Goal: Task Accomplishment & Management: Use online tool/utility

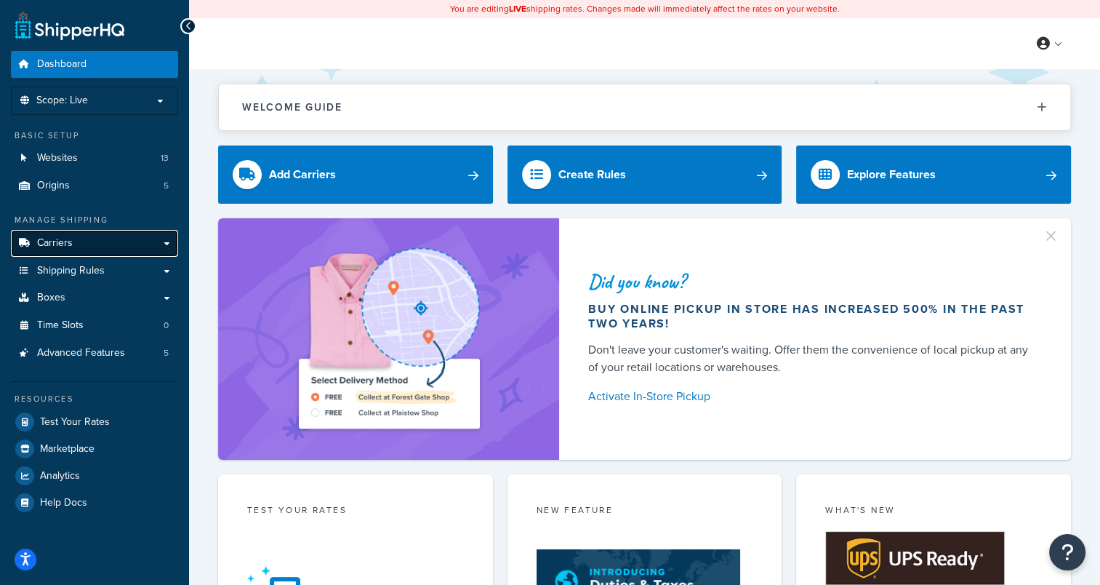
click at [99, 245] on link "Carriers" at bounding box center [94, 243] width 167 height 27
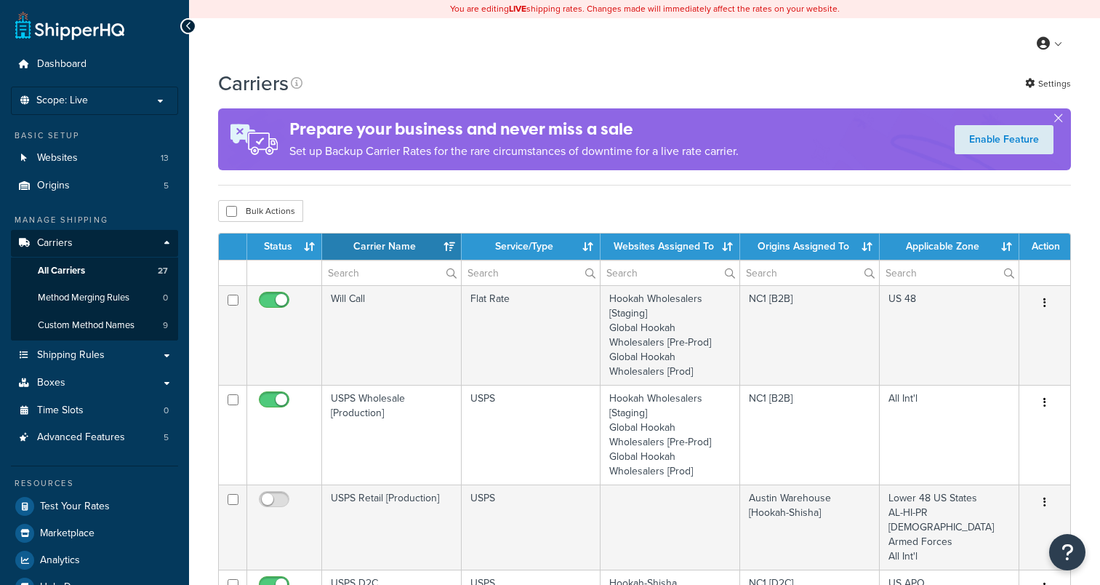
select select "15"
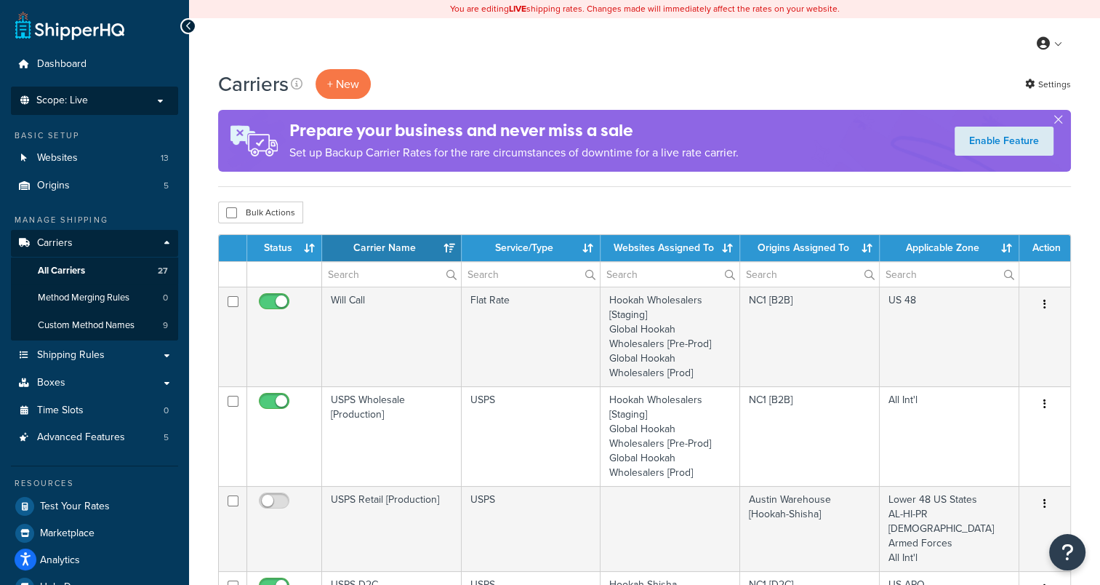
click at [125, 99] on p "Scope: Live" at bounding box center [94, 101] width 154 height 12
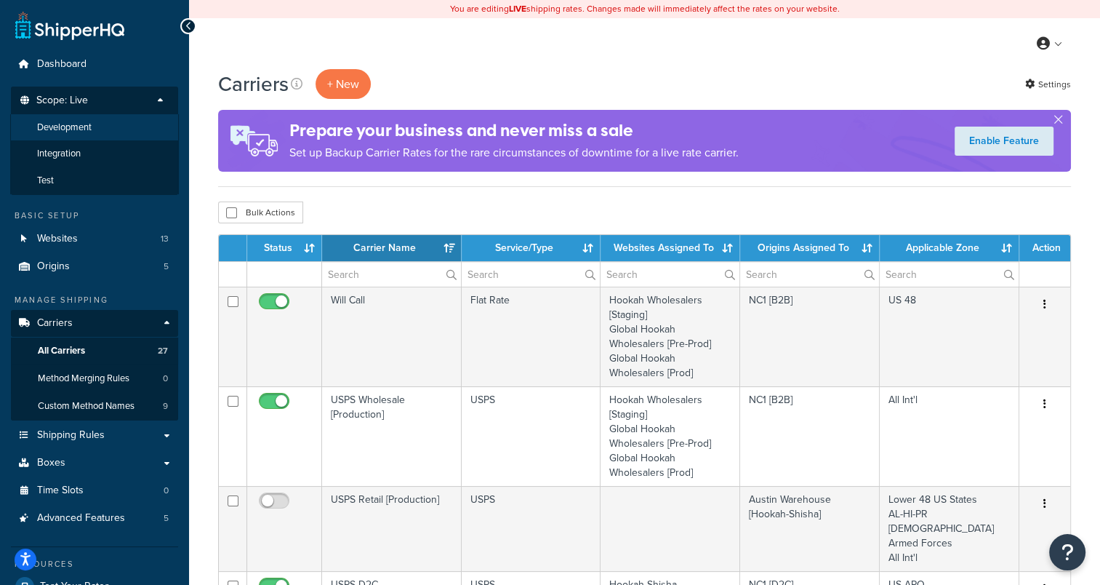
click at [90, 130] on span "Development" at bounding box center [64, 127] width 55 height 12
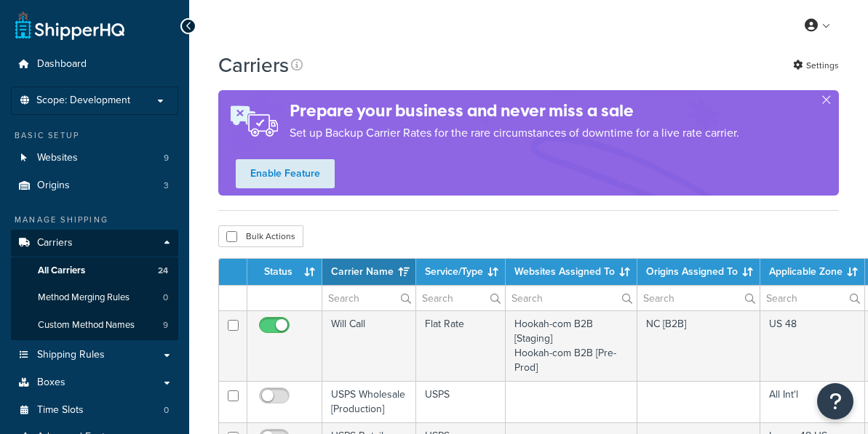
select select "15"
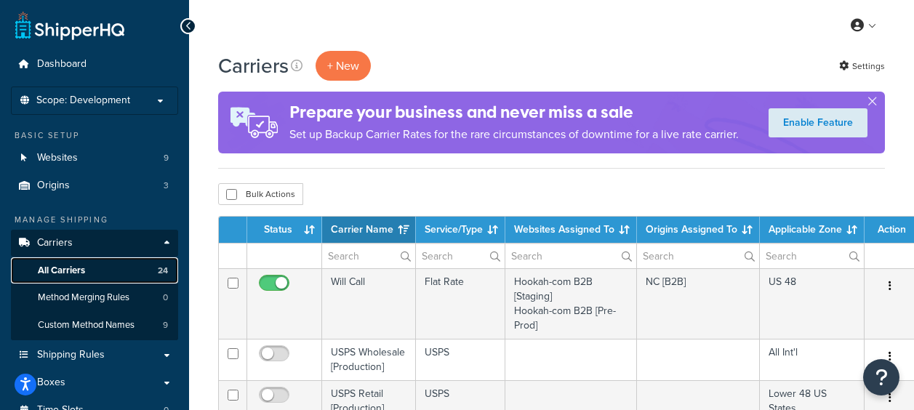
click at [81, 271] on span "All Carriers" at bounding box center [61, 271] width 47 height 12
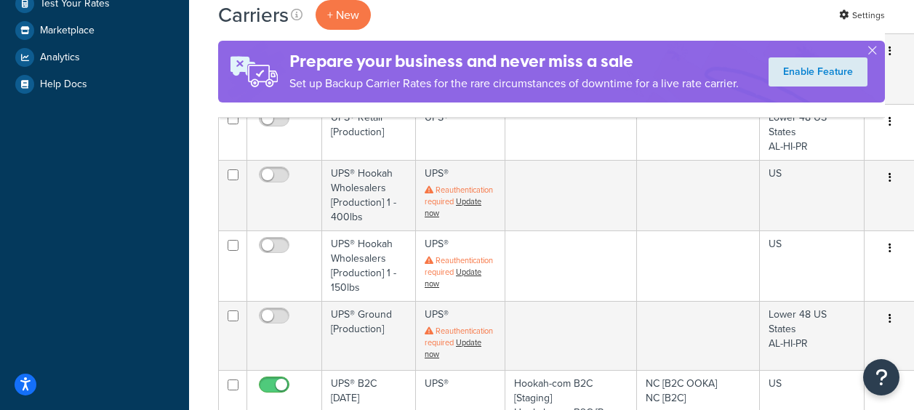
scroll to position [727, 0]
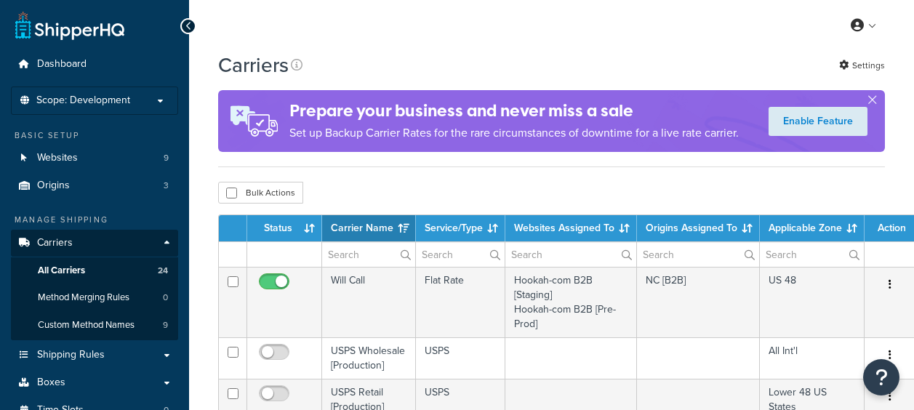
select select "15"
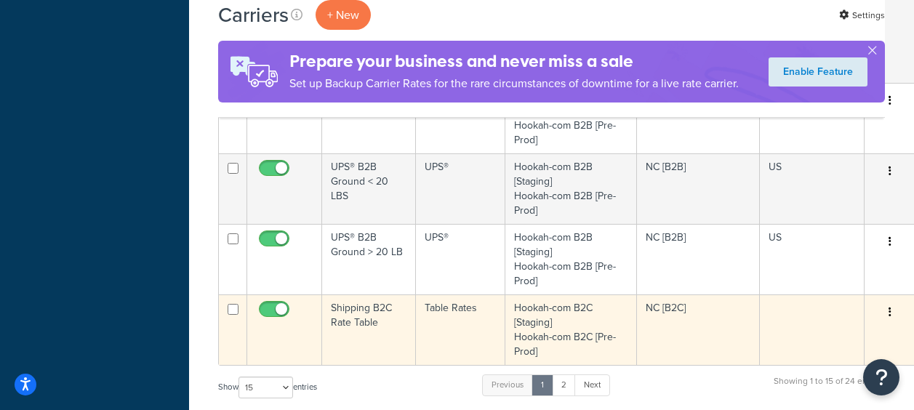
scroll to position [1164, 0]
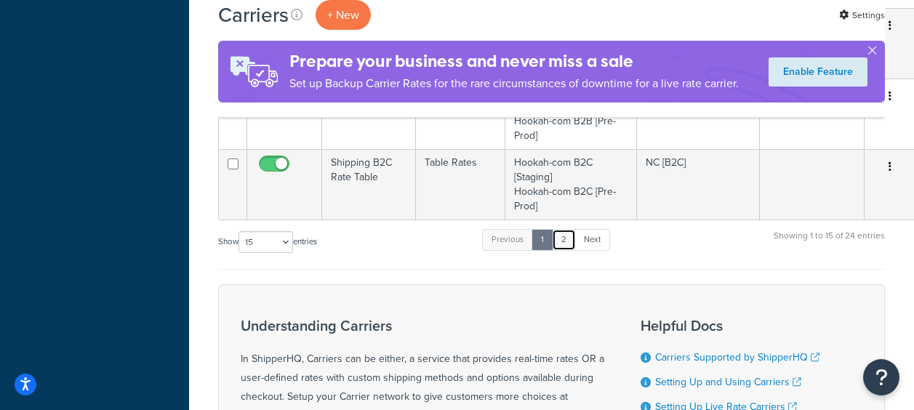
click at [562, 241] on link "2" at bounding box center [564, 240] width 24 height 22
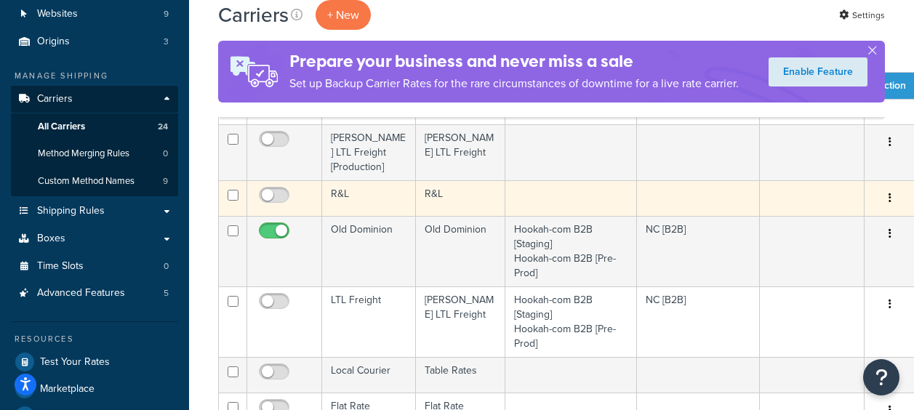
scroll to position [145, 0]
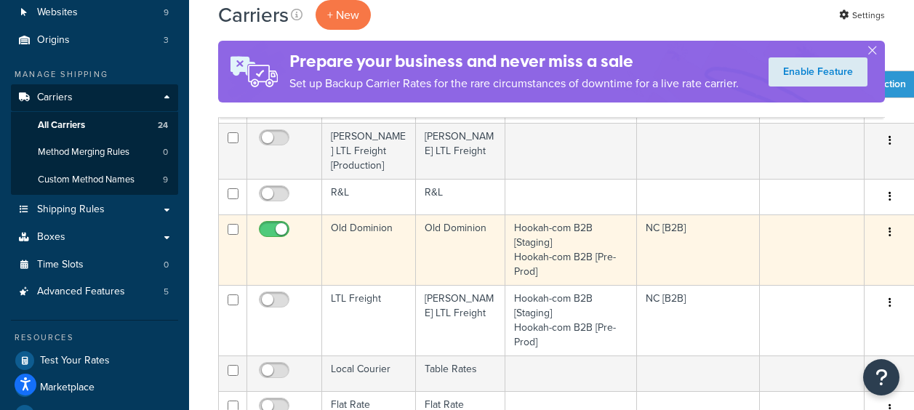
click at [346, 215] on td "Old Dominion" at bounding box center [369, 250] width 94 height 71
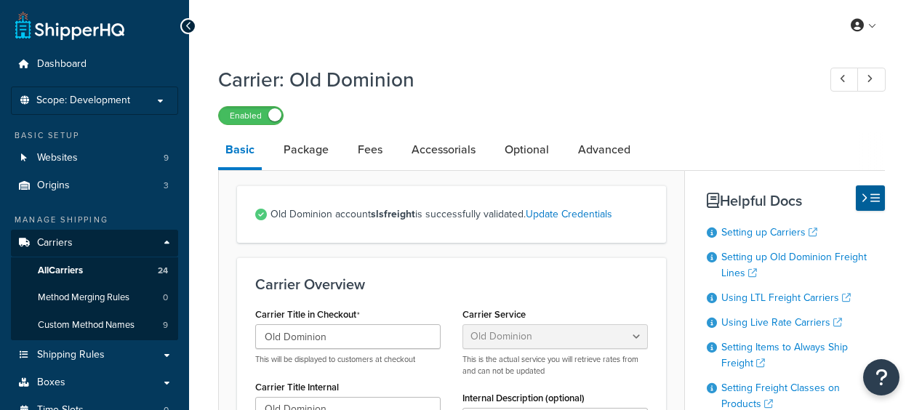
select select "dominionFreight"
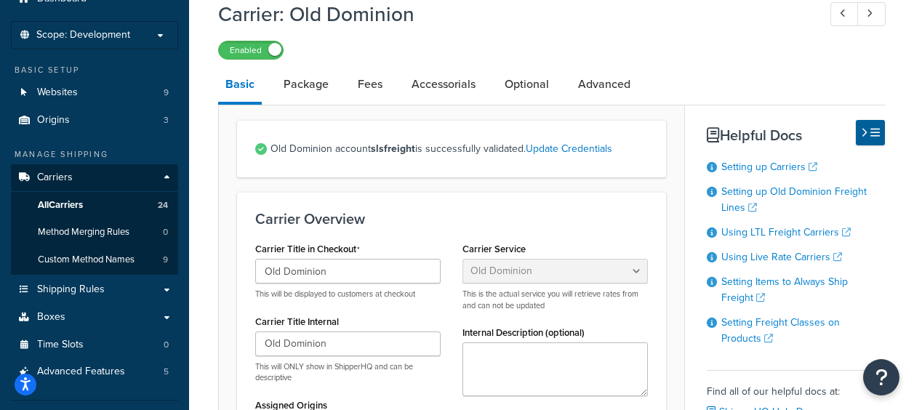
scroll to position [73, 0]
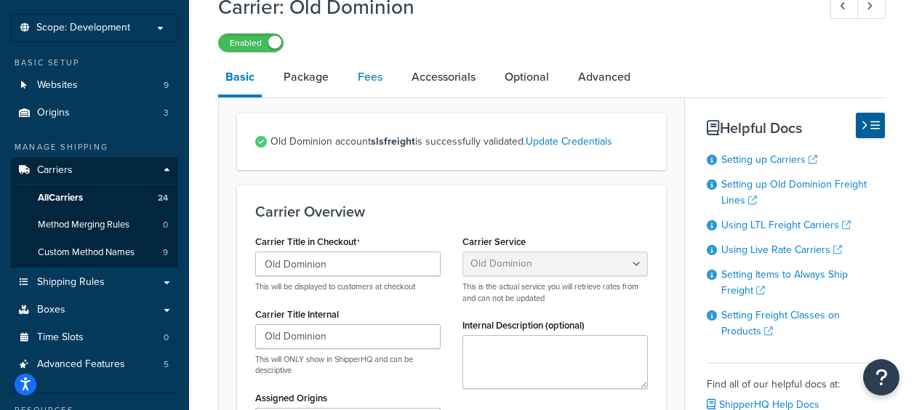
click at [373, 80] on link "Fees" at bounding box center [370, 77] width 39 height 35
select select "AFTER"
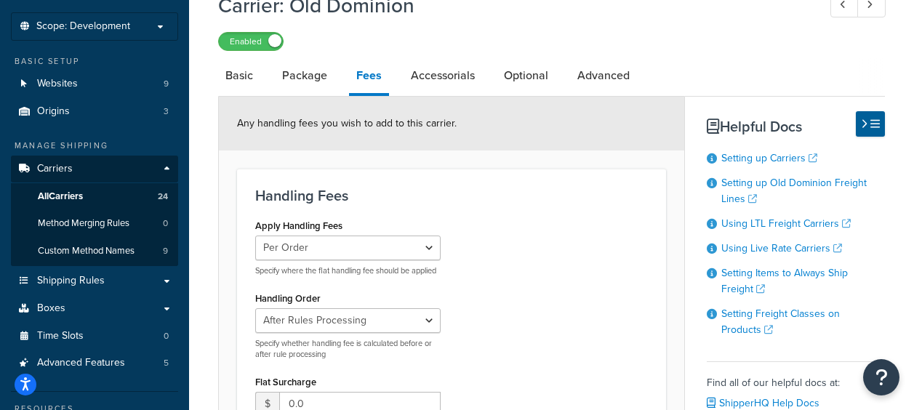
scroll to position [73, 0]
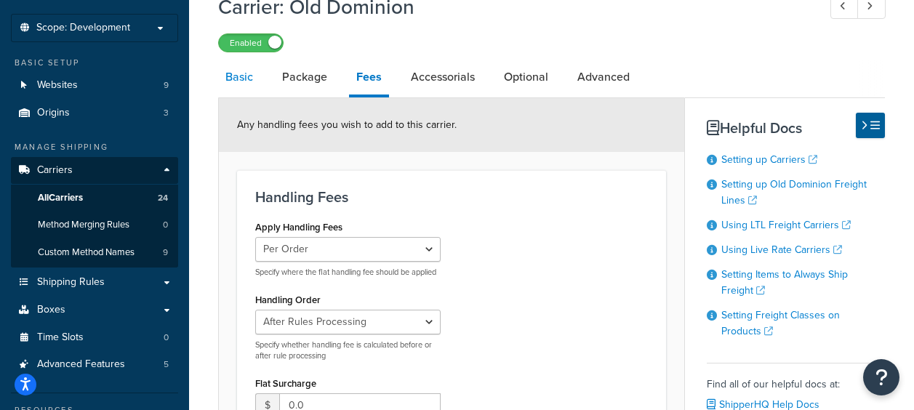
click at [230, 80] on link "Basic" at bounding box center [239, 77] width 42 height 35
select select "dominionFreight"
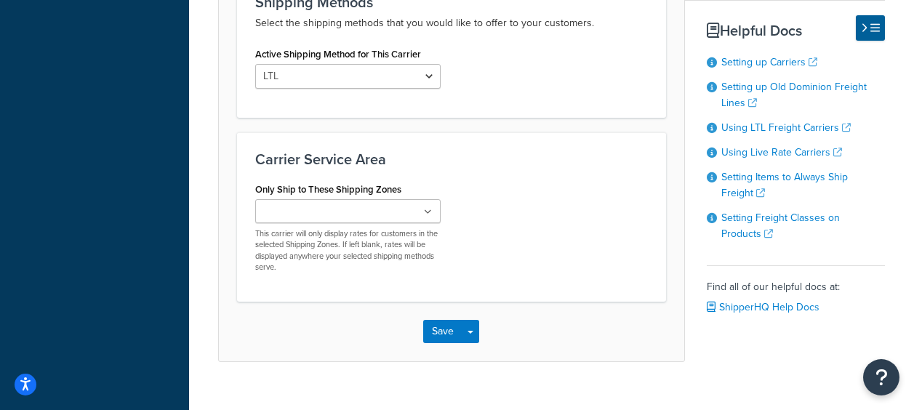
scroll to position [804, 0]
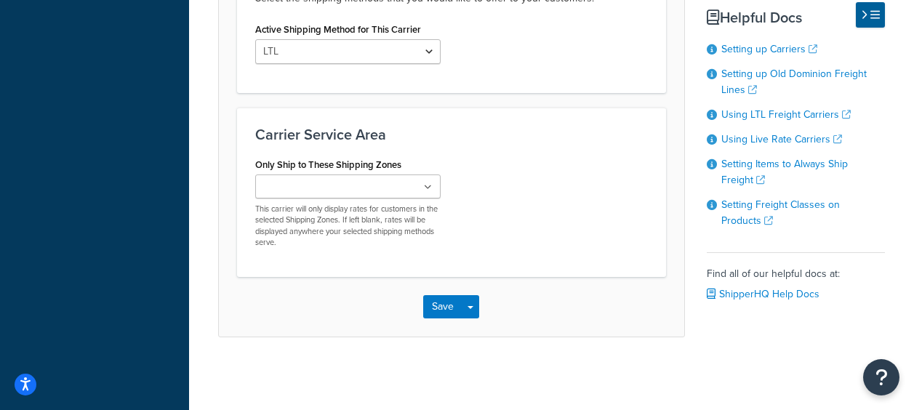
click at [434, 188] on ul at bounding box center [347, 187] width 185 height 24
click at [500, 185] on div "Only Ship to These Shipping Zones US 48 US APO US Intl Flat Rate Zone Lower 48 …" at bounding box center [451, 206] width 415 height 105
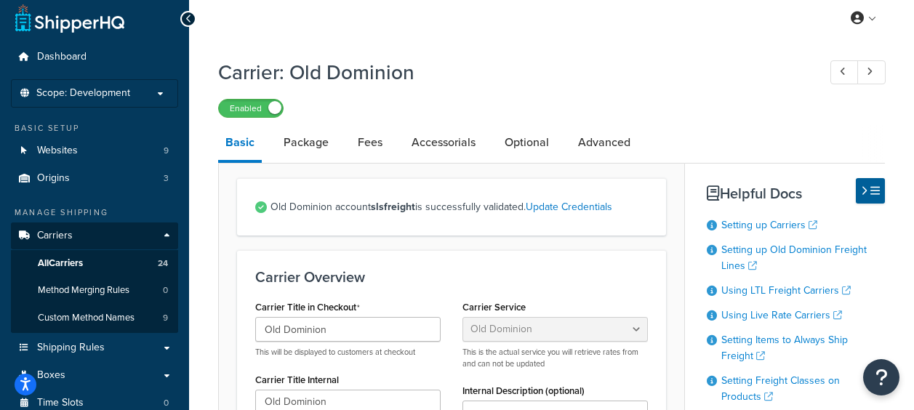
scroll to position [4, 0]
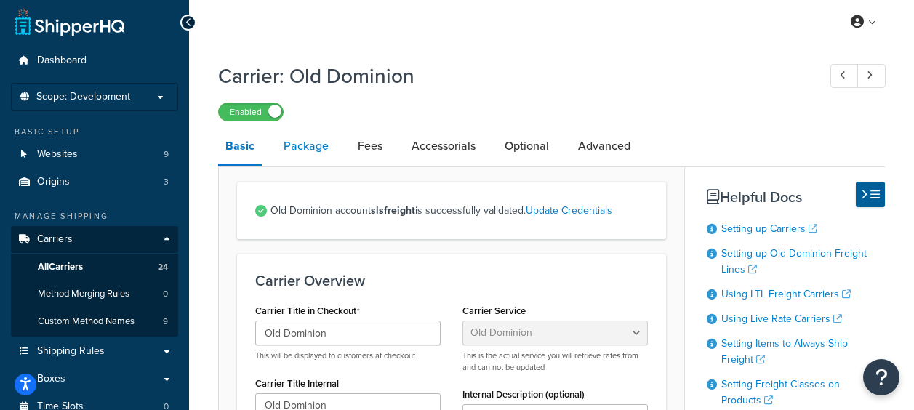
click at [297, 148] on link "Package" at bounding box center [306, 146] width 60 height 35
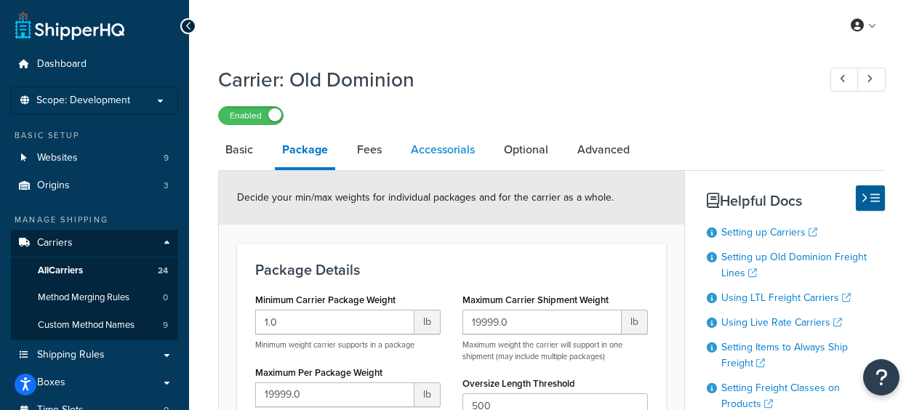
click at [444, 157] on link "Accessorials" at bounding box center [443, 149] width 79 height 35
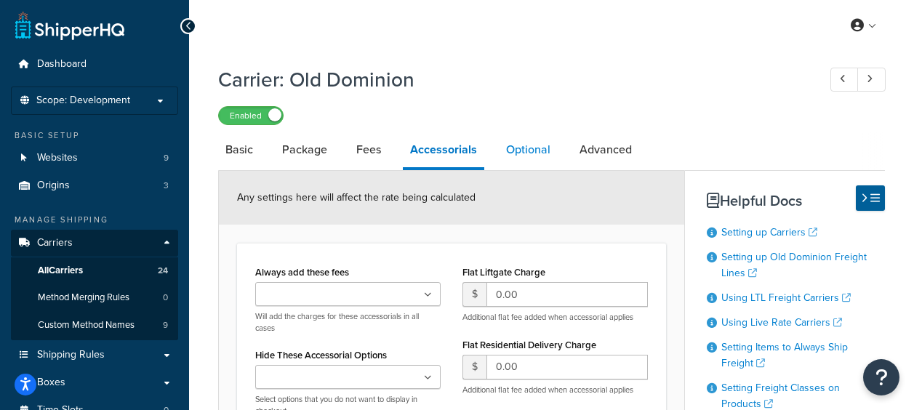
click at [522, 146] on link "Optional" at bounding box center [528, 149] width 59 height 35
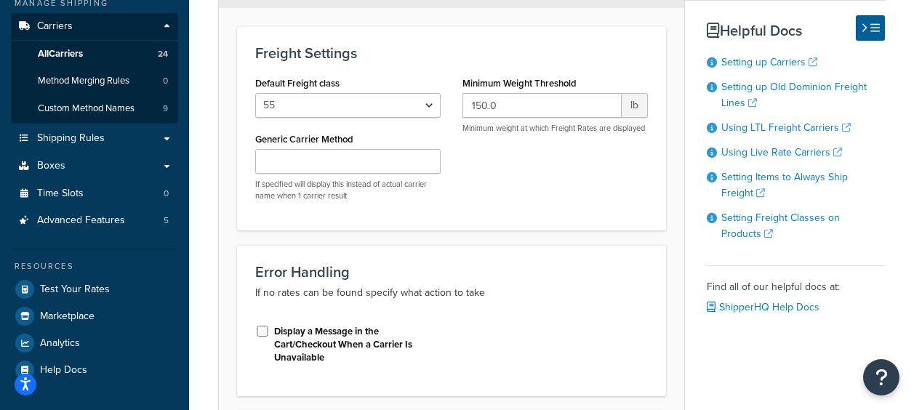
scroll to position [218, 0]
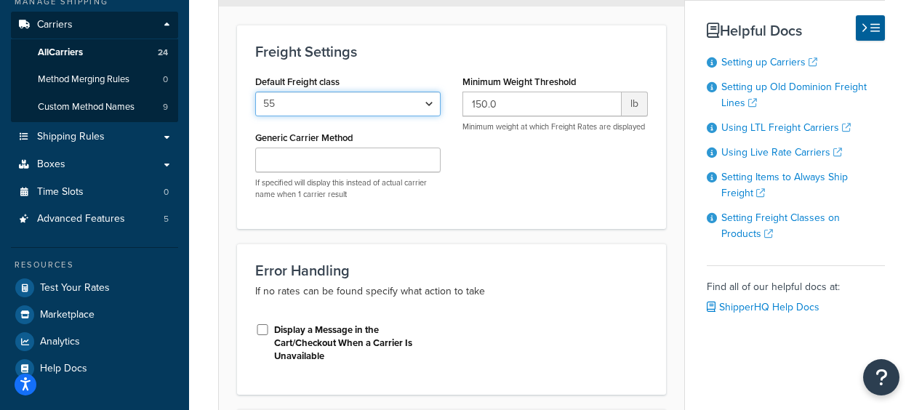
click at [348, 108] on select "50 55 60 65 70 77.5 85 92.5 100 110 125 150 175 200 250 300 400 500" at bounding box center [347, 104] width 185 height 25
select select "92.5"
click at [255, 92] on select "50 55 60 65 70 77.5 85 92.5 100 110 125 150 175 200 250 300 400 500" at bounding box center [347, 104] width 185 height 25
click at [521, 170] on div "Default Freight class 50 55 60 65 70 77.5 85 92.5 100 110 125 150 175 200 250 3…" at bounding box center [451, 141] width 415 height 140
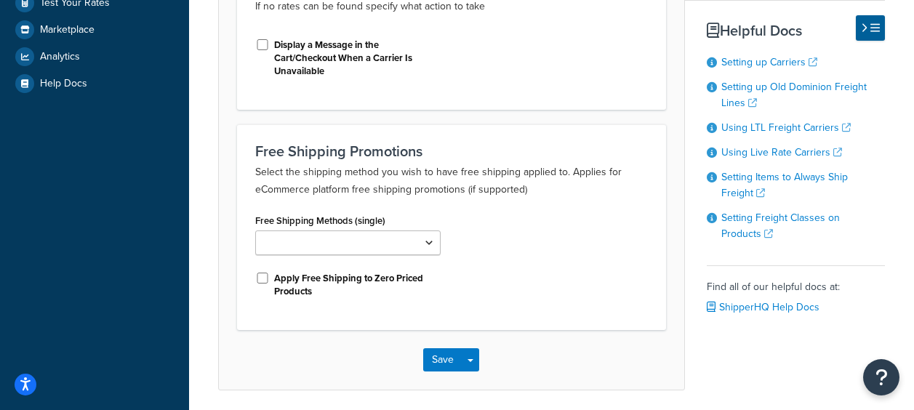
scroll to position [509, 0]
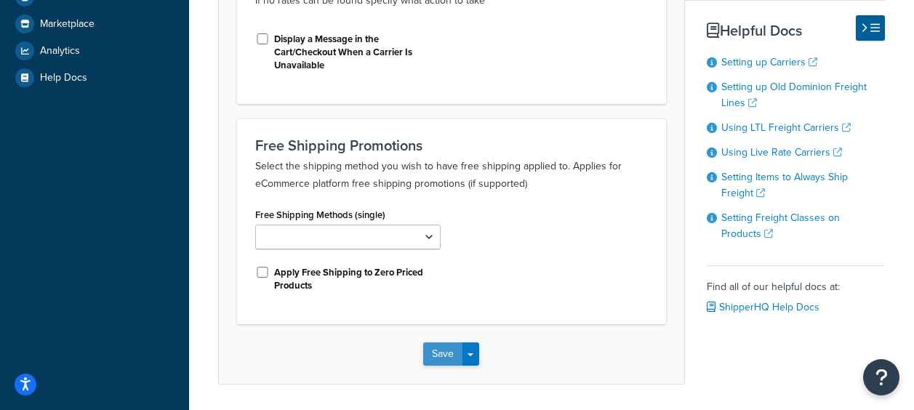
click at [446, 351] on button "Save" at bounding box center [442, 354] width 39 height 23
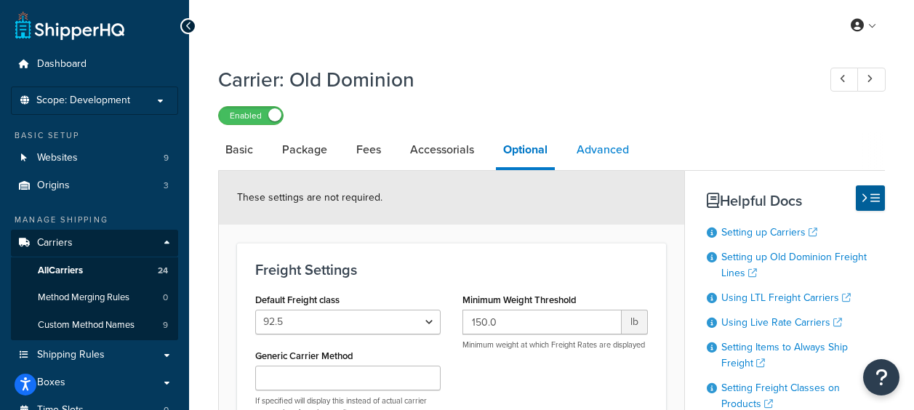
click at [605, 154] on link "Advanced" at bounding box center [603, 149] width 67 height 35
select select "false"
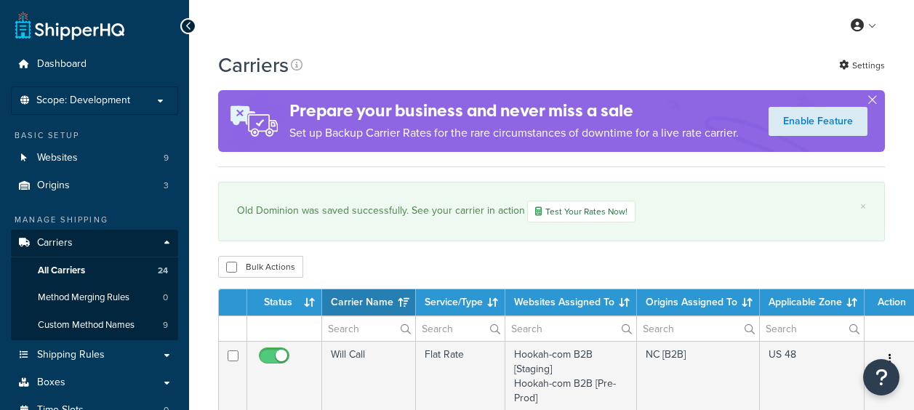
select select "15"
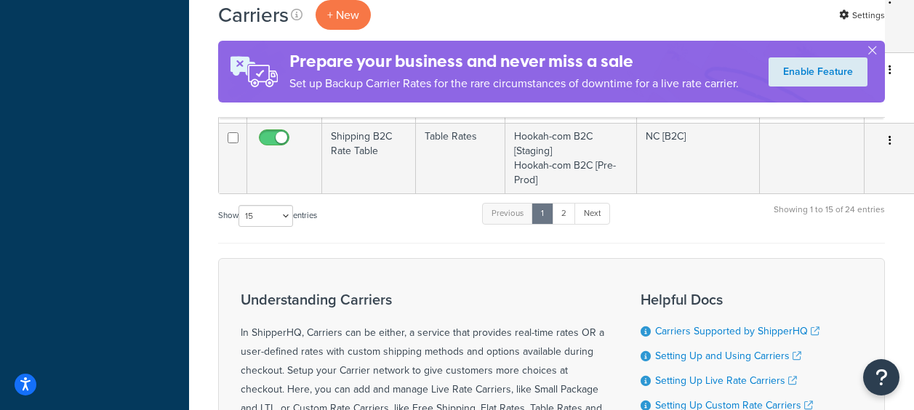
scroll to position [1236, 0]
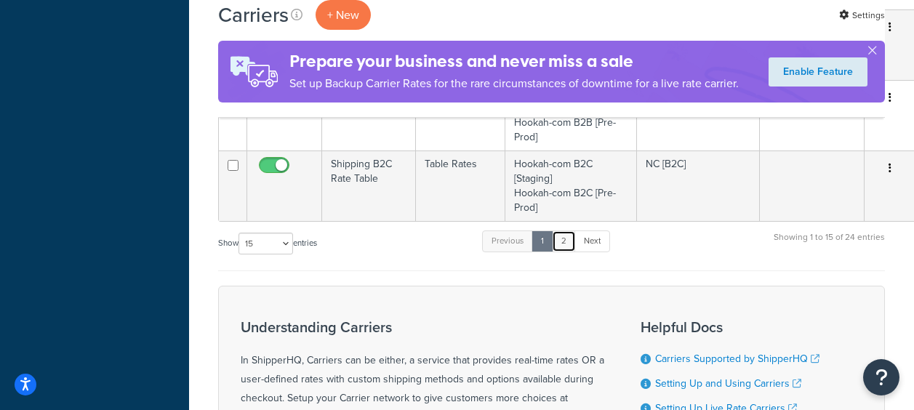
click at [569, 241] on link "2" at bounding box center [564, 242] width 24 height 22
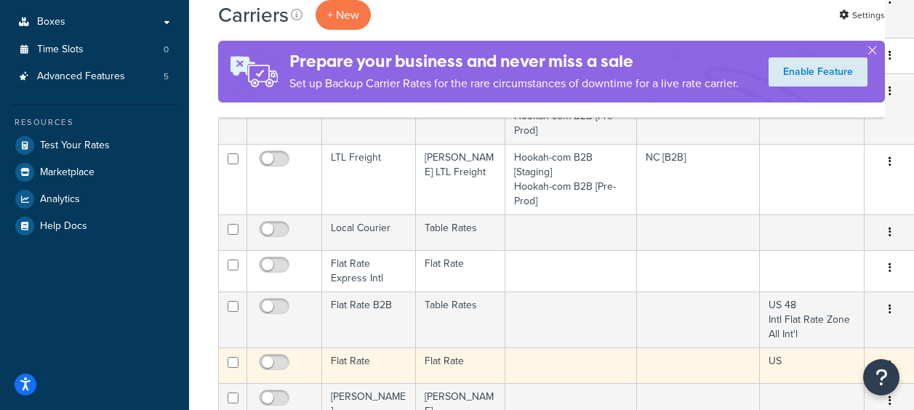
scroll to position [143, 0]
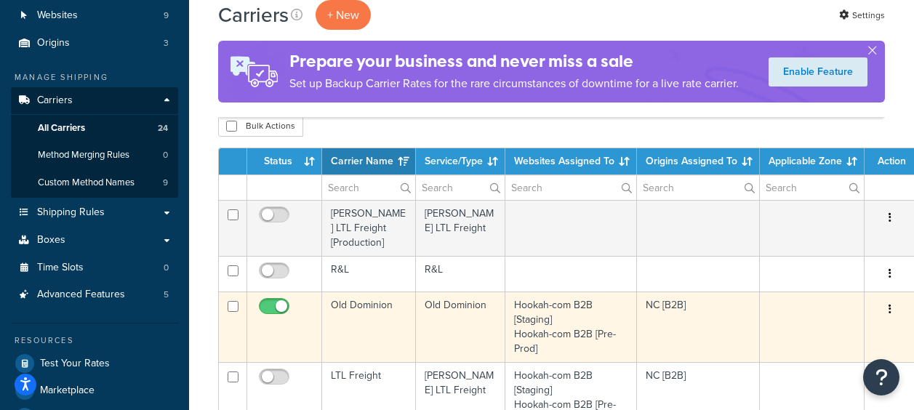
click at [359, 292] on td "Old Dominion" at bounding box center [369, 327] width 94 height 71
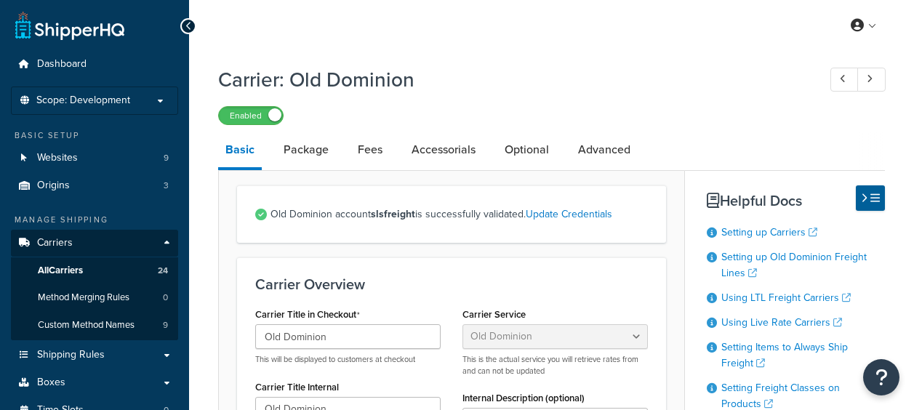
select select "dominionFreight"
click at [319, 156] on link "Package" at bounding box center [306, 149] width 60 height 35
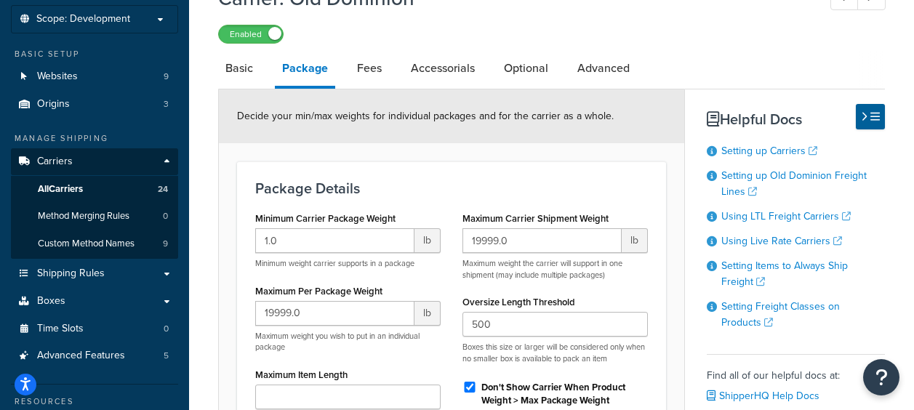
scroll to position [73, 0]
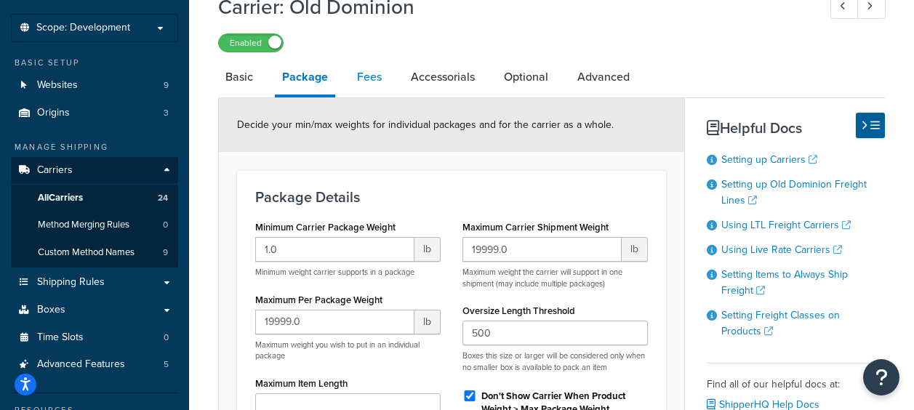
click at [358, 75] on link "Fees" at bounding box center [369, 77] width 39 height 35
select select "AFTER"
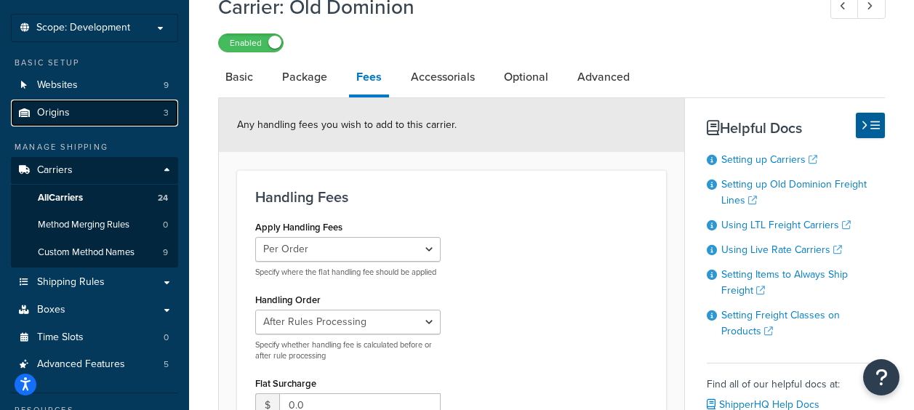
click at [90, 106] on link "Origins 3" at bounding box center [94, 113] width 167 height 27
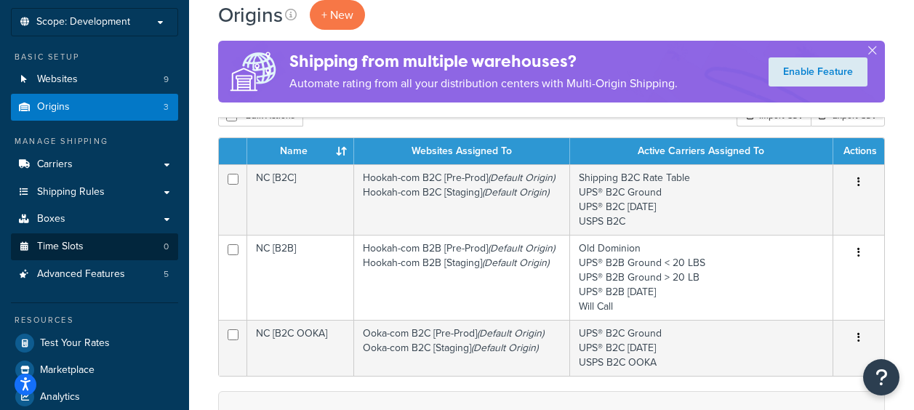
scroll to position [73, 0]
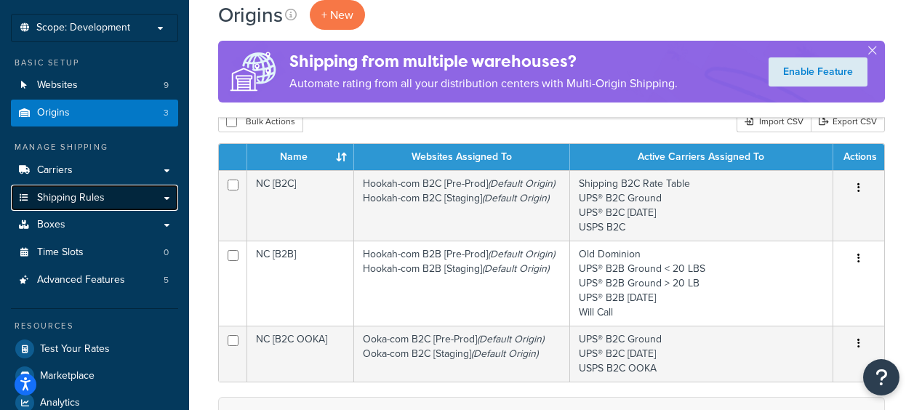
click at [70, 195] on span "Shipping Rules" at bounding box center [71, 198] width 68 height 12
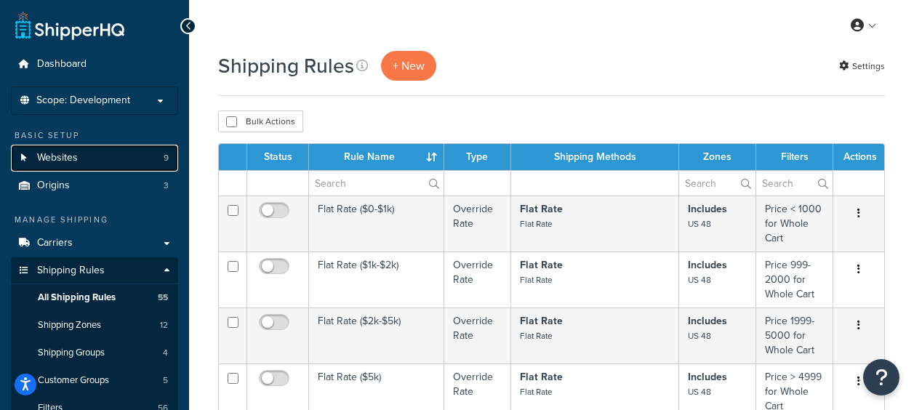
click at [71, 158] on span "Websites" at bounding box center [57, 158] width 41 height 12
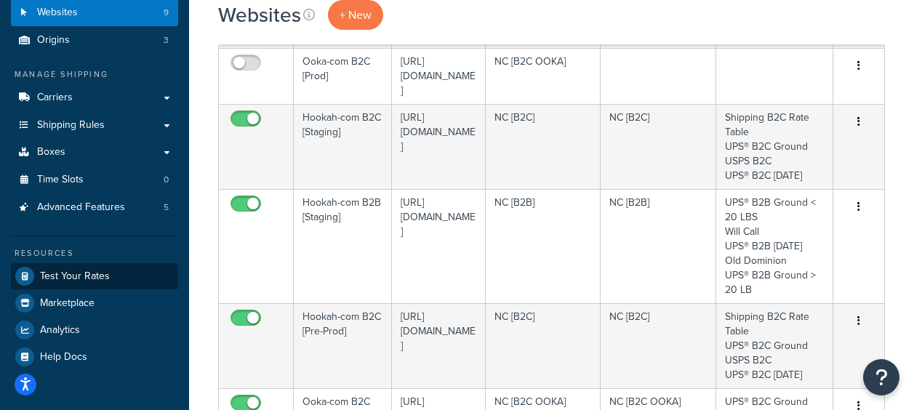
scroll to position [73, 0]
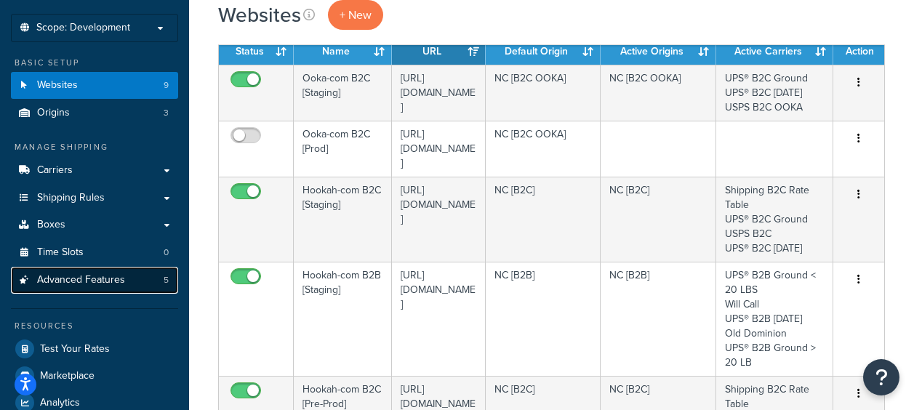
click at [79, 279] on span "Advanced Features" at bounding box center [81, 280] width 88 height 12
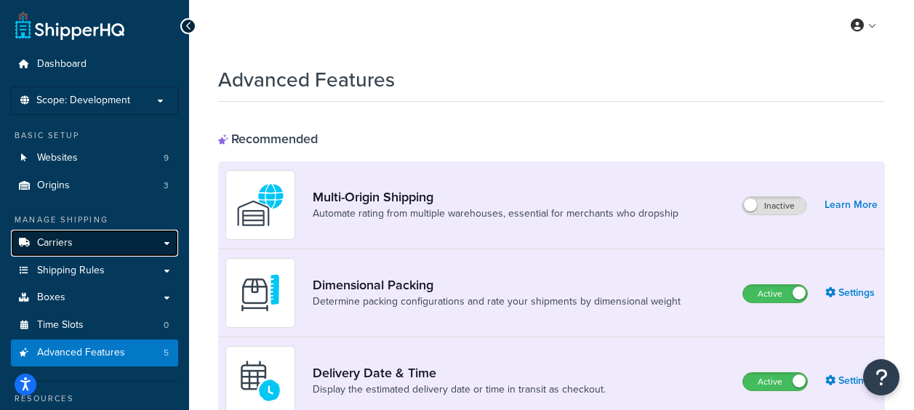
click at [60, 246] on span "Carriers" at bounding box center [55, 243] width 36 height 12
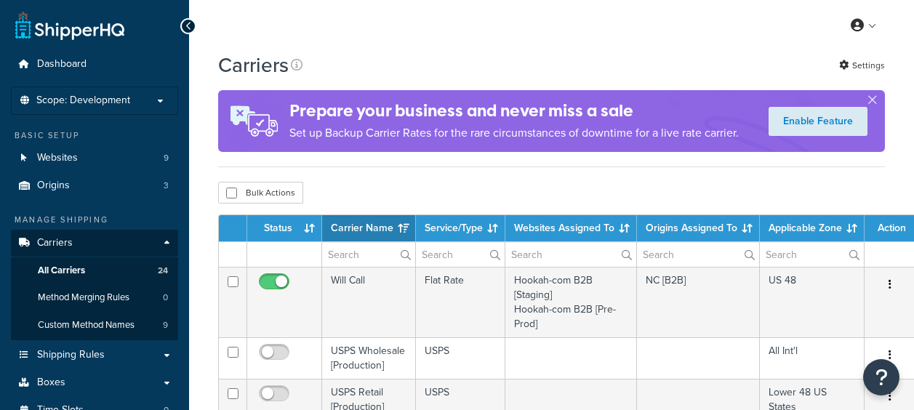
select select "15"
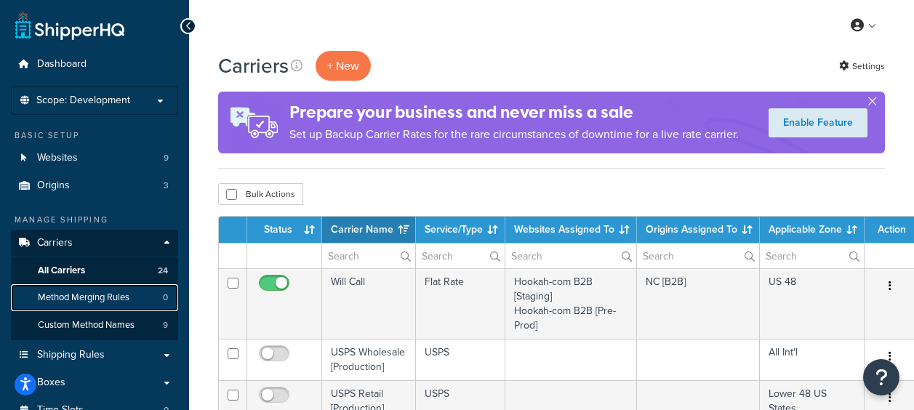
click at [101, 298] on span "Method Merging Rules" at bounding box center [84, 298] width 92 height 12
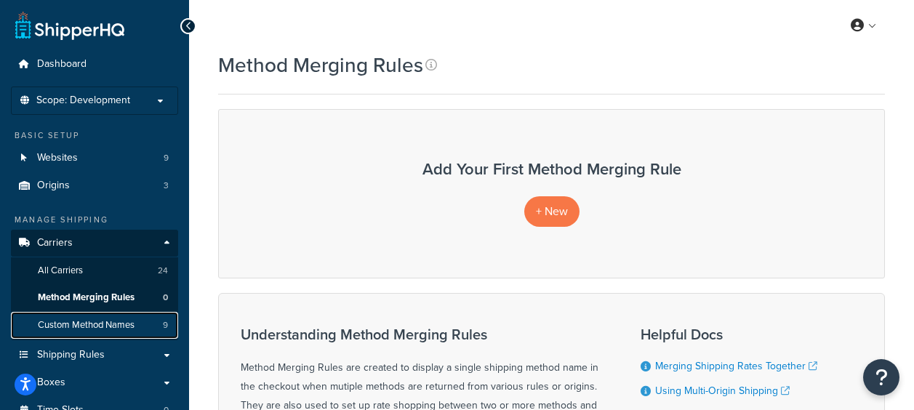
click at [98, 327] on span "Custom Method Names" at bounding box center [86, 325] width 97 height 12
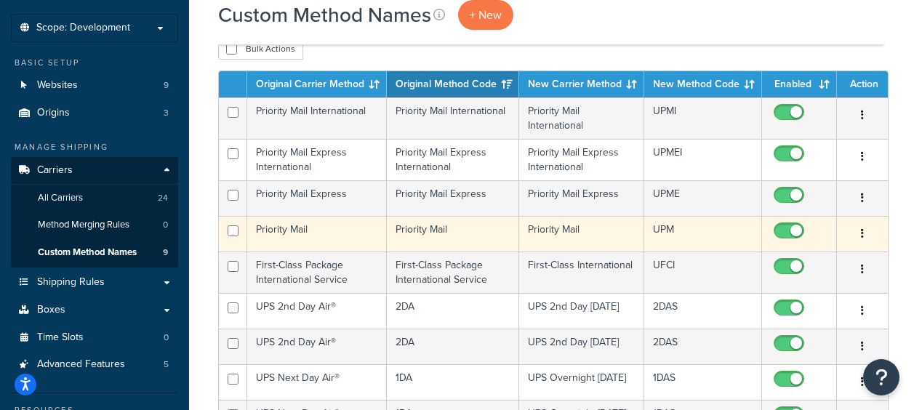
scroll to position [145, 0]
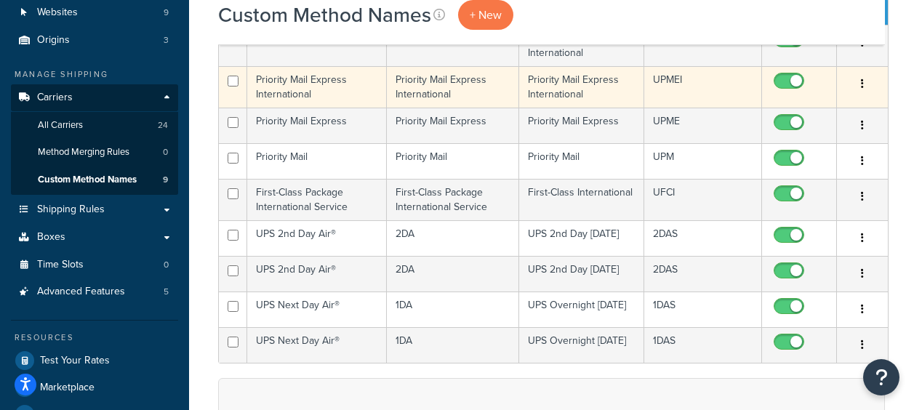
click at [861, 84] on icon "button" at bounding box center [862, 84] width 3 height 10
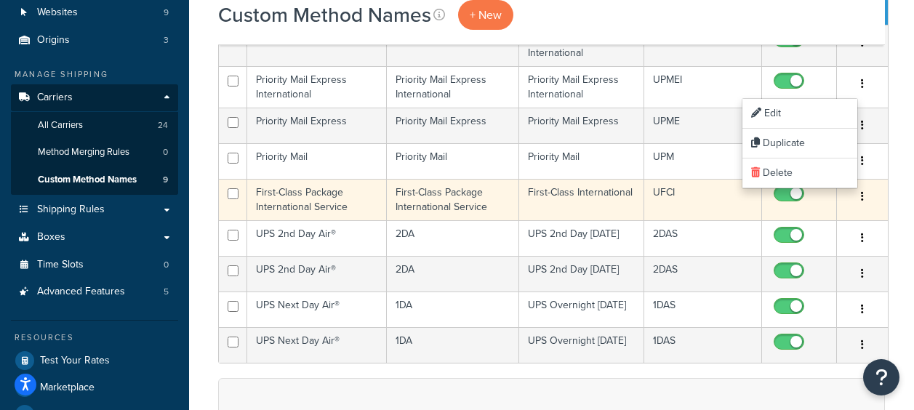
click at [862, 199] on button "button" at bounding box center [862, 196] width 20 height 23
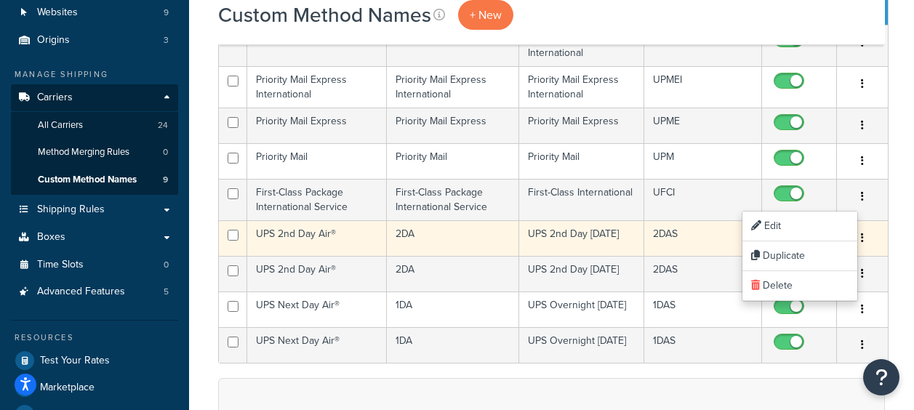
click at [798, 231] on input "checkbox" at bounding box center [791, 239] width 40 height 18
checkbox input "false"
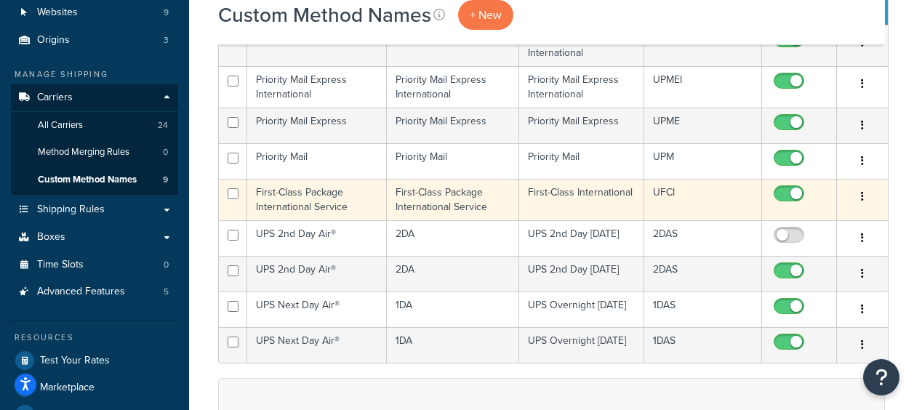
click at [863, 198] on button "button" at bounding box center [862, 196] width 20 height 23
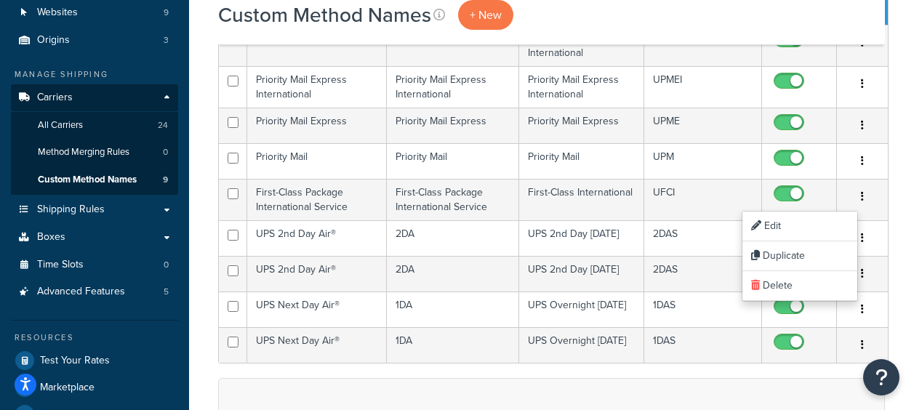
click at [895, 289] on div "Custom Method Names + New Bulk Actions Duplicate Delete Contact Us Send Us A Me…" at bounding box center [551, 322] width 725 height 834
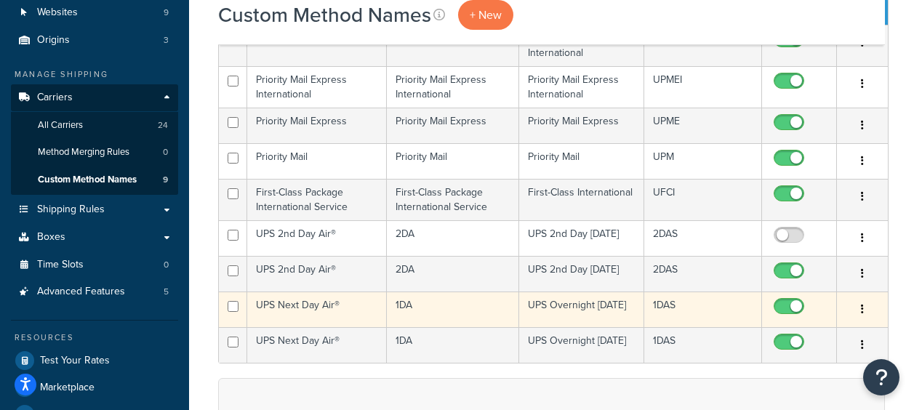
click at [859, 303] on button "button" at bounding box center [862, 309] width 20 height 23
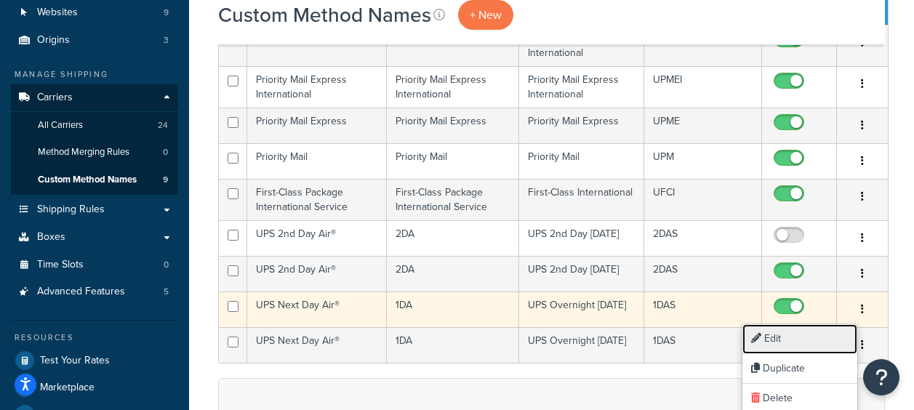
click at [766, 339] on link "Edit" at bounding box center [800, 339] width 115 height 30
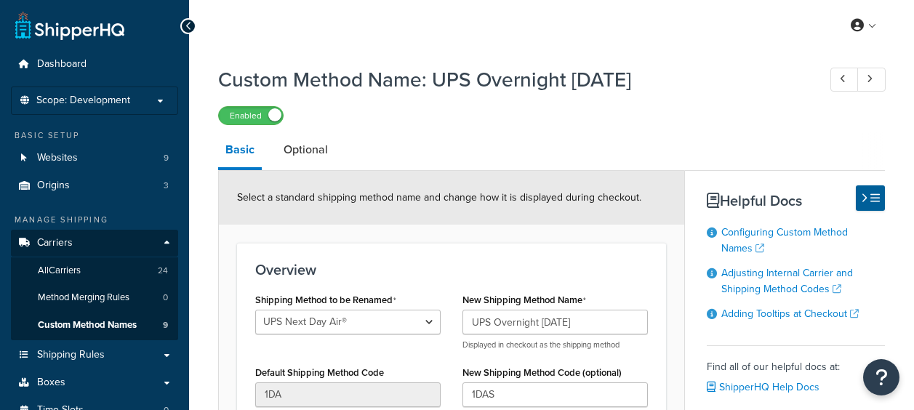
select select "687852"
click at [297, 143] on link "Optional" at bounding box center [305, 149] width 59 height 35
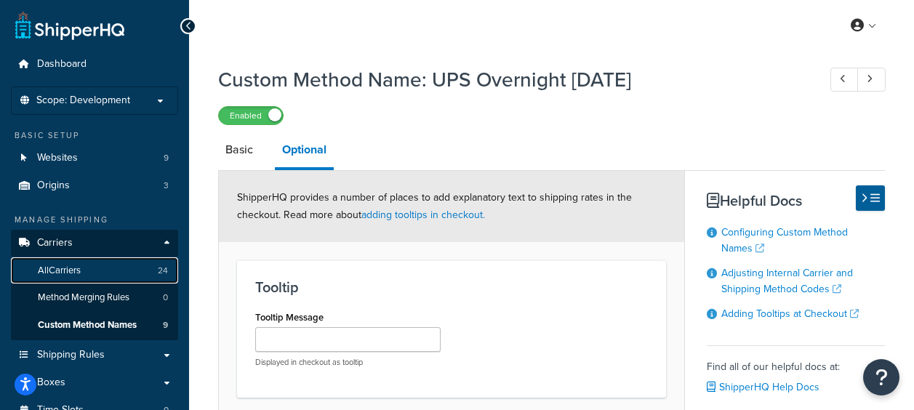
click at [63, 272] on span "All Carriers" at bounding box center [59, 271] width 43 height 12
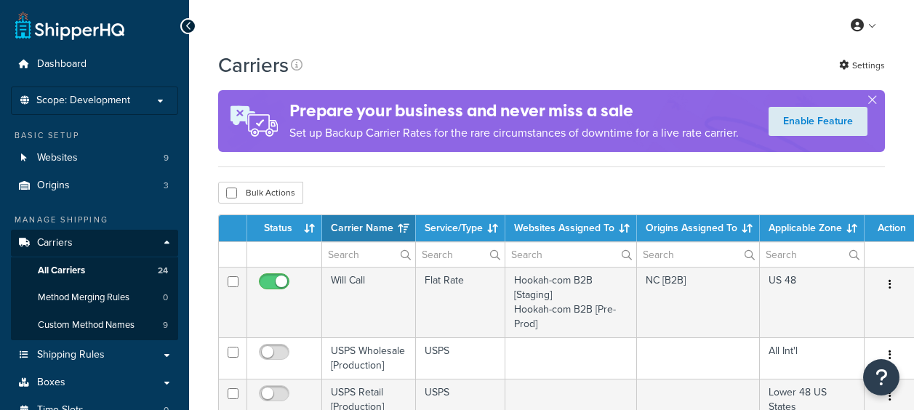
select select "15"
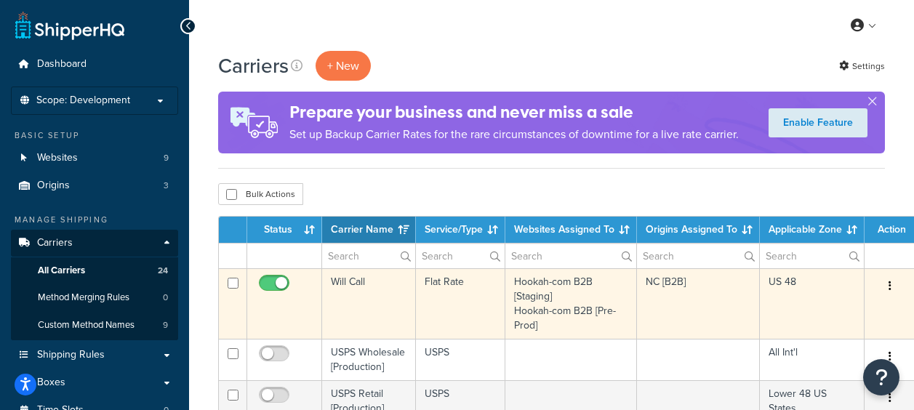
click at [658, 285] on td "NC [B2B]" at bounding box center [698, 303] width 123 height 71
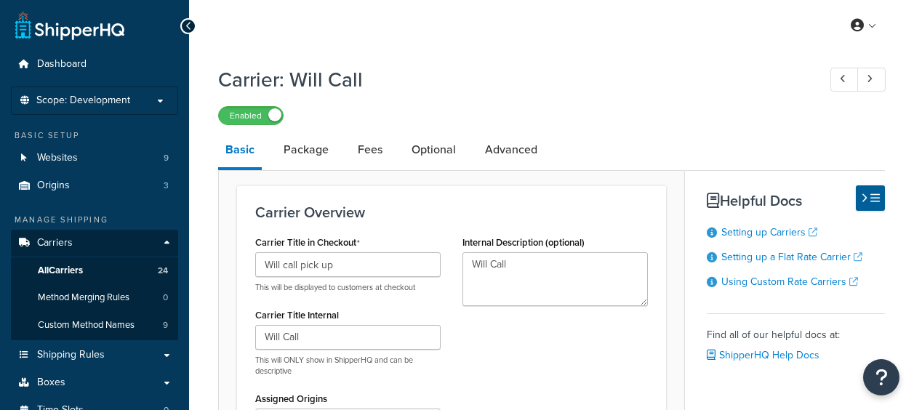
select select "flat"
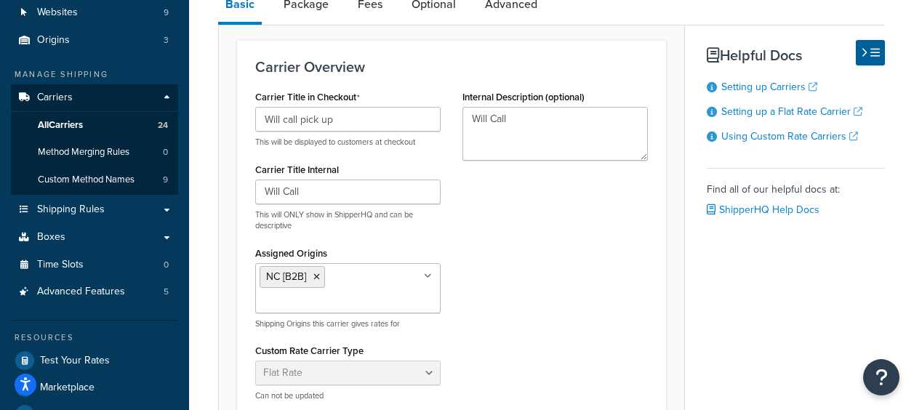
scroll to position [291, 0]
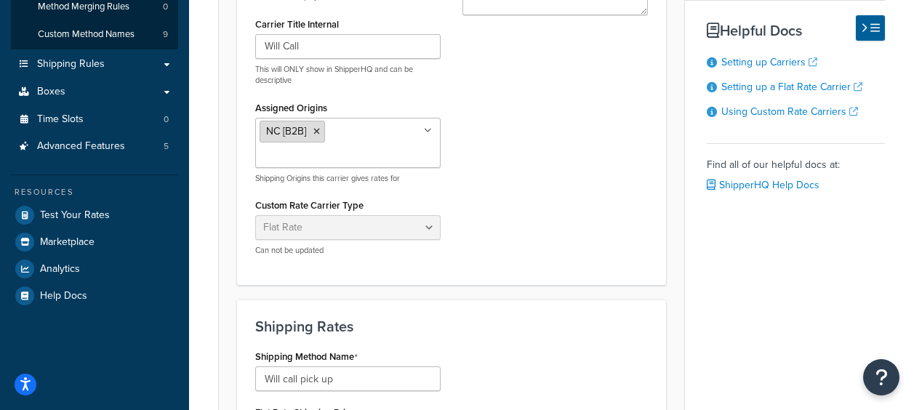
click at [277, 133] on span "NC [B2B]" at bounding box center [286, 131] width 40 height 15
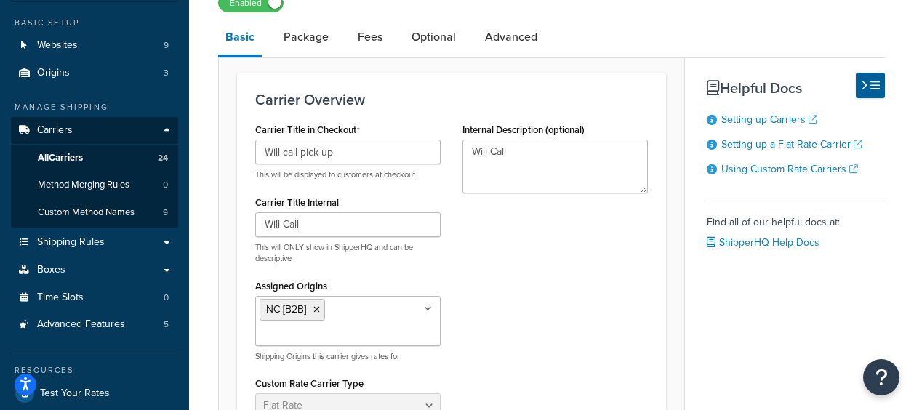
scroll to position [0, 0]
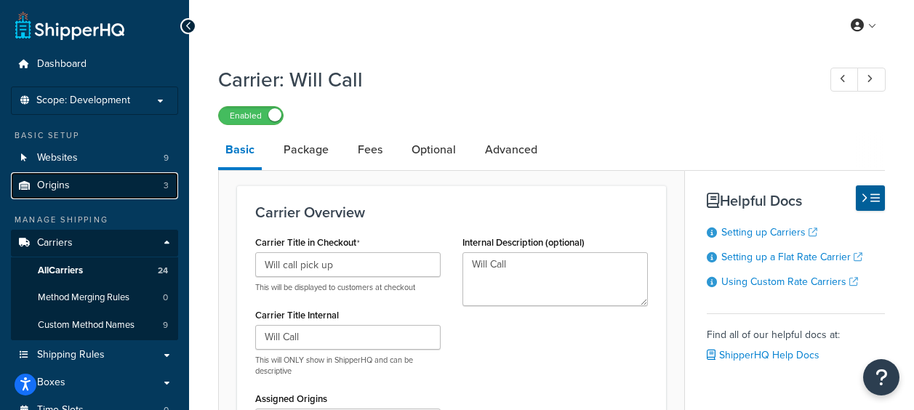
click at [59, 188] on span "Origins" at bounding box center [53, 186] width 33 height 12
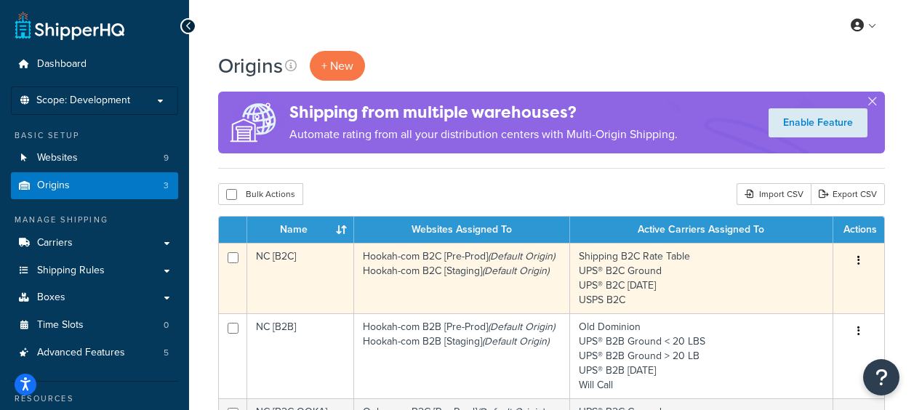
click at [268, 252] on td "NC [B2C]" at bounding box center [300, 278] width 107 height 71
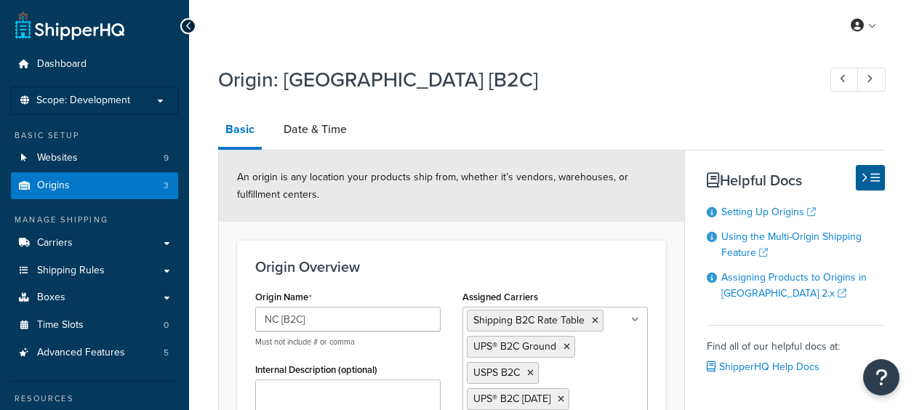
select select "33"
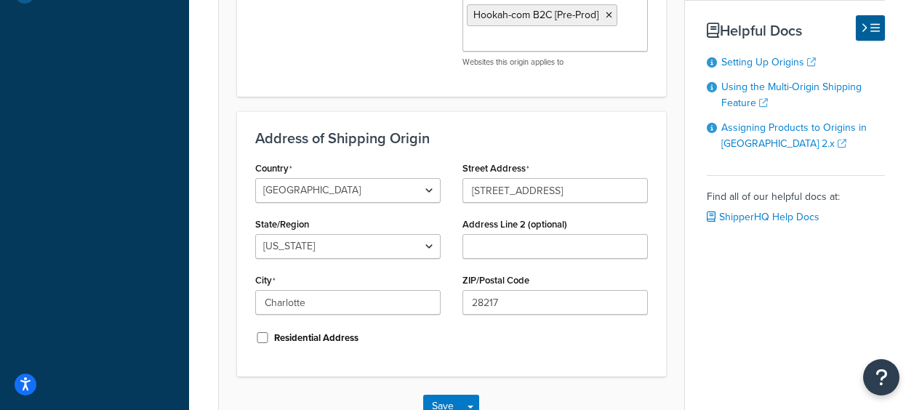
scroll to position [509, 0]
click at [543, 300] on input "28217" at bounding box center [555, 301] width 185 height 25
type input "28273"
click at [557, 347] on div "Country [GEOGRAPHIC_DATA] [GEOGRAPHIC_DATA] [GEOGRAPHIC_DATA] [GEOGRAPHIC_DATA]…" at bounding box center [451, 257] width 415 height 201
drag, startPoint x: 507, startPoint y: 295, endPoint x: 455, endPoint y: 306, distance: 53.6
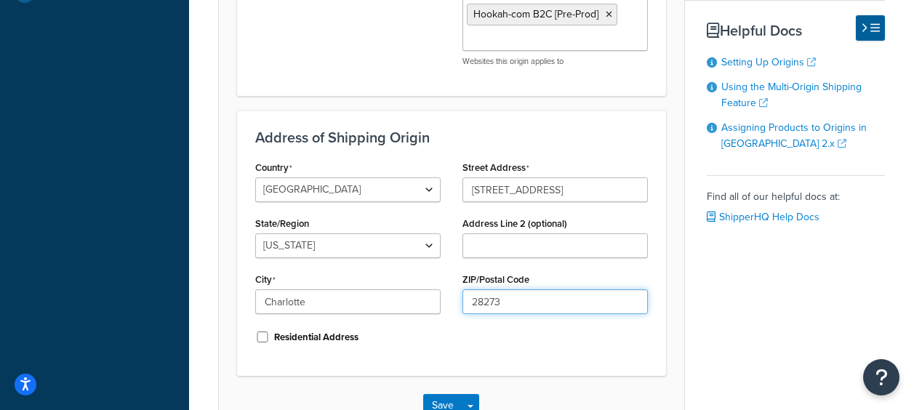
click at [455, 306] on div "Street Address 4026 Shutterfly Road Address Line 2 (optional) ZIP/Postal Code 2…" at bounding box center [555, 241] width 207 height 168
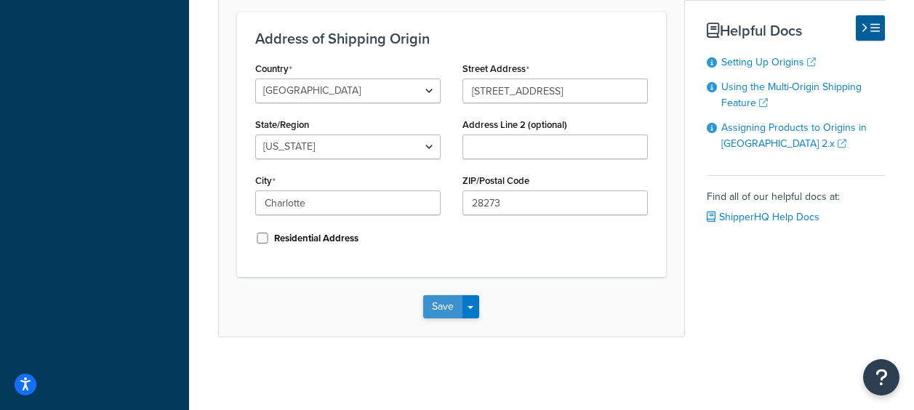
click at [443, 311] on button "Save" at bounding box center [442, 306] width 39 height 23
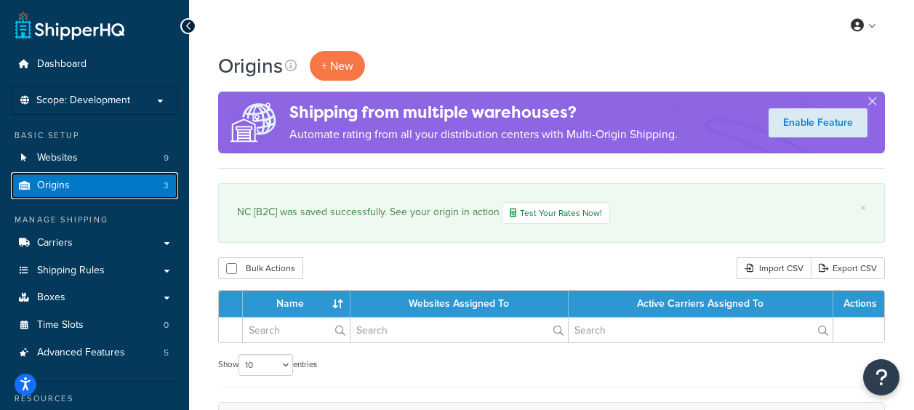
click at [55, 192] on span "Origins" at bounding box center [53, 186] width 33 height 12
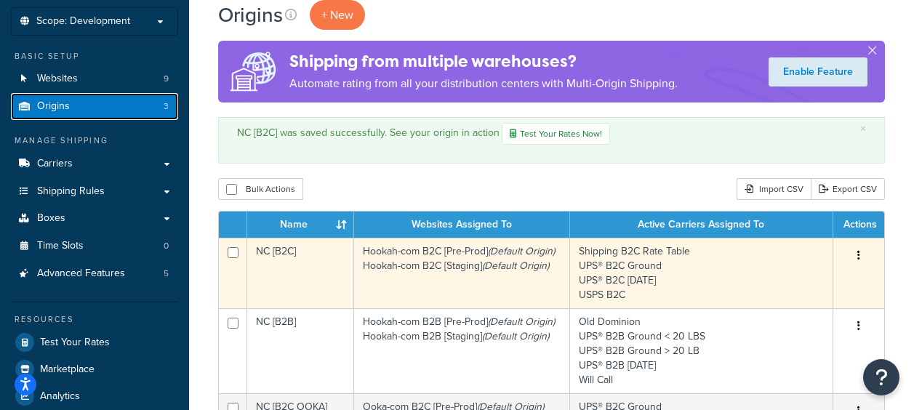
scroll to position [145, 0]
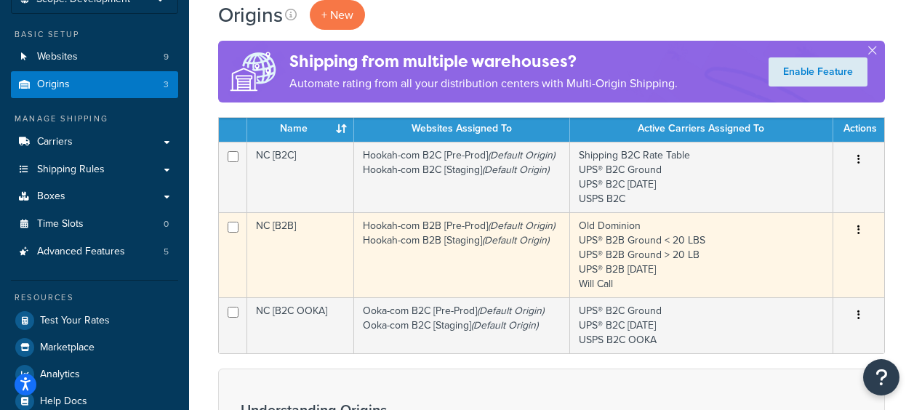
scroll to position [73, 0]
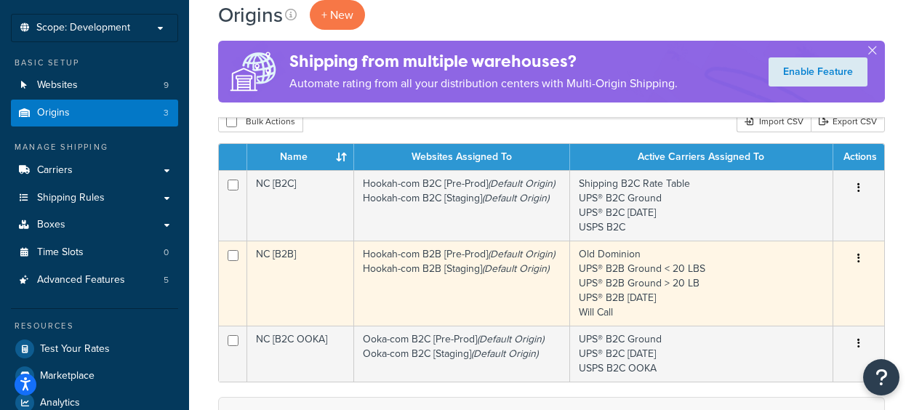
click at [276, 258] on td "NC [B2B]" at bounding box center [300, 283] width 107 height 85
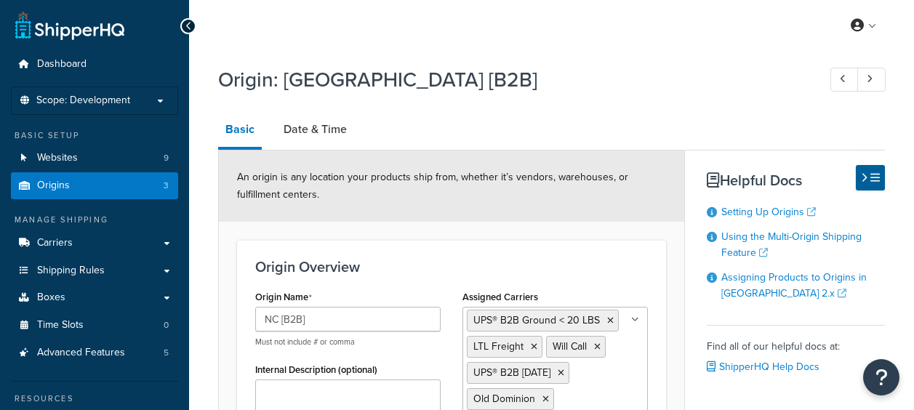
select select "33"
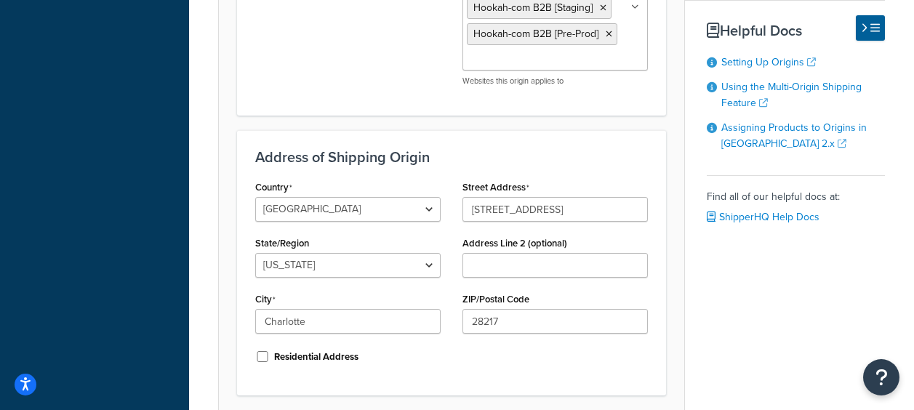
scroll to position [582, 0]
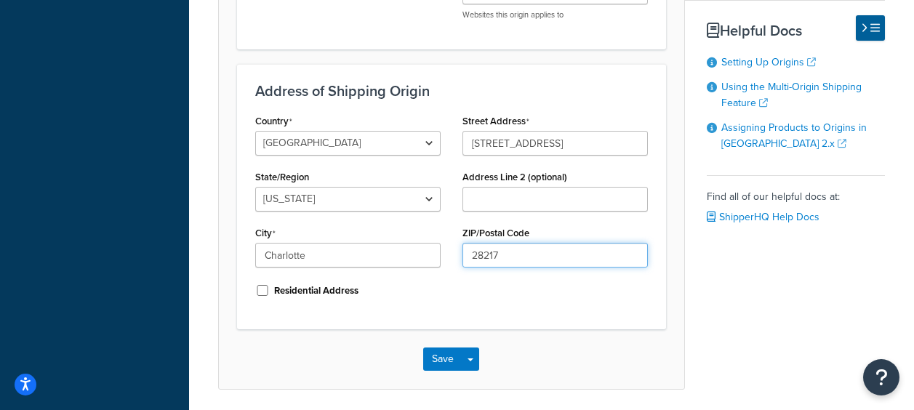
drag, startPoint x: 504, startPoint y: 249, endPoint x: 456, endPoint y: 248, distance: 48.0
click at [456, 248] on div "Street Address 4026 Shutterfly Road Address Line 2 (optional) ZIP/Postal Code 2…" at bounding box center [555, 195] width 207 height 168
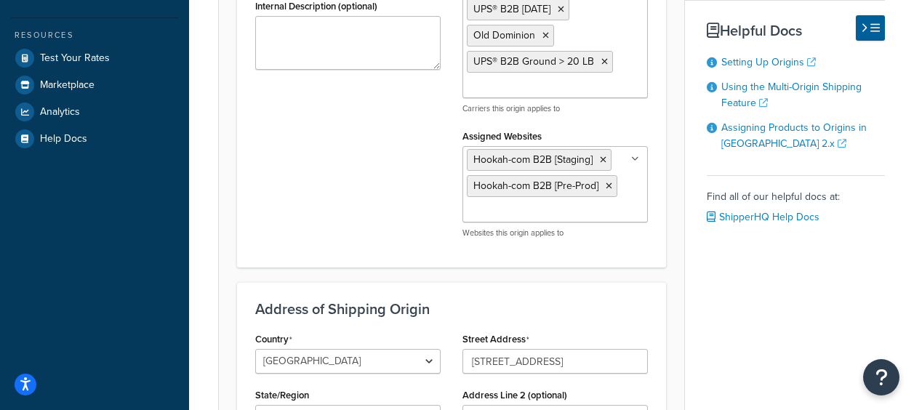
scroll to position [509, 0]
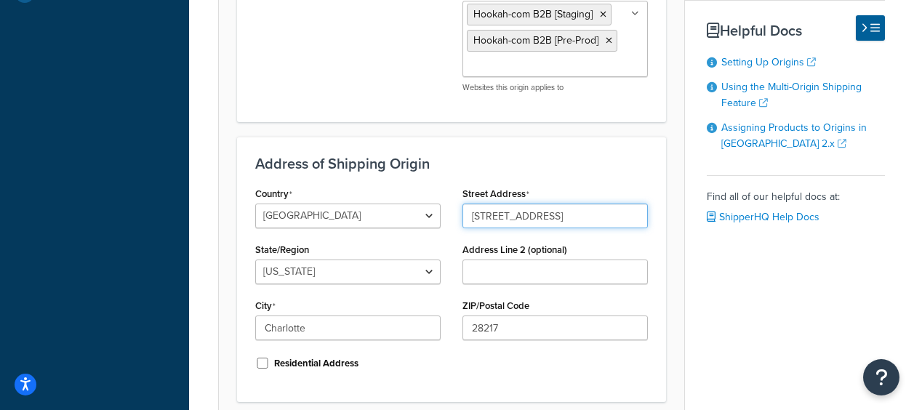
click at [607, 212] on input "4026 Shutterfly Road" at bounding box center [555, 216] width 185 height 25
drag, startPoint x: 607, startPoint y: 212, endPoint x: 449, endPoint y: 207, distance: 157.2
click at [449, 207] on div "Country United States United Kingdom Afghanistan Åland Islands Albania Algeria …" at bounding box center [451, 283] width 415 height 201
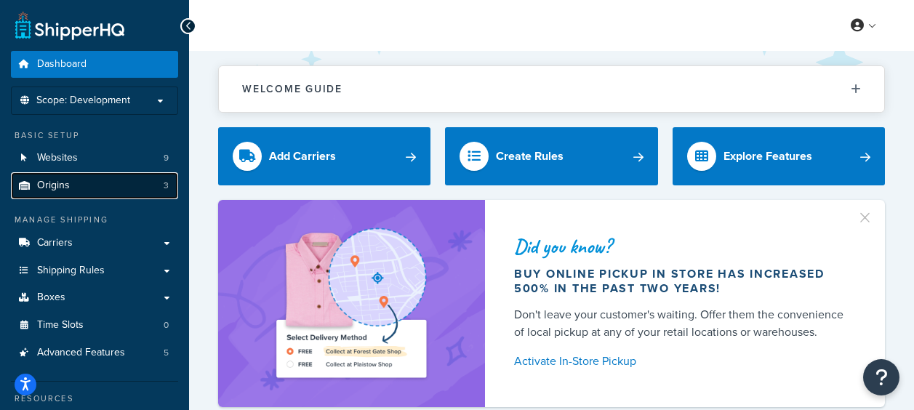
click at [91, 178] on link "Origins 3" at bounding box center [94, 185] width 167 height 27
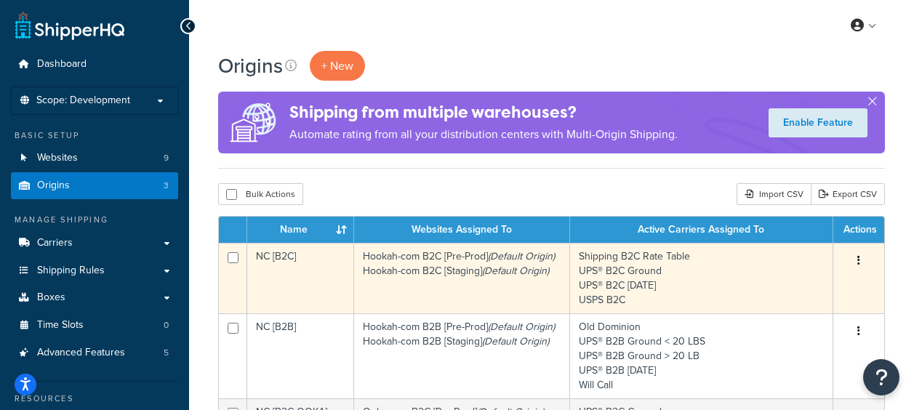
click at [266, 257] on td "NC [B2C]" at bounding box center [300, 278] width 107 height 71
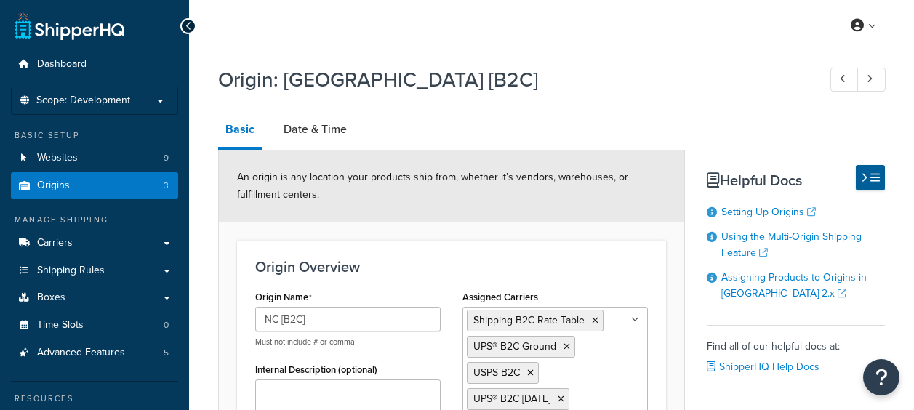
select select "33"
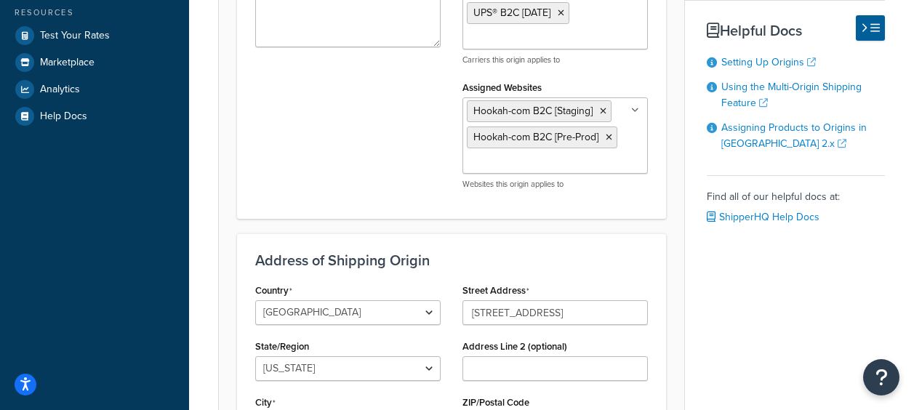
scroll to position [509, 0]
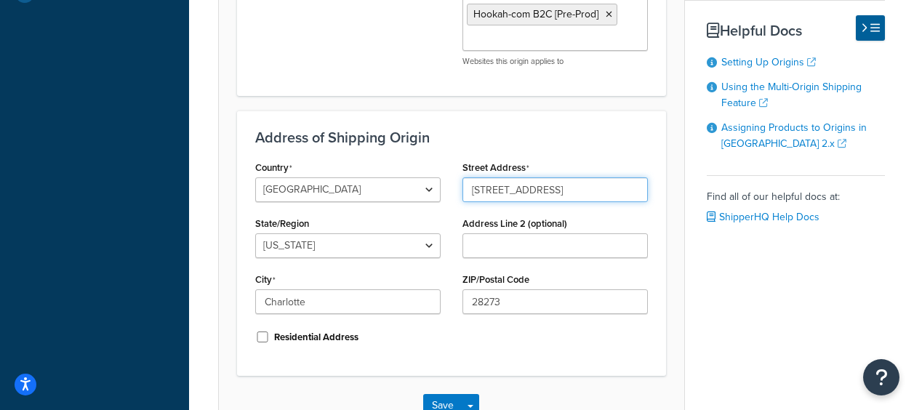
drag, startPoint x: 581, startPoint y: 189, endPoint x: 437, endPoint y: 190, distance: 144.0
click at [437, 190] on div "Country [GEOGRAPHIC_DATA] [GEOGRAPHIC_DATA] [GEOGRAPHIC_DATA] [GEOGRAPHIC_DATA]…" at bounding box center [451, 257] width 415 height 201
paste input "841 Sandy Porter R"
type input "4841 Sandy Porter Rd"
click at [764, 331] on div "Basic Date & Time An origin is any location your products ship from, whether it…" at bounding box center [551, 20] width 667 height 834
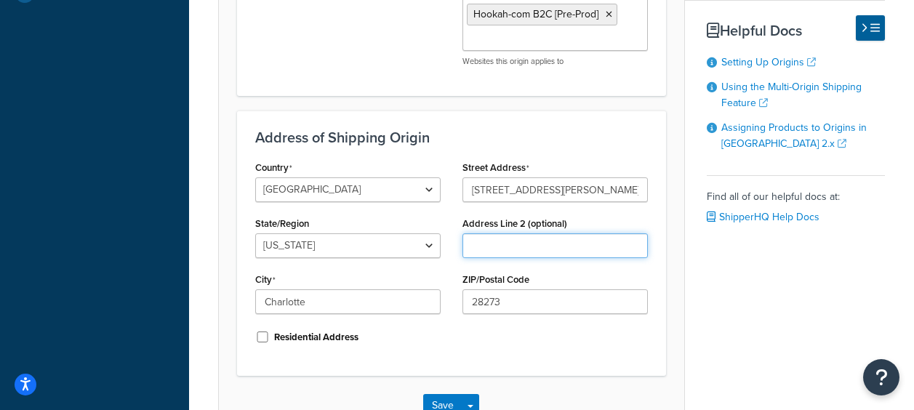
click at [500, 242] on input "Address Line 2 (optional)" at bounding box center [555, 245] width 185 height 25
click at [484, 252] on input "Address Line 2 (optional)" at bounding box center [555, 245] width 185 height 25
paste input "Ste A"
type input "Ste A"
click at [735, 279] on div "Basic Date & Time An origin is any location your products ship from, whether it…" at bounding box center [551, 20] width 667 height 834
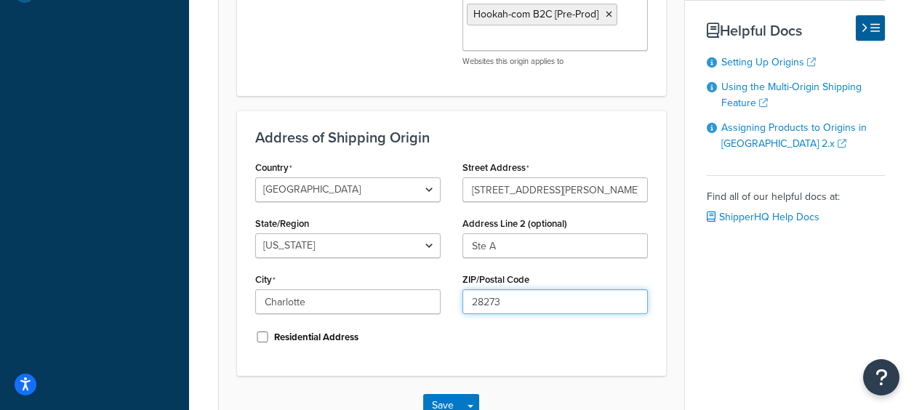
drag, startPoint x: 510, startPoint y: 297, endPoint x: 440, endPoint y: 300, distance: 69.9
click at [440, 300] on div "Country United States United Kingdom Afghanistan Åland Islands Albania Algeria …" at bounding box center [451, 257] width 415 height 201
click at [585, 348] on div "Country United States United Kingdom Afghanistan Åland Islands Albania Algeria …" at bounding box center [451, 257] width 415 height 201
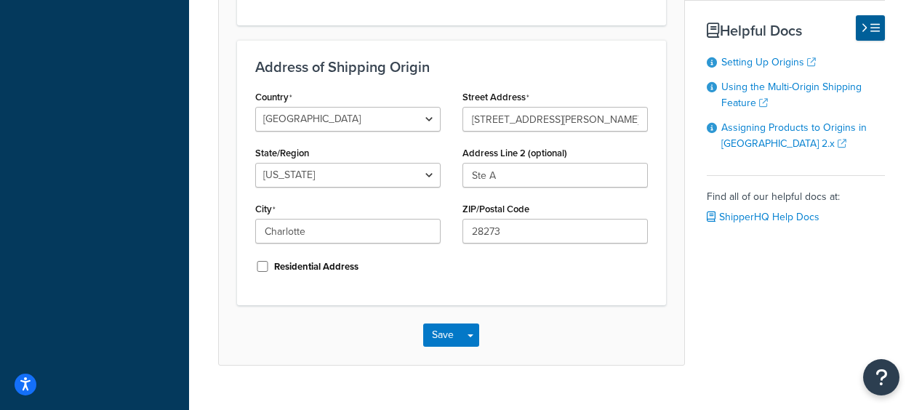
scroll to position [608, 0]
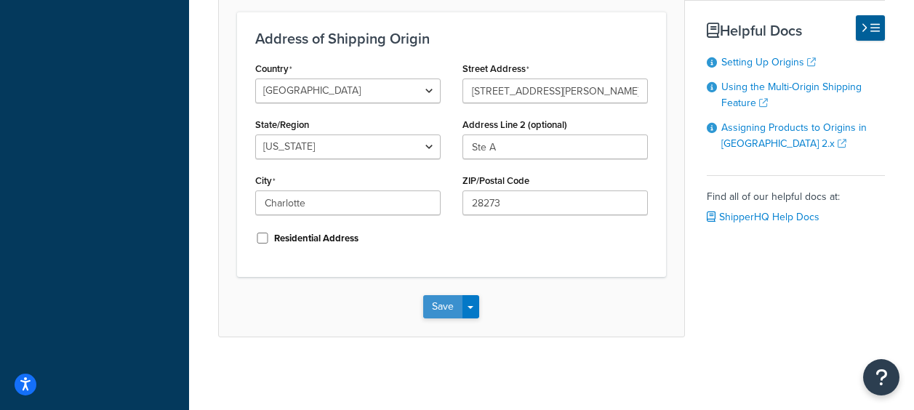
click at [445, 306] on button "Save" at bounding box center [442, 306] width 39 height 23
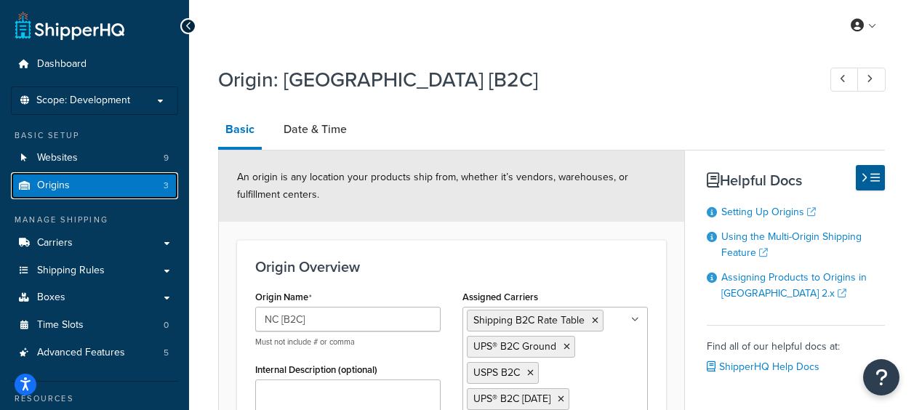
click at [52, 182] on span "Origins" at bounding box center [53, 186] width 33 height 12
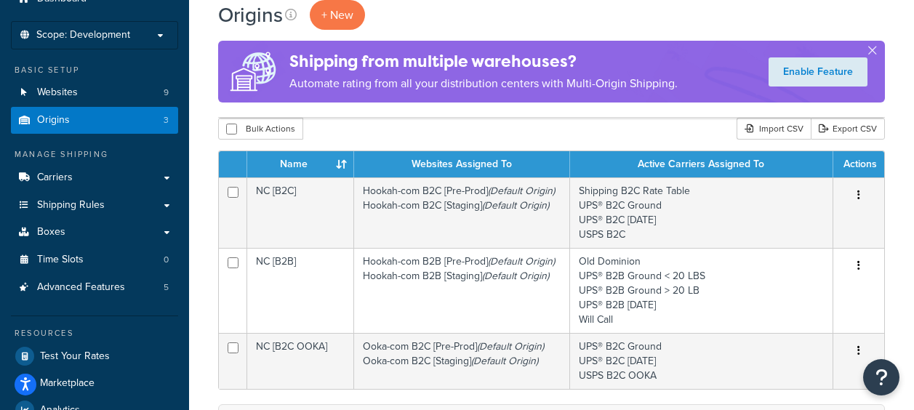
scroll to position [73, 0]
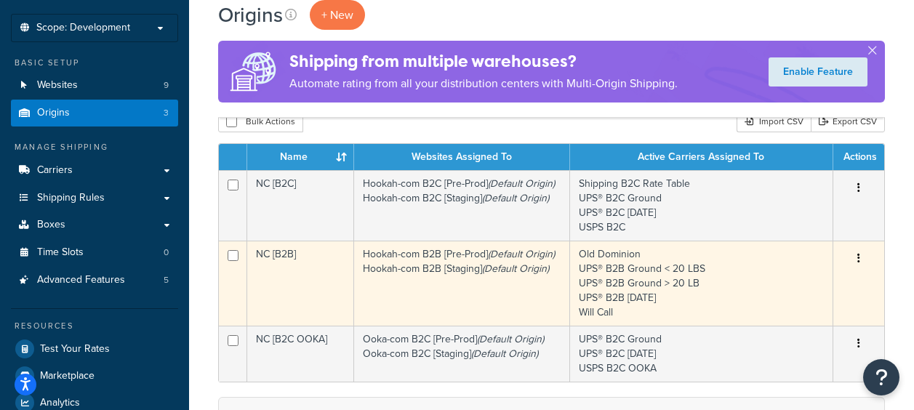
click at [277, 252] on td "NC [B2B]" at bounding box center [300, 283] width 107 height 85
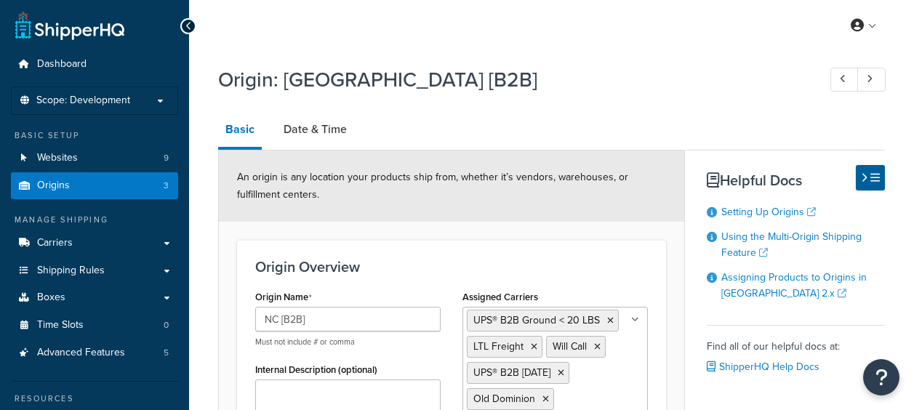
select select "33"
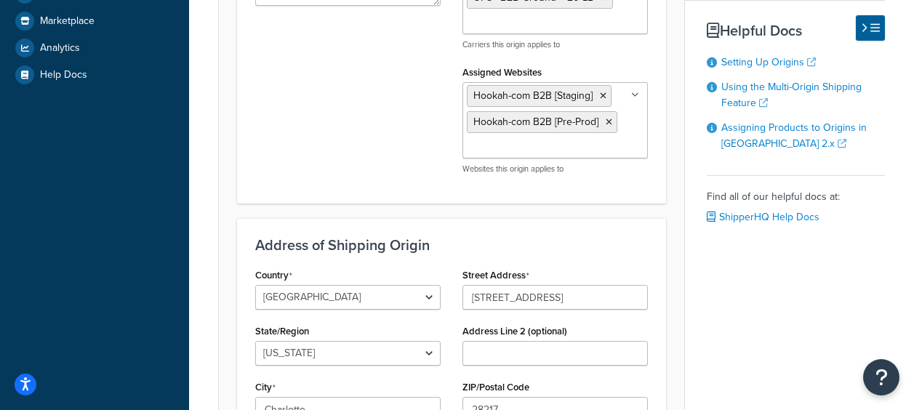
scroll to position [582, 0]
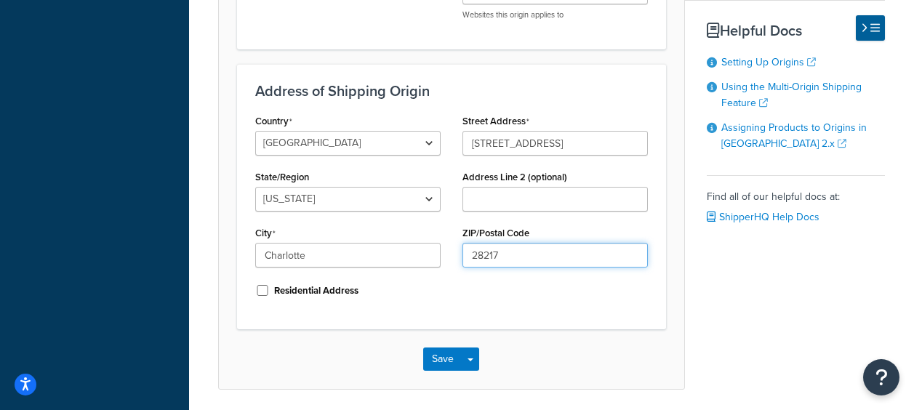
drag, startPoint x: 528, startPoint y: 262, endPoint x: 440, endPoint y: 259, distance: 88.1
click at [440, 259] on div "Country United States United Kingdom Afghanistan Åland Islands Albania Algeria …" at bounding box center [451, 211] width 415 height 201
paste input "73"
type input "28273"
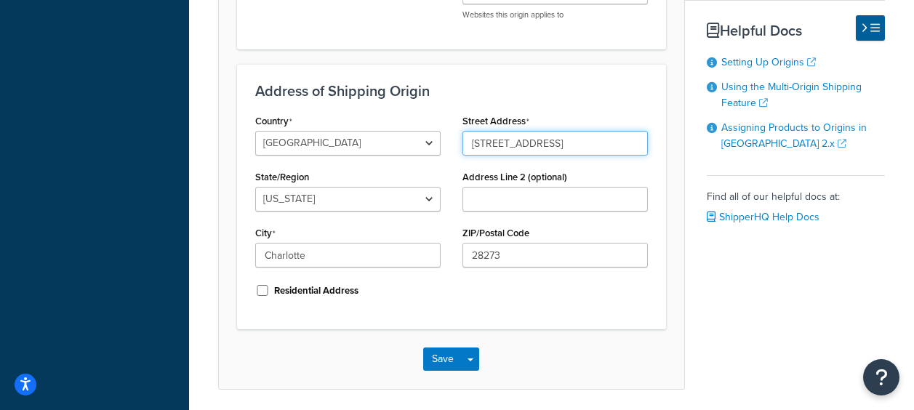
click at [582, 141] on input "4026 Shutterfly Road" at bounding box center [555, 143] width 185 height 25
drag, startPoint x: 582, startPoint y: 141, endPoint x: 414, endPoint y: 141, distance: 168.0
click at [414, 141] on div "Country United States United Kingdom Afghanistan Åland Islands Albania Algeria …" at bounding box center [451, 211] width 415 height 201
type input "4841 Sandy Porter Rd"
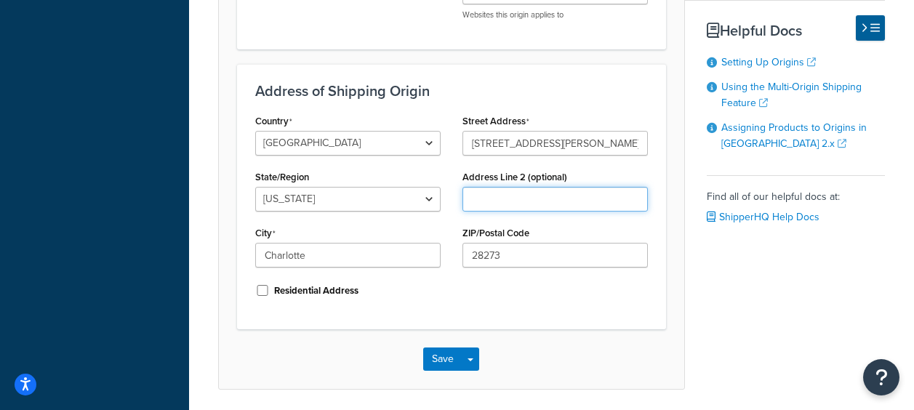
type input "Ste A"
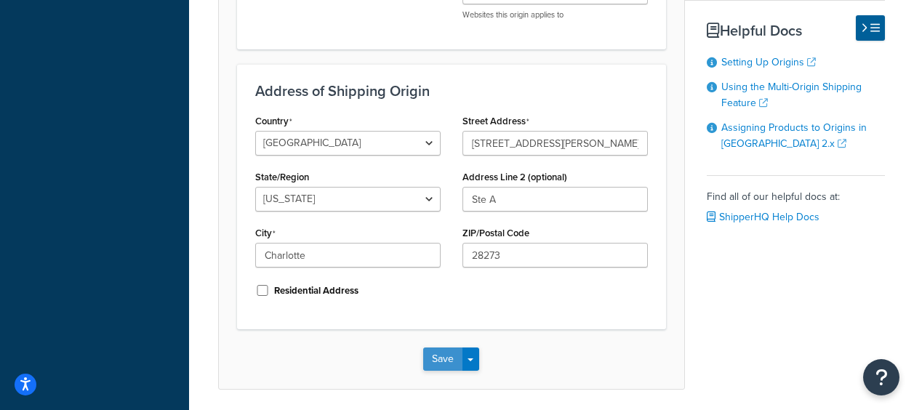
click at [444, 359] on button "Save" at bounding box center [442, 359] width 39 height 23
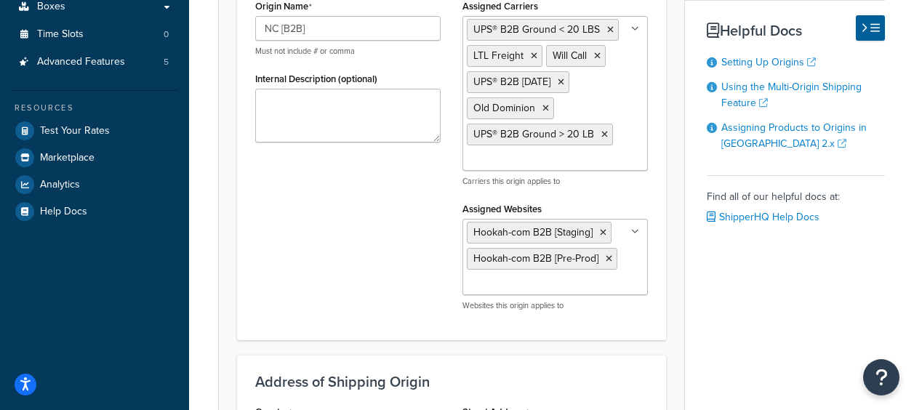
scroll to position [0, 0]
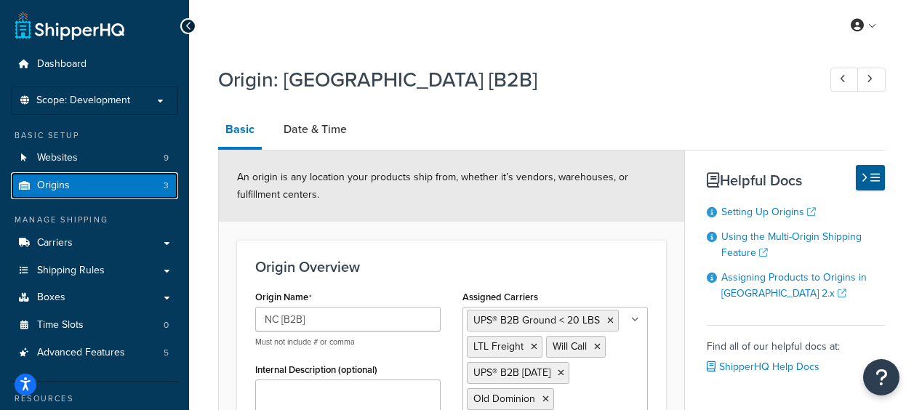
click at [54, 190] on span "Origins" at bounding box center [53, 186] width 33 height 12
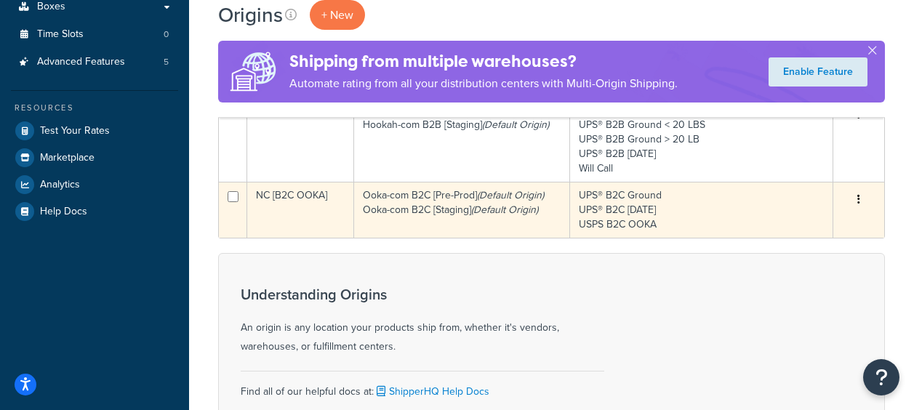
click at [305, 200] on td "NC [B2C OOKA]" at bounding box center [300, 210] width 107 height 56
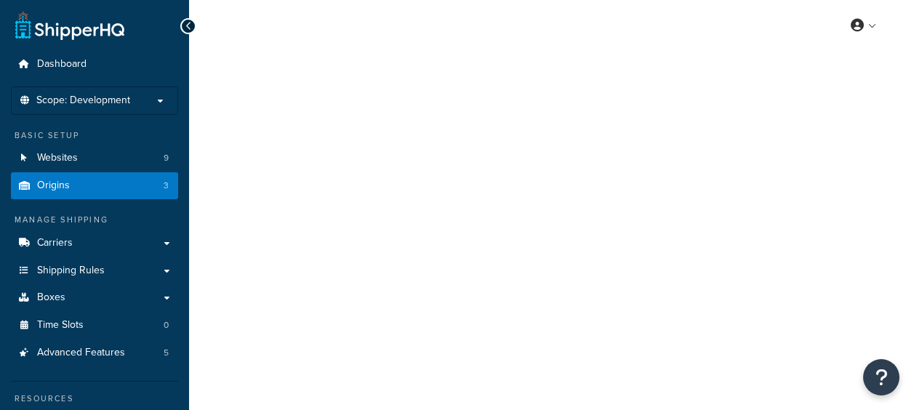
select select "33"
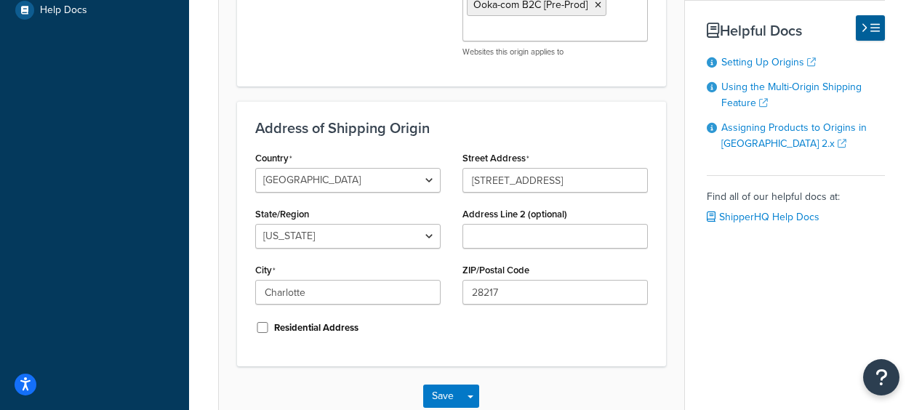
scroll to position [582, 0]
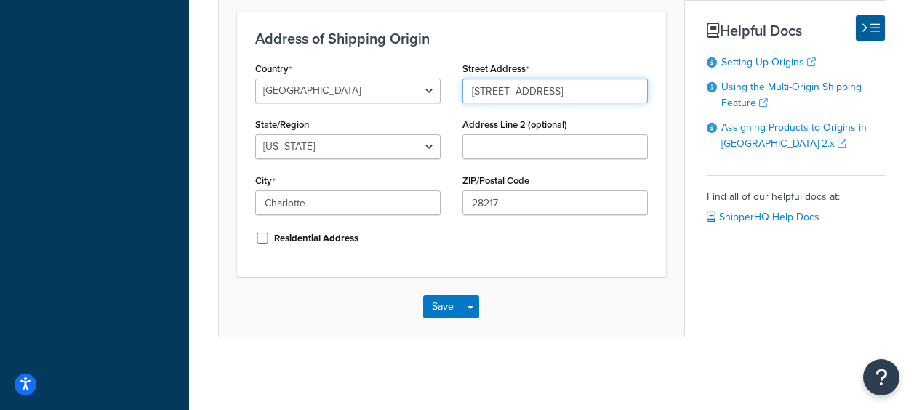
drag, startPoint x: 591, startPoint y: 88, endPoint x: 431, endPoint y: 91, distance: 159.3
click at [431, 91] on div "Country United States United Kingdom Afghanistan Åland Islands Albania Algeria …" at bounding box center [451, 158] width 415 height 201
paste input "28273"
drag, startPoint x: 509, startPoint y: 93, endPoint x: 429, endPoint y: 95, distance: 80.0
click at [429, 95] on div "Country United States United Kingdom Afghanistan Åland Islands Albania Algeria …" at bounding box center [451, 158] width 415 height 201
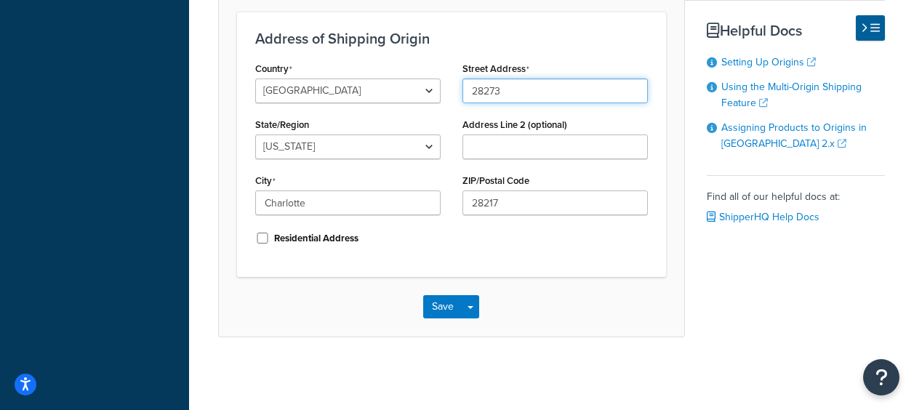
type input "4026 Shutterfly Road"
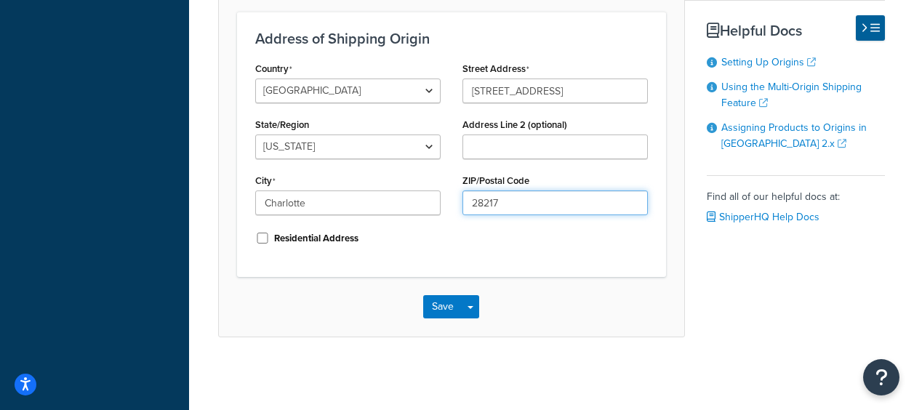
click at [527, 206] on input "28217" at bounding box center [555, 203] width 185 height 25
drag, startPoint x: 522, startPoint y: 202, endPoint x: 498, endPoint y: 201, distance: 23.3
click at [506, 202] on input "28217" at bounding box center [555, 203] width 185 height 25
click at [479, 200] on input "28217" at bounding box center [555, 203] width 185 height 25
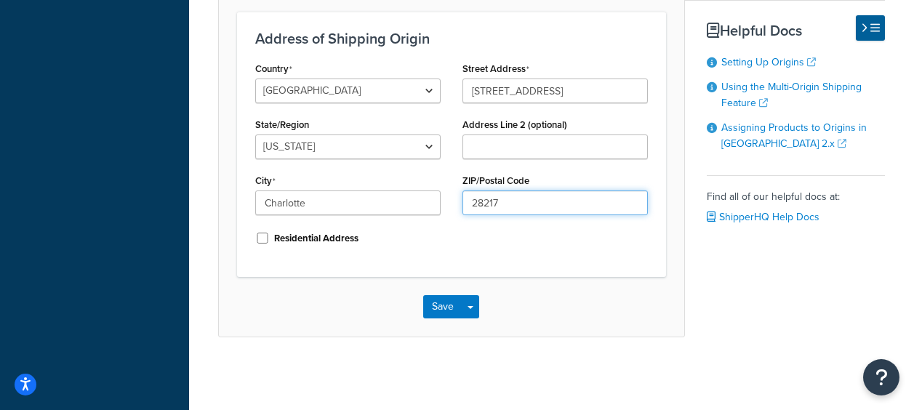
paste input "73"
type input "28273"
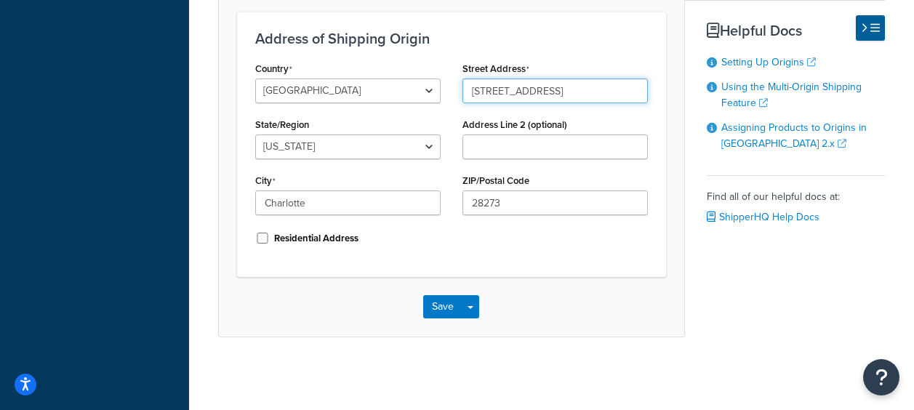
drag, startPoint x: 588, startPoint y: 83, endPoint x: 444, endPoint y: 79, distance: 144.1
click at [444, 79] on div "Country United States United Kingdom Afghanistan Åland Islands Albania Algeria …" at bounding box center [451, 158] width 415 height 201
type input "4841 Sandy Porter Rd"
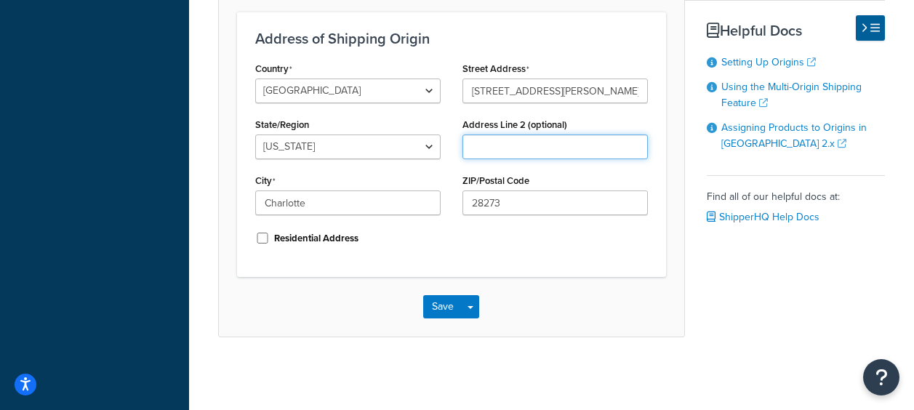
type input "Ste A"
click at [564, 251] on div "Country United States United Kingdom Afghanistan Åland Islands Albania Algeria …" at bounding box center [451, 158] width 415 height 201
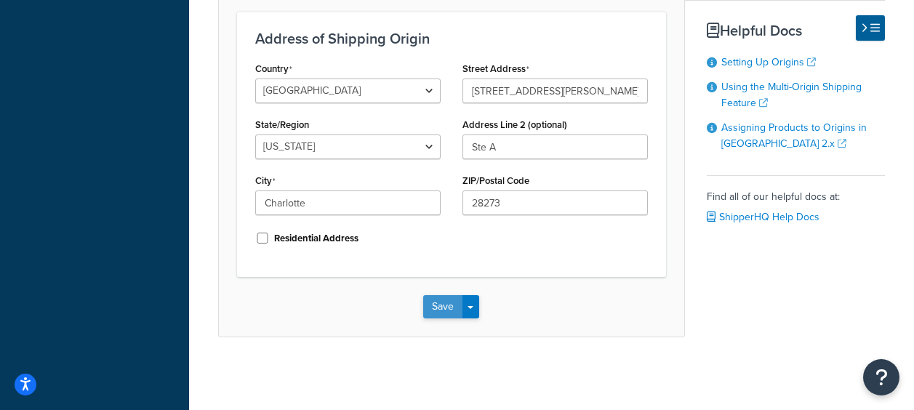
click at [450, 311] on button "Save" at bounding box center [442, 306] width 39 height 23
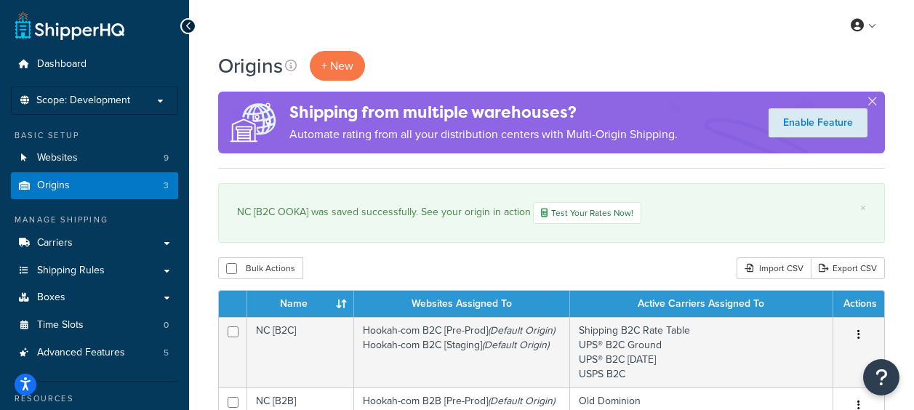
scroll to position [73, 0]
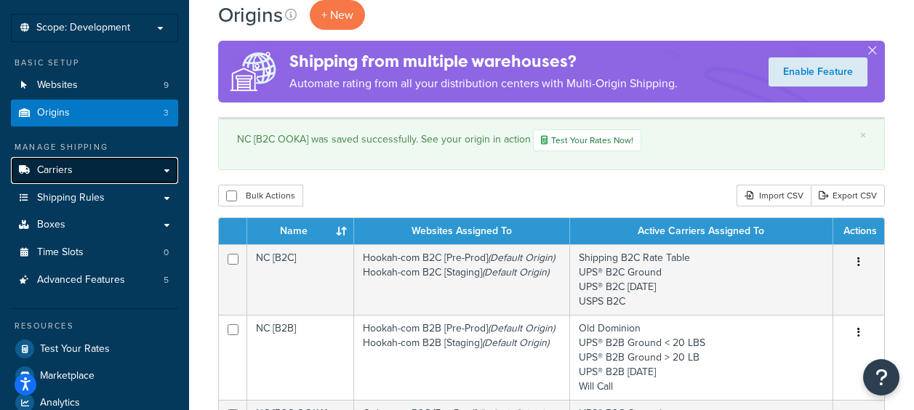
click at [72, 173] on link "Carriers" at bounding box center [94, 170] width 167 height 27
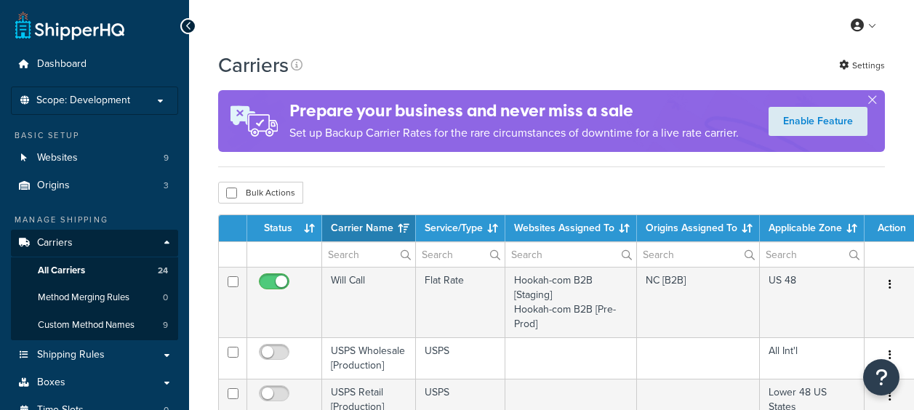
select select "15"
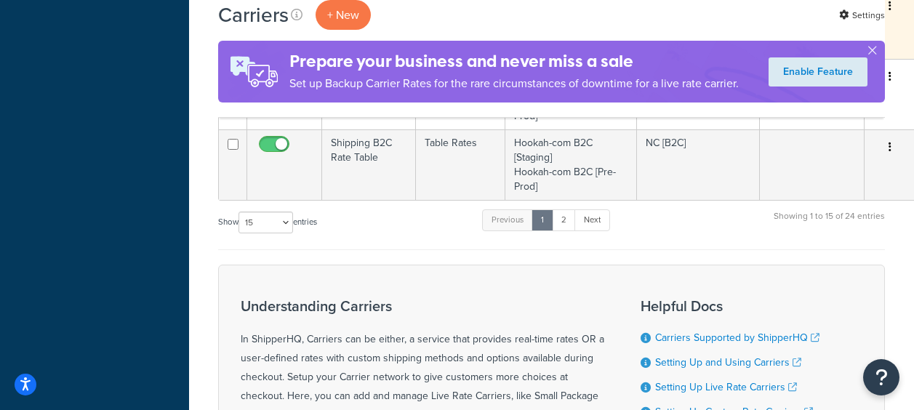
scroll to position [1236, 0]
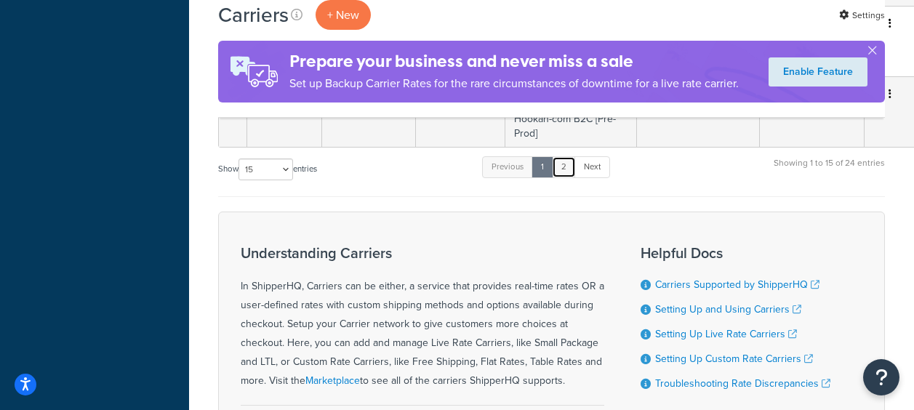
click at [564, 170] on link "2" at bounding box center [564, 167] width 24 height 22
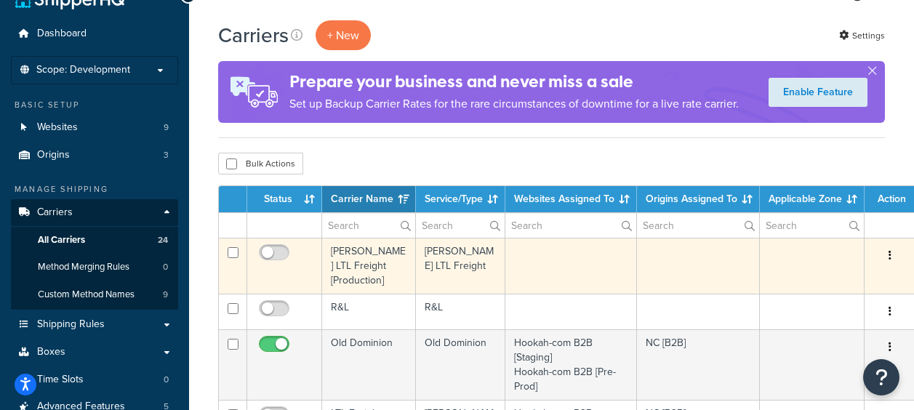
scroll to position [0, 0]
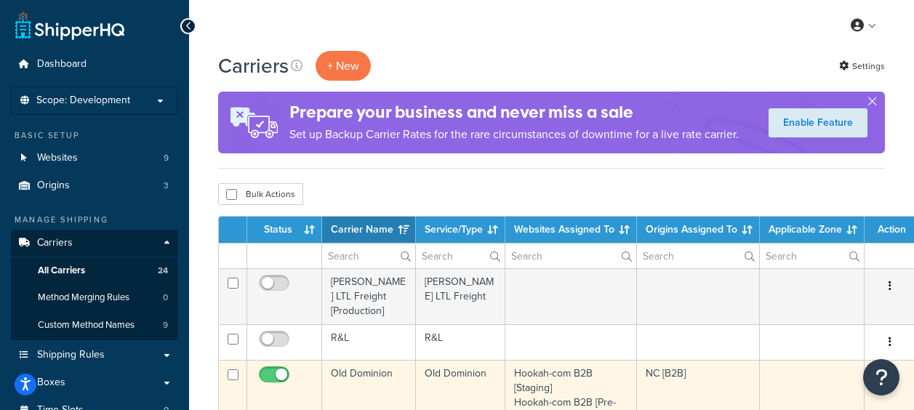
click at [358, 360] on td "Old Dominion" at bounding box center [369, 395] width 94 height 71
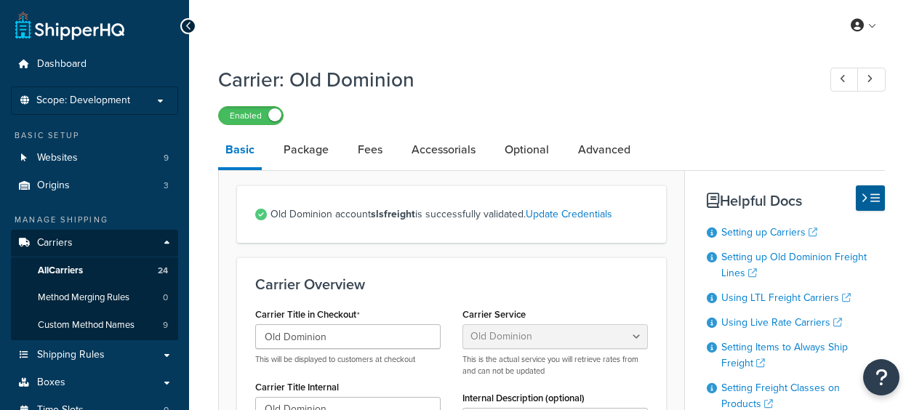
select select "dominionFreight"
click at [431, 148] on link "Accessorials" at bounding box center [443, 149] width 79 height 35
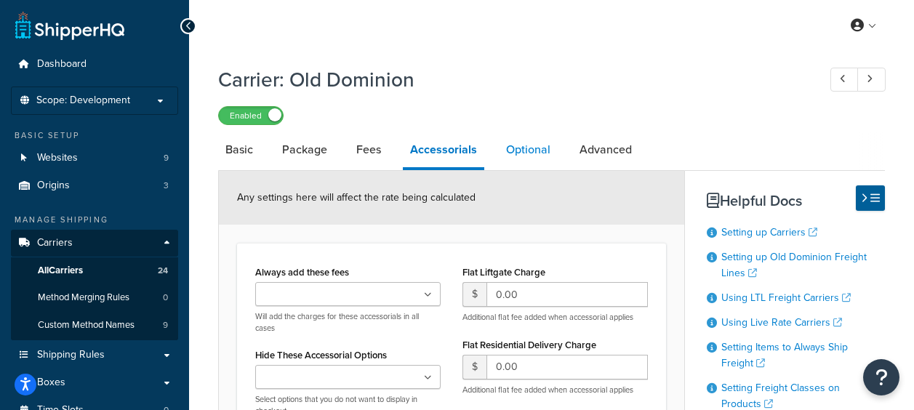
click at [535, 148] on link "Optional" at bounding box center [528, 149] width 59 height 35
select select "92.5"
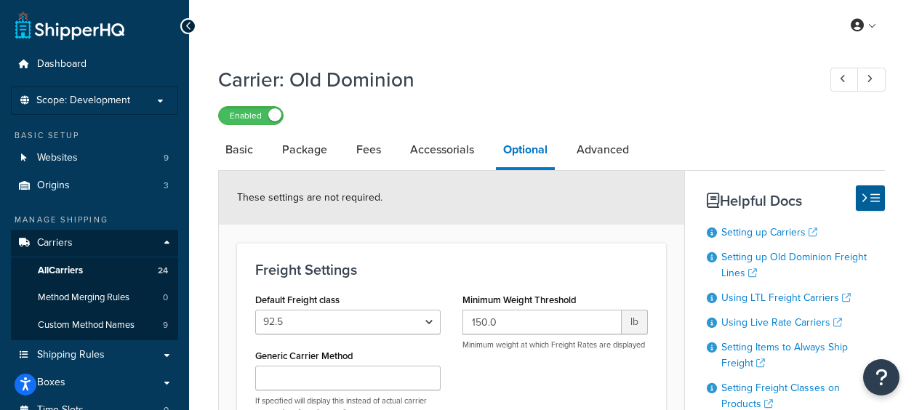
scroll to position [73, 0]
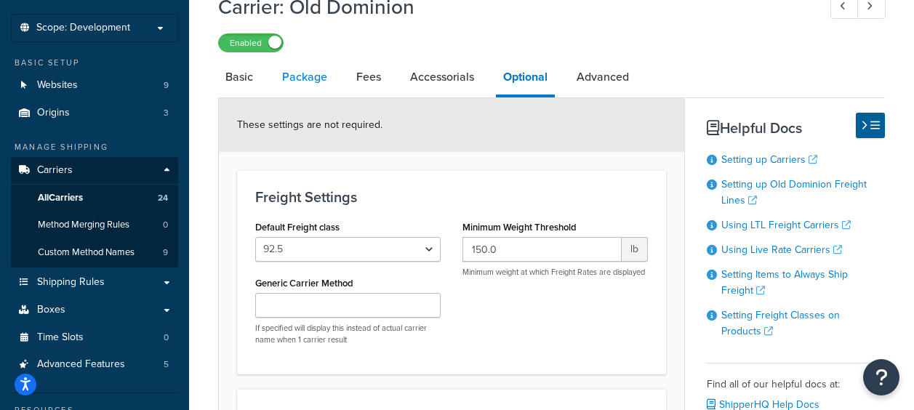
click at [310, 81] on link "Package" at bounding box center [305, 77] width 60 height 35
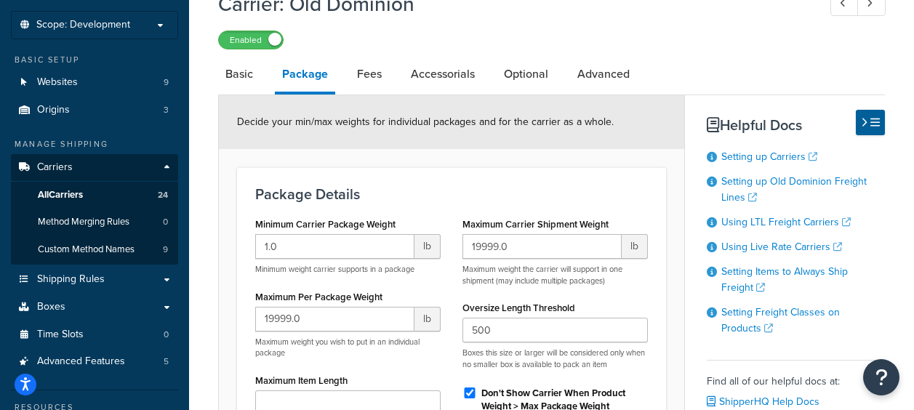
scroll to position [73, 0]
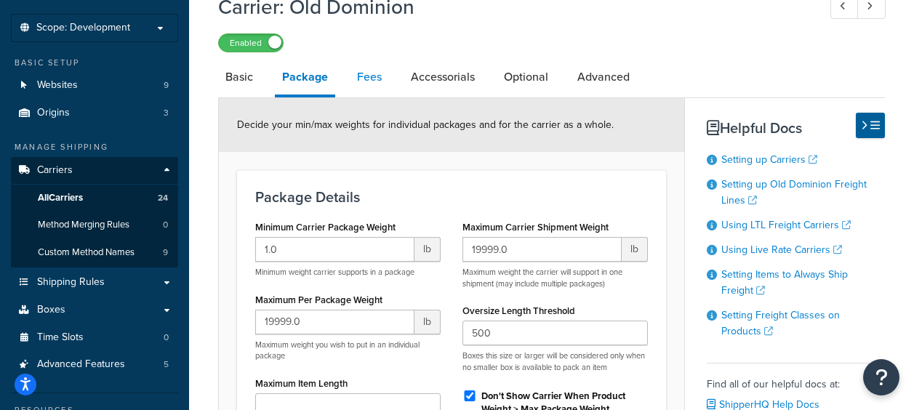
click at [362, 69] on link "Fees" at bounding box center [369, 77] width 39 height 35
select select "AFTER"
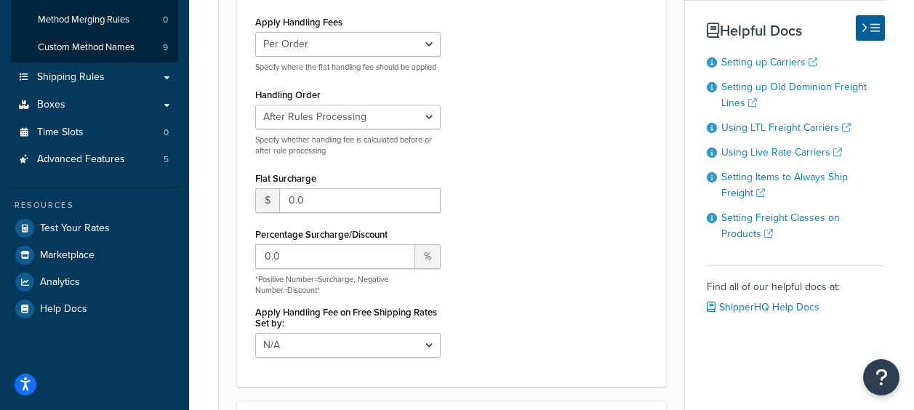
scroll to position [291, 0]
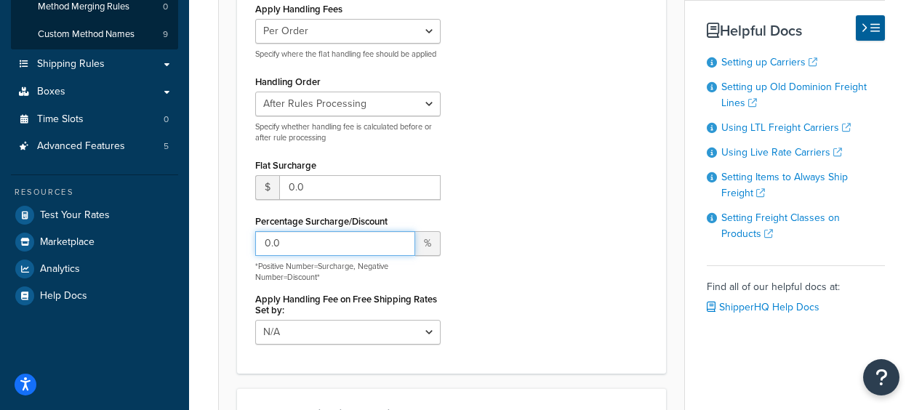
drag, startPoint x: 298, startPoint y: 260, endPoint x: 241, endPoint y: 258, distance: 56.8
click at [241, 258] on div "Handling Fees Apply Handling Fees Per Order Per Item Per Package Specify where …" at bounding box center [451, 163] width 429 height 422
type input "-58"
click at [576, 257] on div "Apply Handling Fees Per Order Per Item Per Package Specify where the flat handl…" at bounding box center [451, 177] width 415 height 357
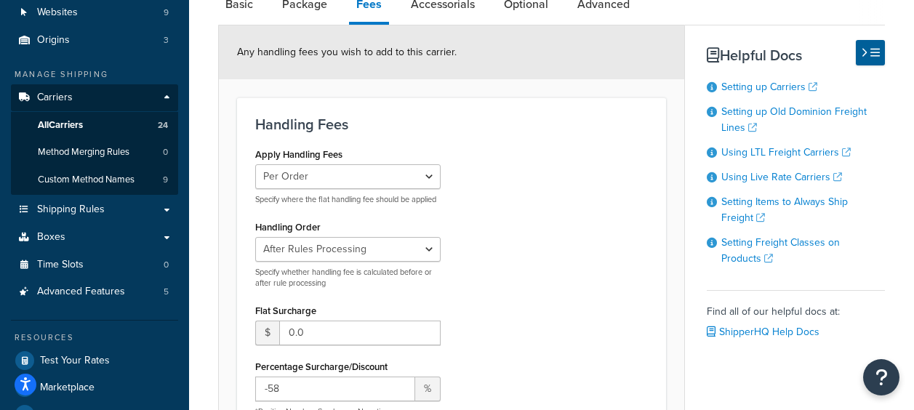
scroll to position [0, 0]
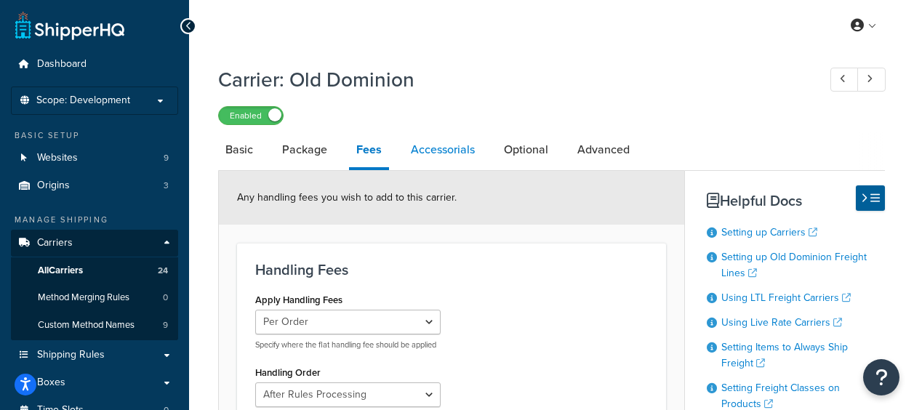
click at [449, 154] on link "Accessorials" at bounding box center [443, 149] width 79 height 35
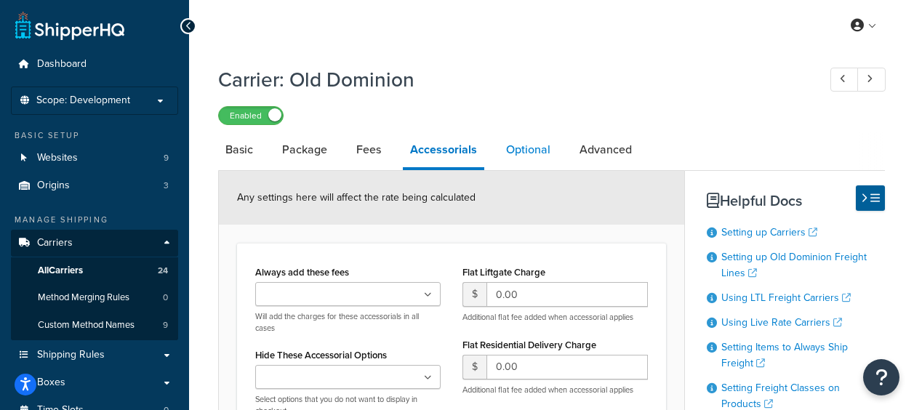
click at [540, 139] on link "Optional" at bounding box center [528, 149] width 59 height 35
select select "92.5"
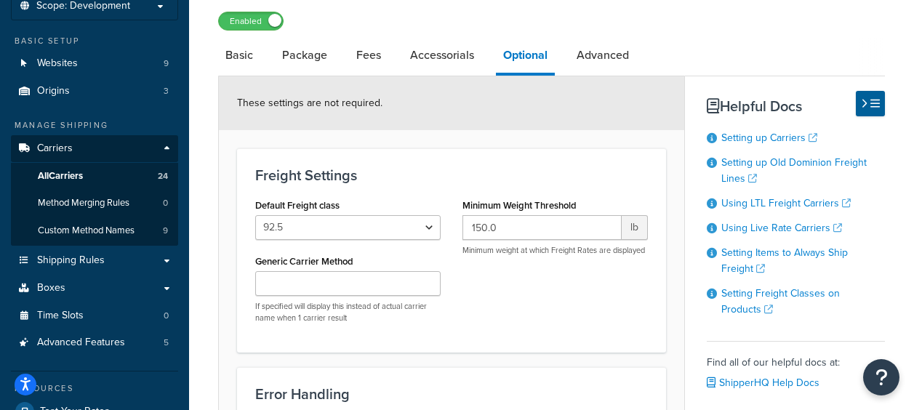
scroll to position [73, 0]
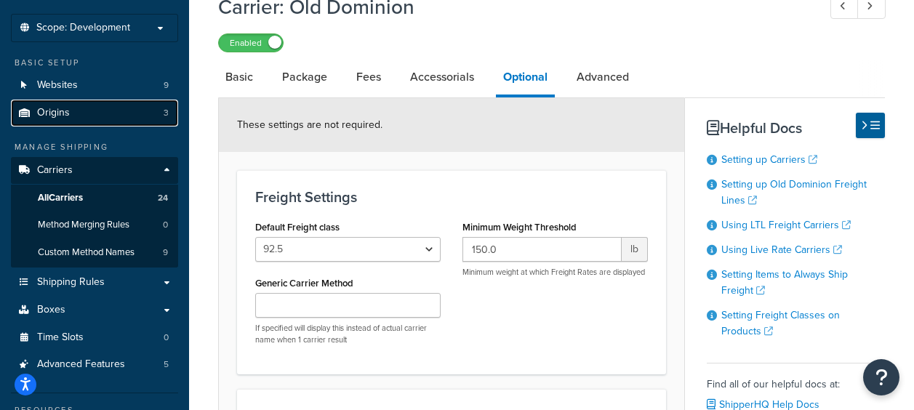
click at [121, 118] on link "Origins 3" at bounding box center [94, 113] width 167 height 27
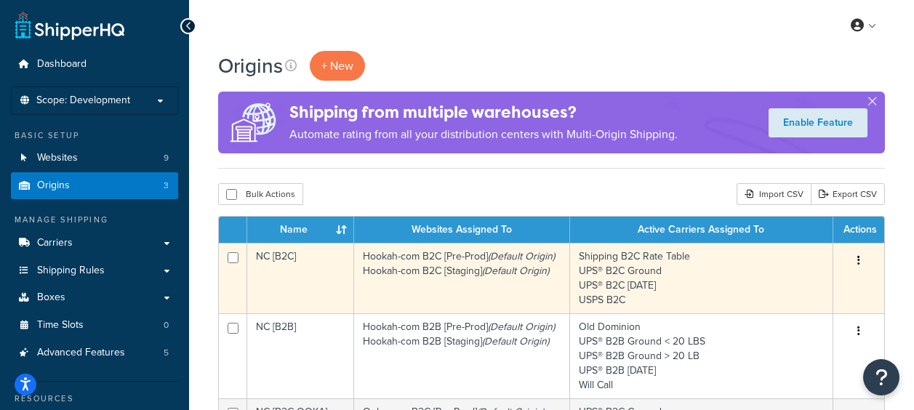
click at [276, 255] on td "NC [B2C]" at bounding box center [300, 278] width 107 height 71
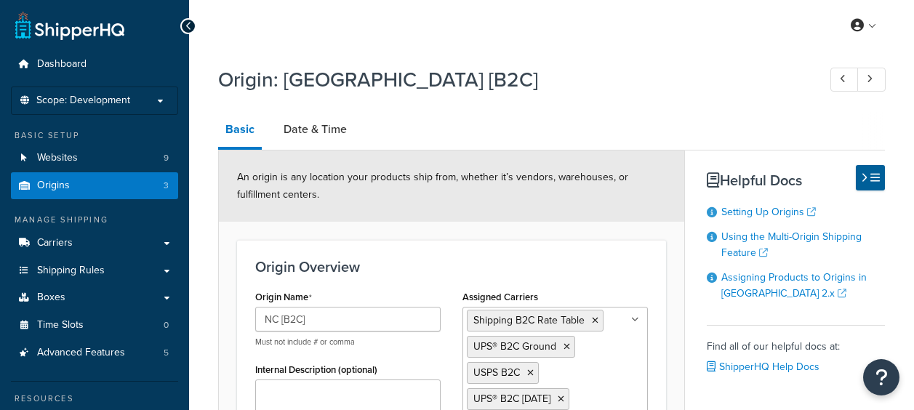
select select "33"
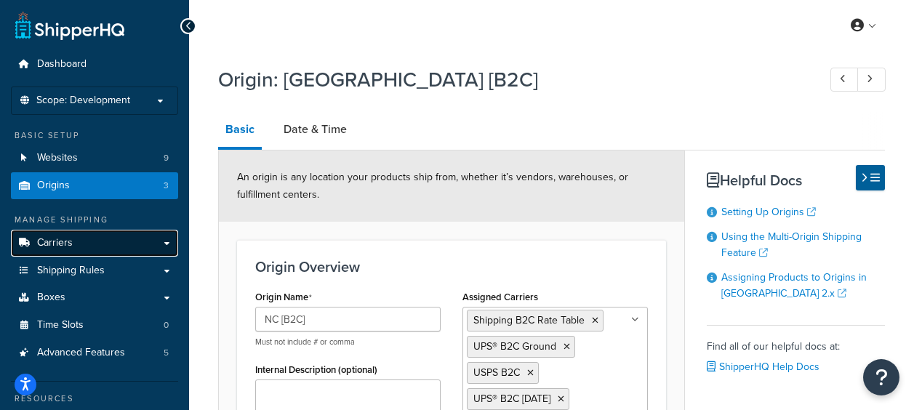
click at [81, 247] on link "Carriers" at bounding box center [94, 243] width 167 height 27
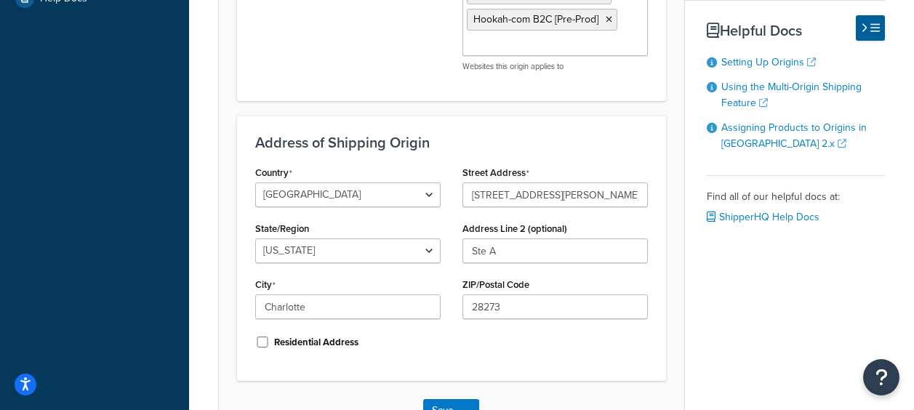
scroll to position [509, 0]
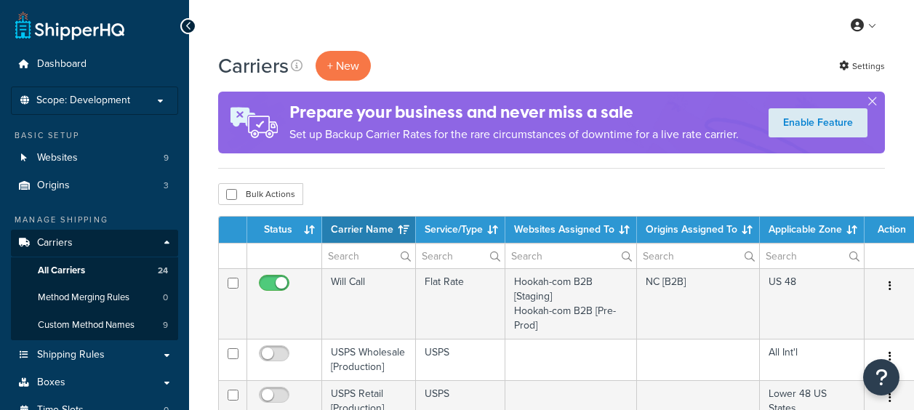
select select "15"
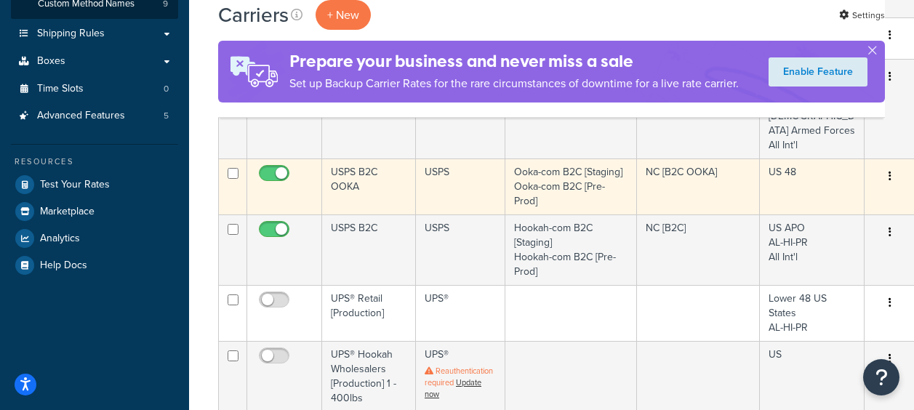
scroll to position [364, 0]
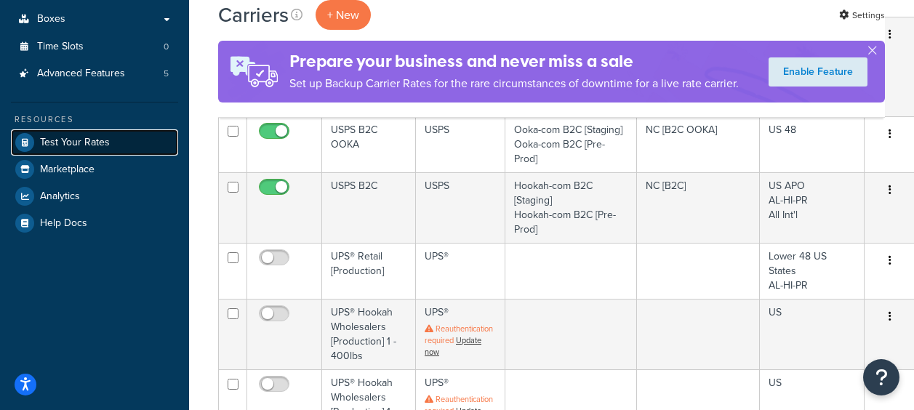
click at [76, 145] on span "Test Your Rates" at bounding box center [75, 143] width 70 height 12
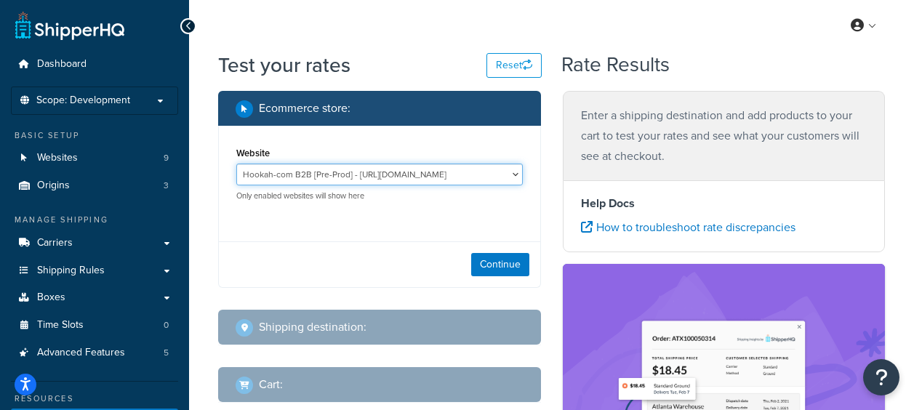
click at [516, 177] on select "Hookah-com B2B [Pre-Prod] - [URL][DOMAIN_NAME] Hookah-com B2B [Staging] - [URL]…" at bounding box center [379, 175] width 287 height 22
click at [236, 164] on select "Hookah-com B2B [Pre-Prod] - [URL][DOMAIN_NAME] Hookah-com B2B [Staging] - [URL]…" at bounding box center [379, 175] width 287 height 22
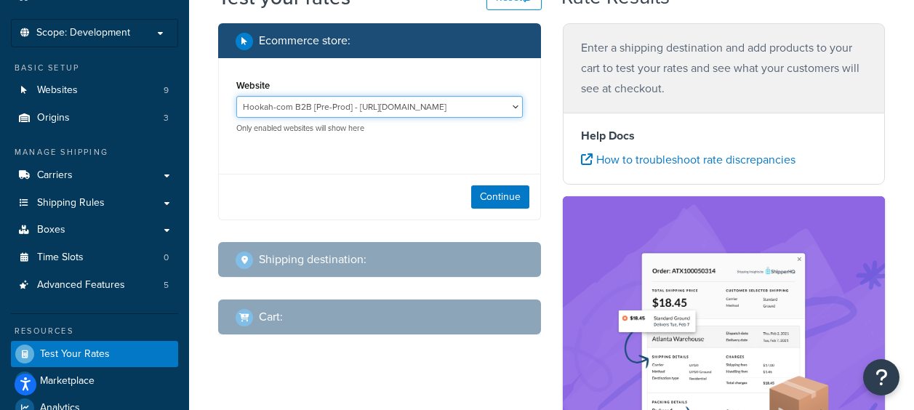
scroll to position [73, 0]
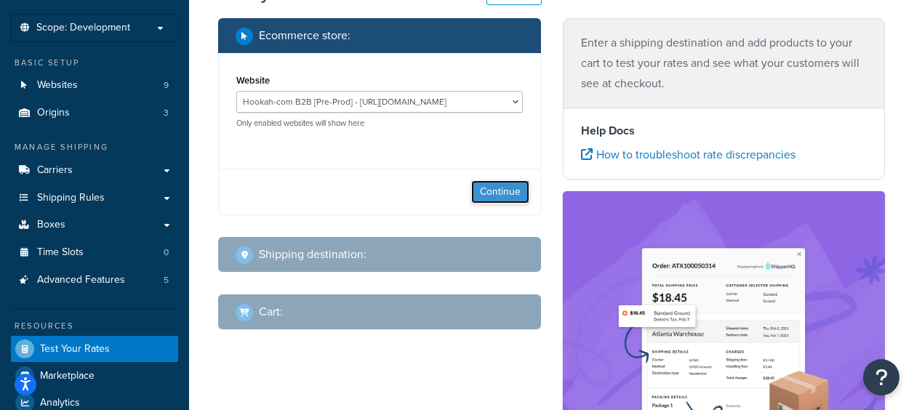
click at [498, 196] on button "Continue" at bounding box center [500, 191] width 58 height 23
select select "TX"
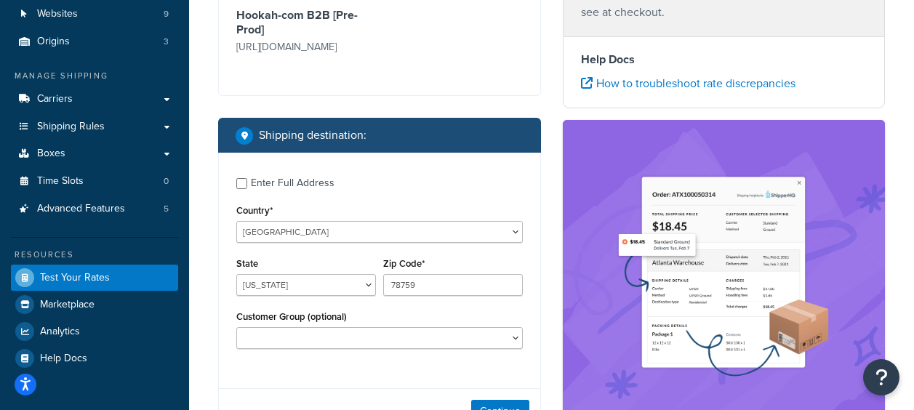
scroll to position [145, 0]
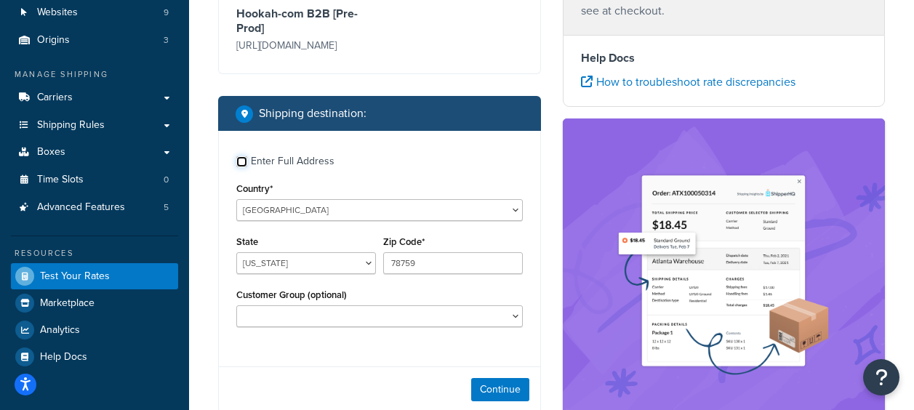
click at [237, 167] on input "Enter Full Address" at bounding box center [241, 161] width 11 height 11
checkbox input "true"
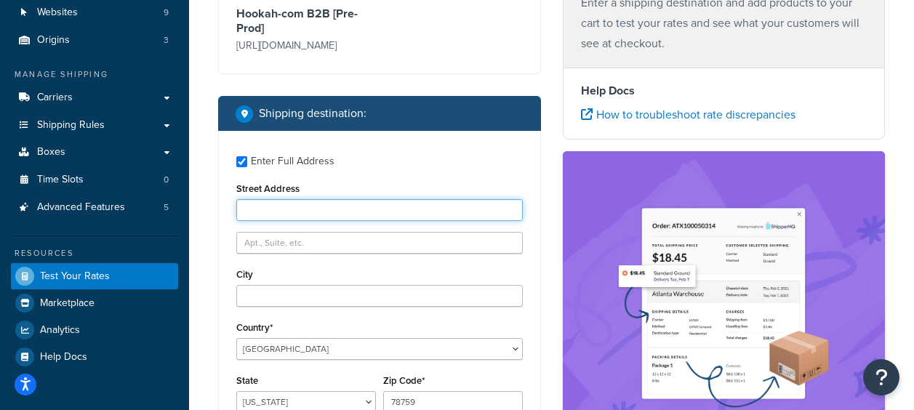
click at [322, 221] on input "Street Address" at bounding box center [379, 210] width 287 height 22
paste input "2916 Oaklawn Ave"
type input "2916 Oaklawn Ave"
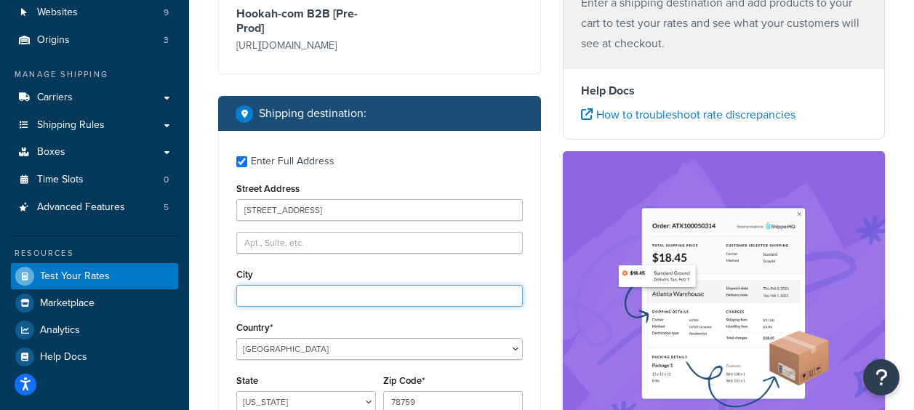
click at [255, 307] on input "City" at bounding box center [379, 296] width 287 height 22
paste input "Dallas"
type input "Dallas"
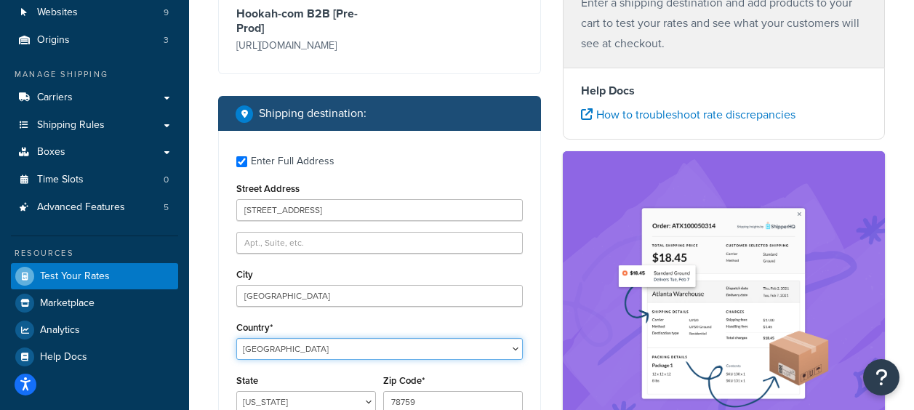
click at [282, 360] on select "United States United Kingdom Afghanistan Åland Islands Albania Algeria American…" at bounding box center [379, 349] width 287 height 22
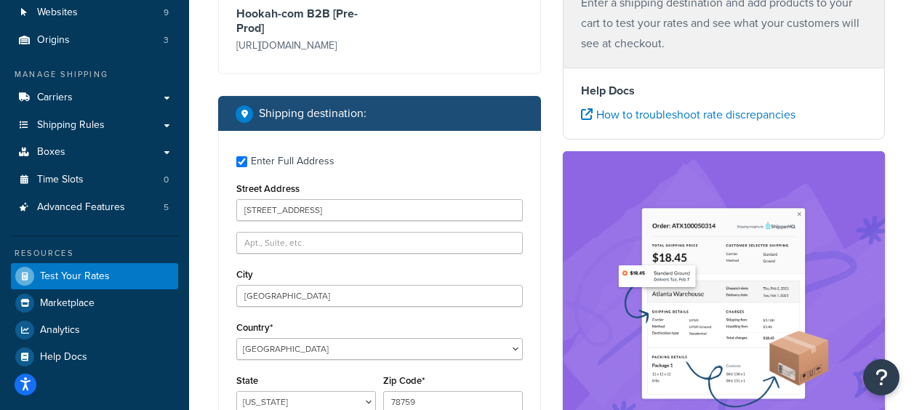
click at [558, 308] on div "Enter a shipping destination and add products to your cart to test your rates a…" at bounding box center [724, 304] width 345 height 653
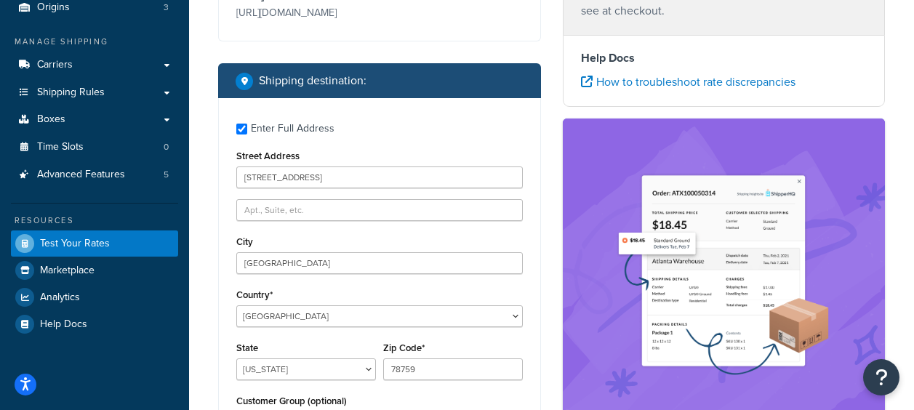
scroll to position [291, 0]
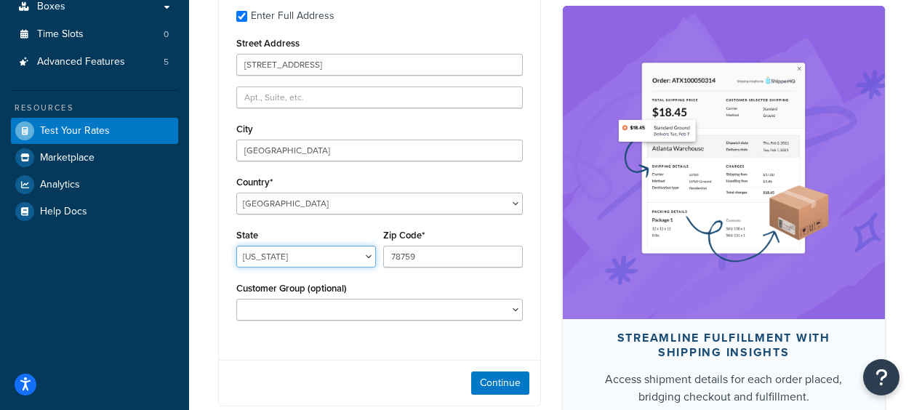
click at [276, 268] on select "Alabama Alaska American Samoa Arizona Arkansas Armed Forces Americas Armed Forc…" at bounding box center [306, 257] width 140 height 22
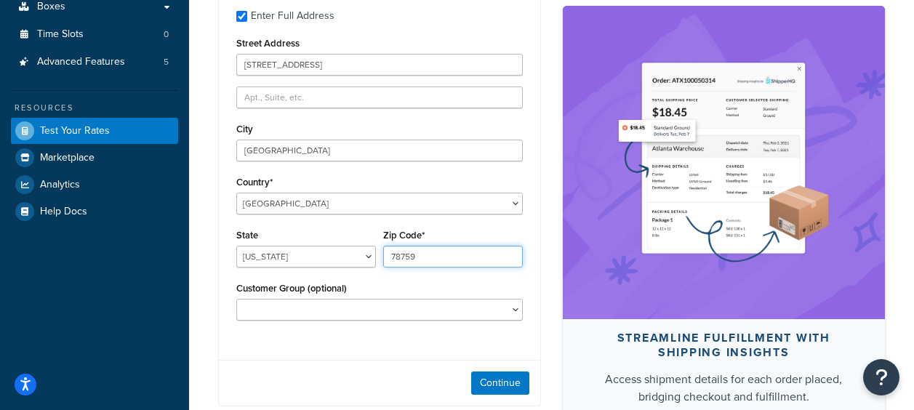
click at [400, 268] on input "78759" at bounding box center [453, 257] width 140 height 22
paste input "521"
type input "75219"
click at [263, 349] on div "Enter Full Address Street Address 2916 Oaklawn Ave City Dallas Country* United …" at bounding box center [379, 167] width 321 height 364
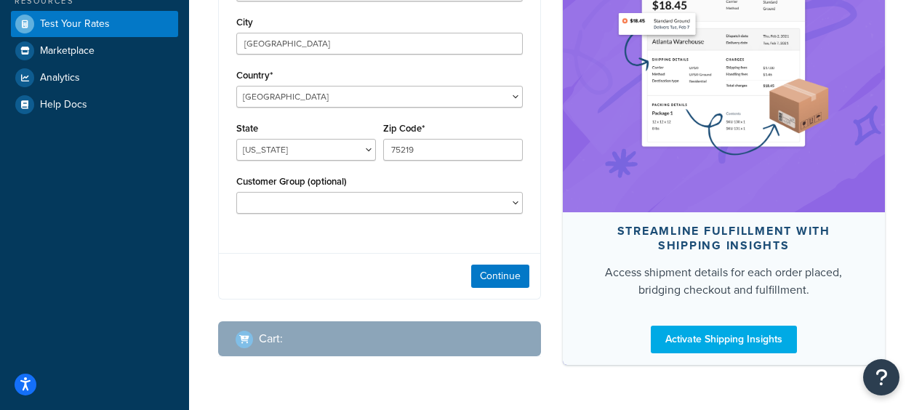
scroll to position [436, 0]
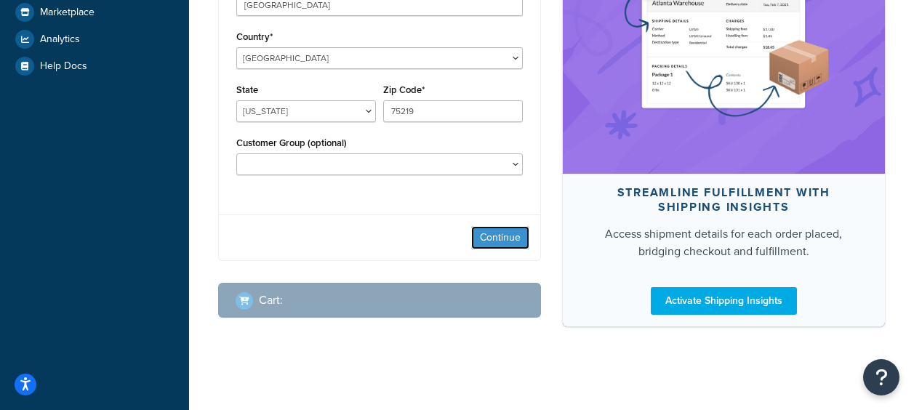
click at [516, 249] on button "Continue" at bounding box center [500, 237] width 58 height 23
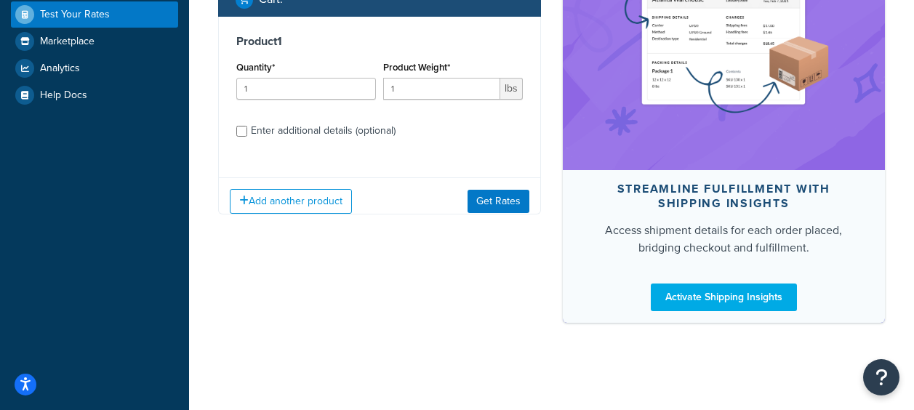
scroll to position [407, 0]
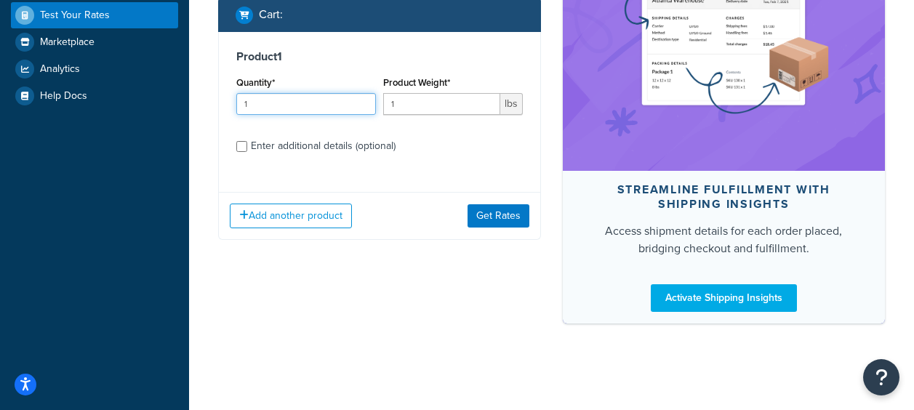
click at [268, 111] on input "1" at bounding box center [306, 104] width 140 height 22
type input "1"
click at [433, 111] on input "1" at bounding box center [441, 104] width 117 height 22
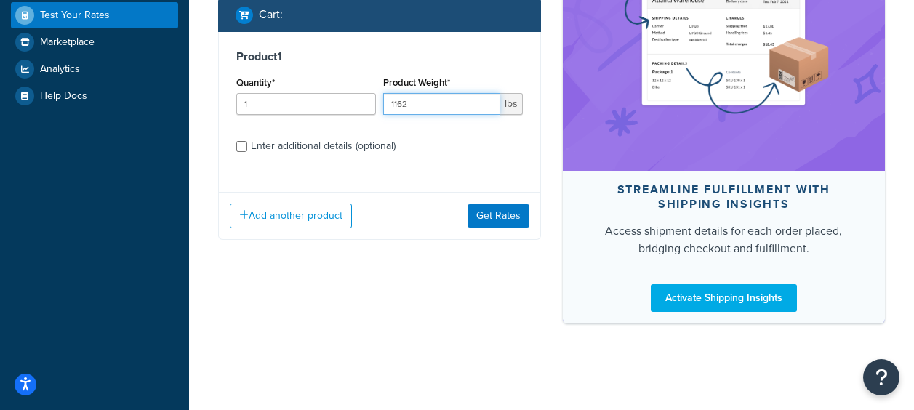
type input "1162"
click at [243, 152] on input "Enter additional details (optional)" at bounding box center [241, 146] width 11 height 11
checkbox input "true"
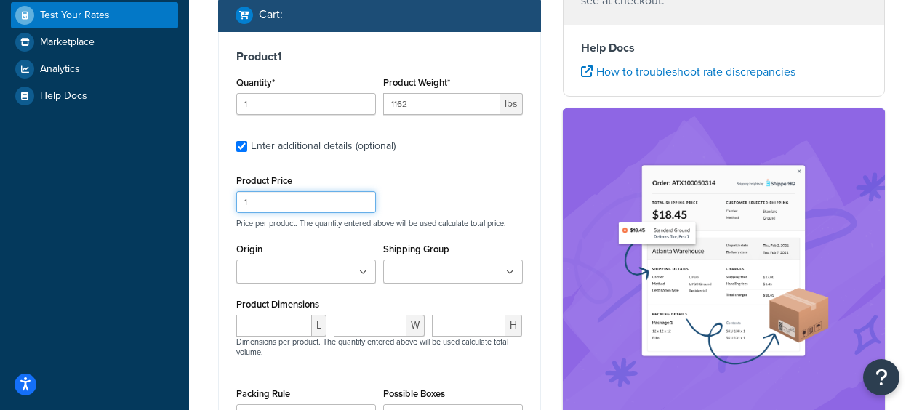
click at [291, 208] on input "1" at bounding box center [306, 202] width 140 height 22
click at [488, 199] on div "Product Price 413.69 Price per product. The quantity entered above will be used…" at bounding box center [380, 199] width 294 height 57
drag, startPoint x: 279, startPoint y: 206, endPoint x: 217, endPoint y: 207, distance: 62.6
click at [217, 207] on div "Ecommerce store : Edit Hookah-com B2B [Pre-Prod] https://preprod-business.hooka…" at bounding box center [379, 136] width 345 height 904
type input "1000"
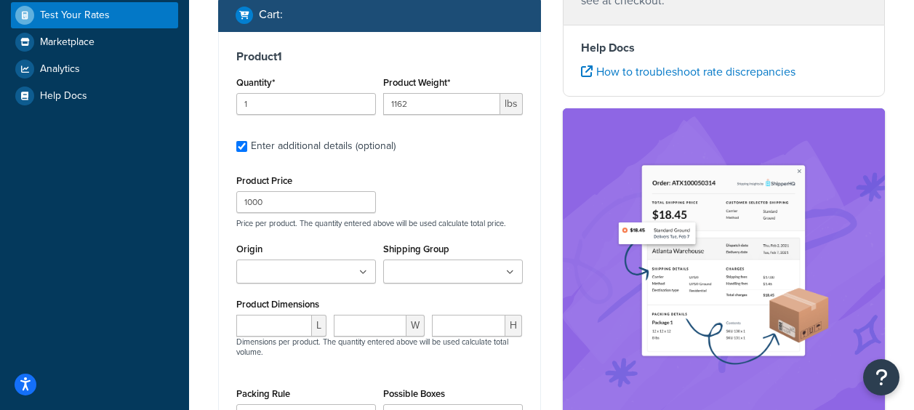
click at [502, 165] on div "Product 1 Quantity* 1 Product Weight* 1162 lbs Enter additional details (option…" at bounding box center [379, 270] width 321 height 476
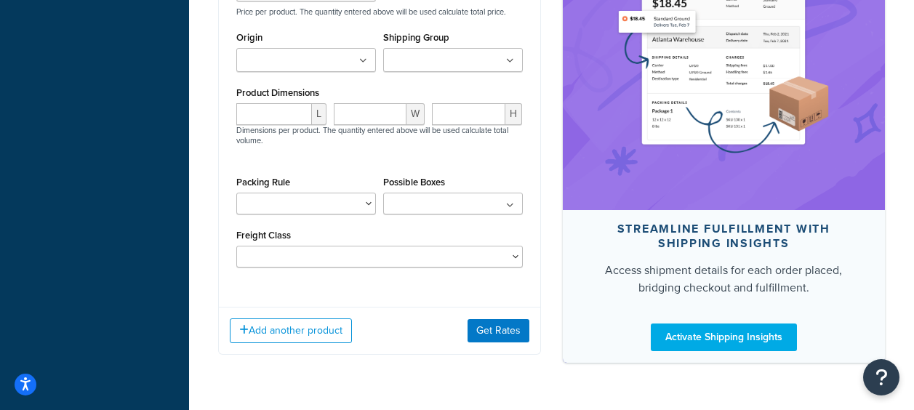
scroll to position [625, 0]
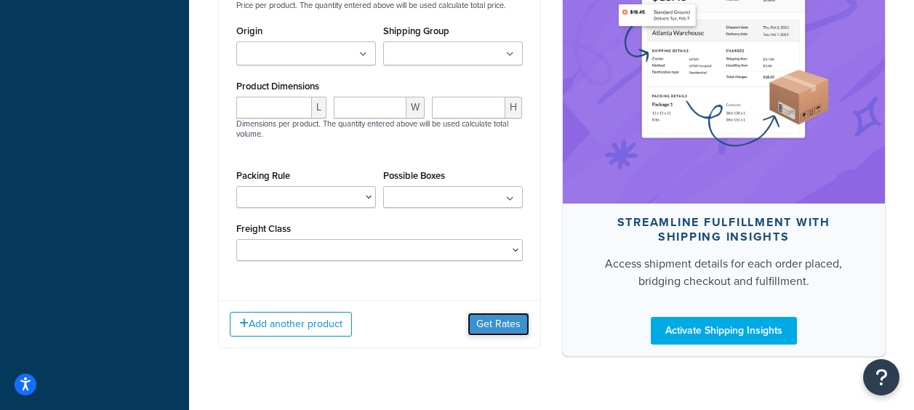
click at [492, 335] on button "Get Rates" at bounding box center [499, 324] width 62 height 23
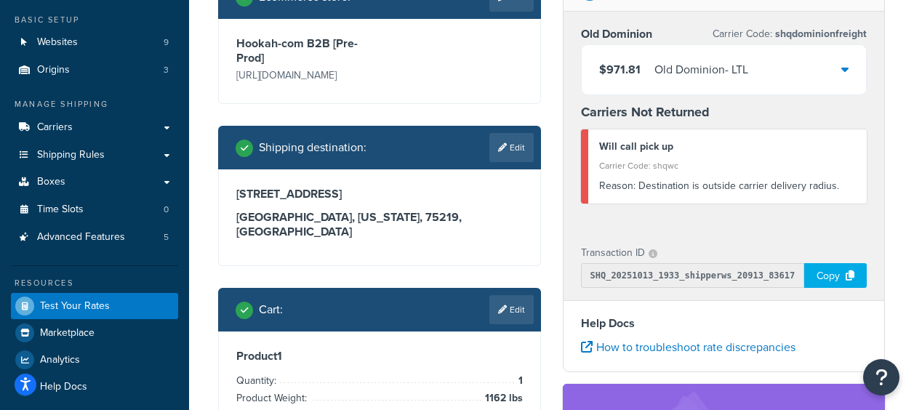
scroll to position [0, 0]
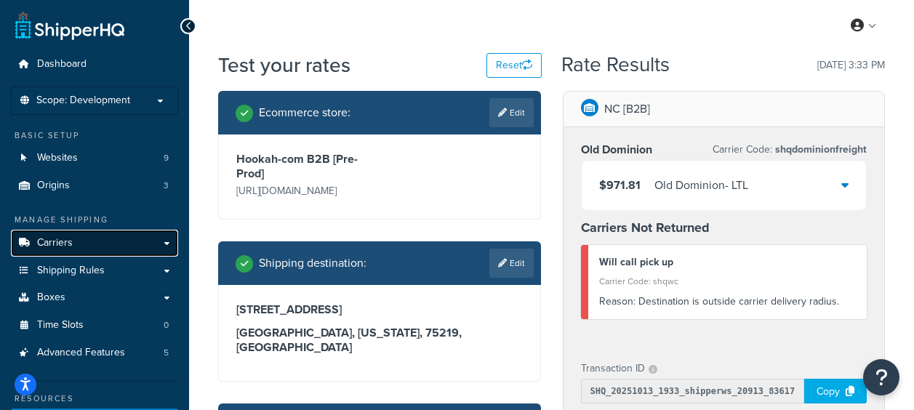
click at [63, 247] on span "Carriers" at bounding box center [55, 243] width 36 height 12
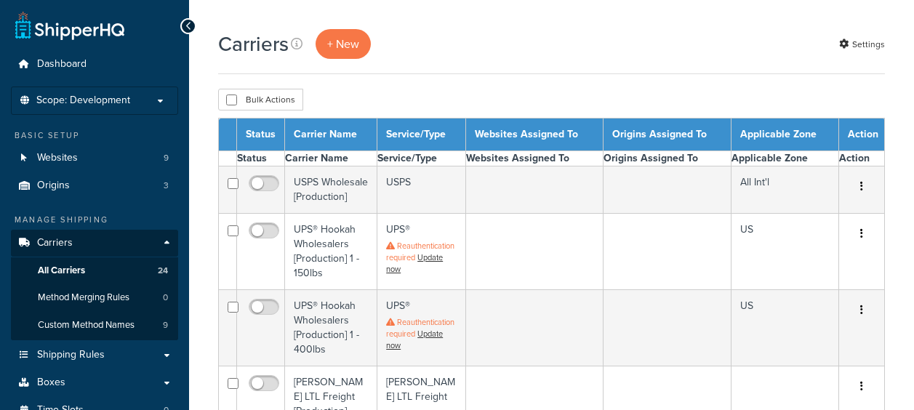
select select "15"
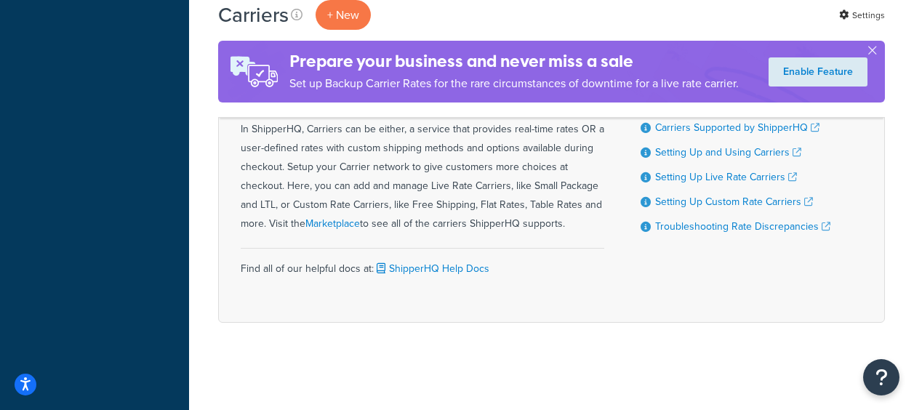
scroll to position [1103, 0]
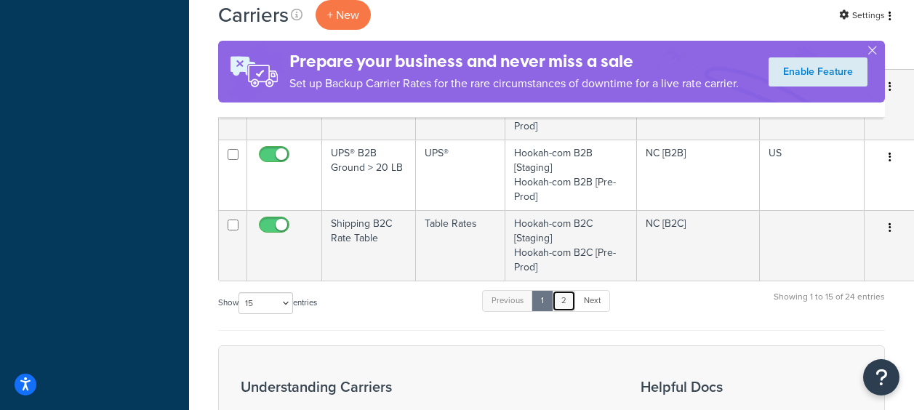
click at [576, 304] on link "2" at bounding box center [564, 301] width 24 height 22
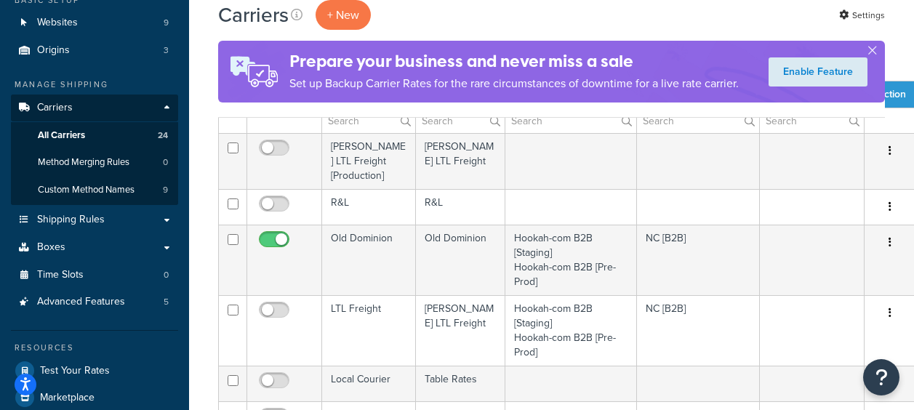
scroll to position [0, 0]
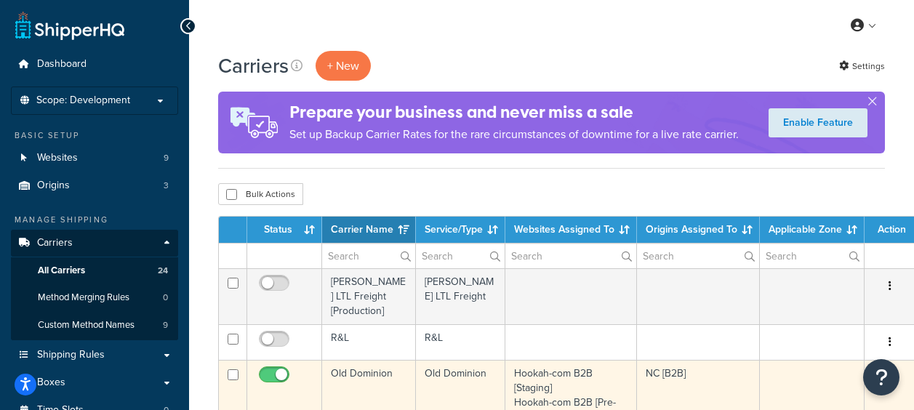
click at [356, 361] on td "Old Dominion" at bounding box center [369, 395] width 94 height 71
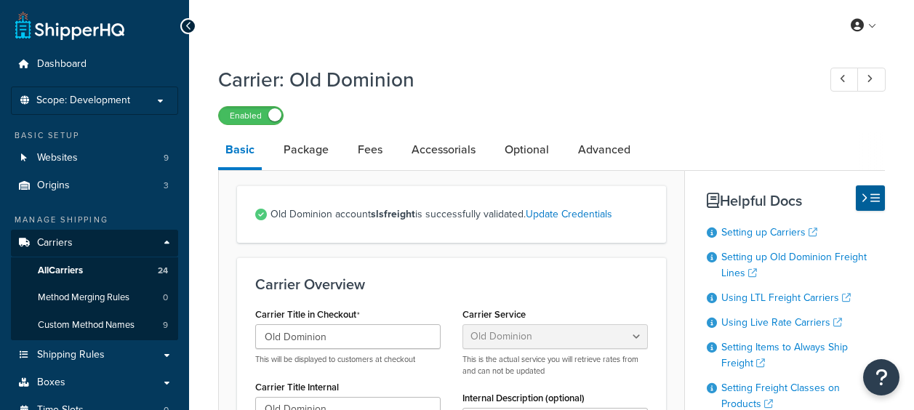
select select "dominionFreight"
click at [309, 152] on link "Package" at bounding box center [306, 149] width 60 height 35
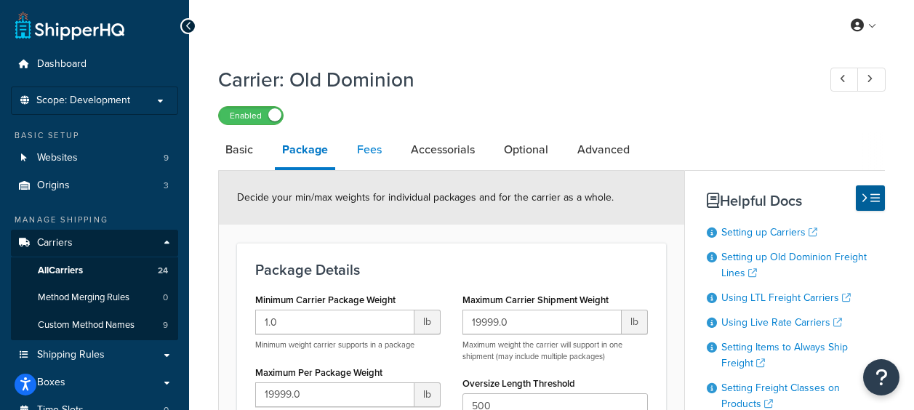
click at [364, 154] on link "Fees" at bounding box center [369, 149] width 39 height 35
select select "AFTER"
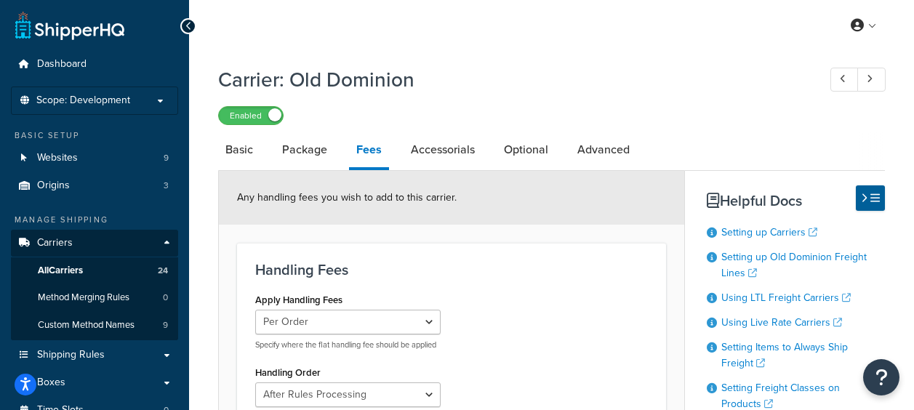
scroll to position [291, 0]
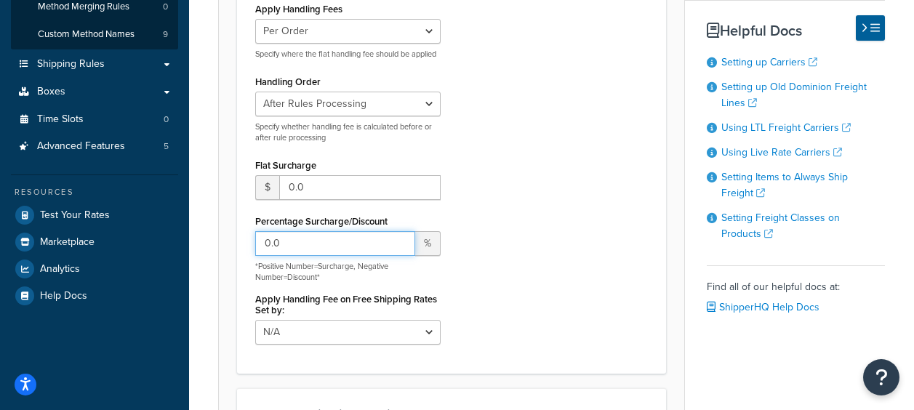
click at [324, 256] on input "0.0" at bounding box center [335, 243] width 160 height 25
type input "0"
type input "-58"
click at [530, 293] on div "Apply Handling Fees Per Order Per Item Per Package Specify where the flat handl…" at bounding box center [451, 177] width 415 height 357
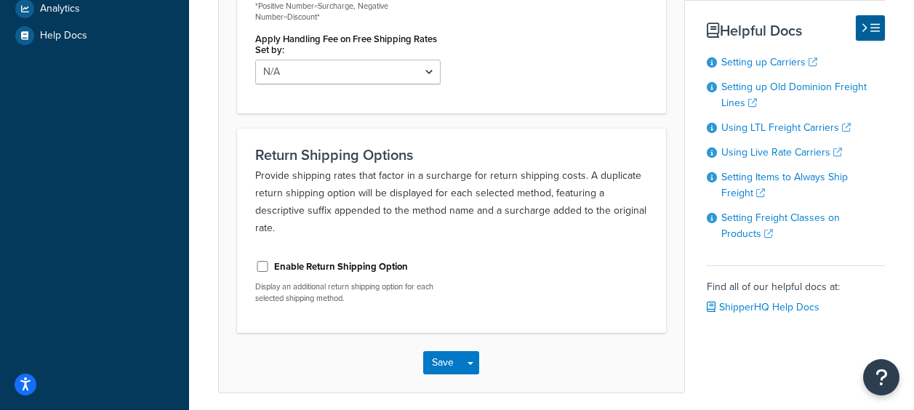
scroll to position [582, 0]
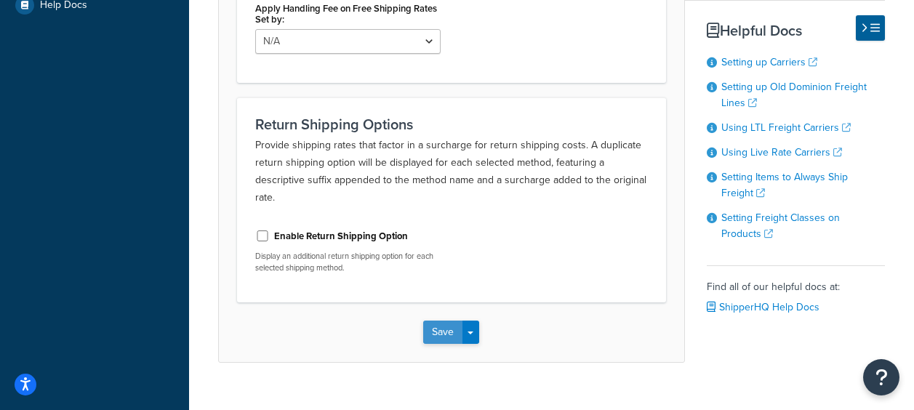
click at [435, 344] on button "Save" at bounding box center [442, 332] width 39 height 23
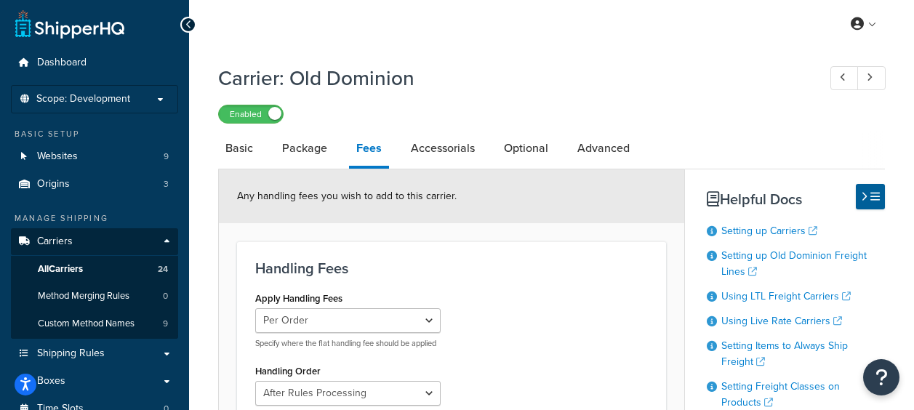
scroll to position [0, 0]
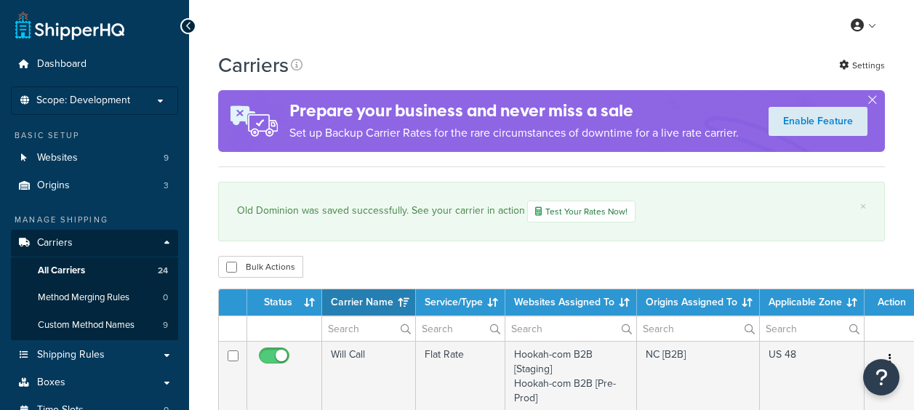
select select "15"
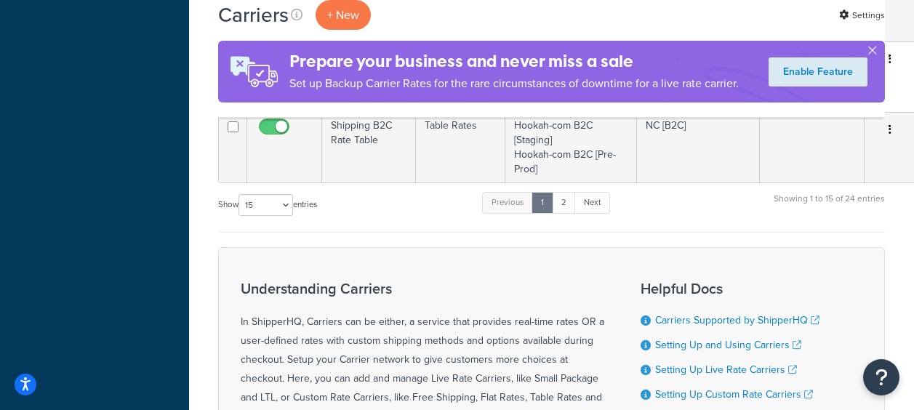
scroll to position [1164, 0]
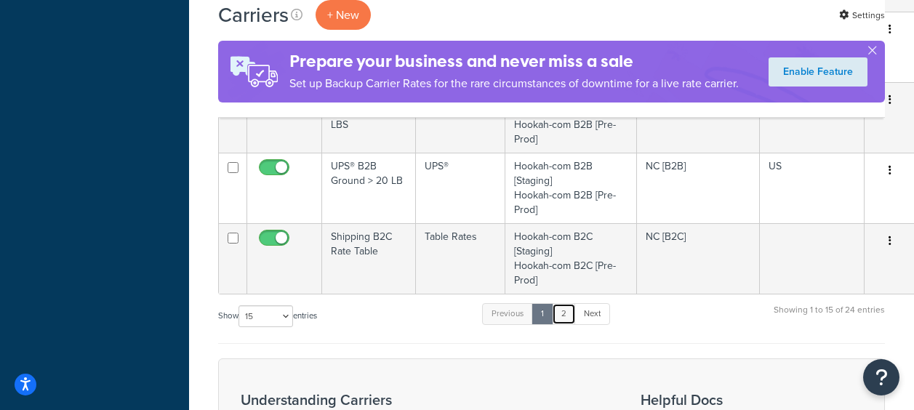
click at [565, 313] on link "2" at bounding box center [564, 314] width 24 height 22
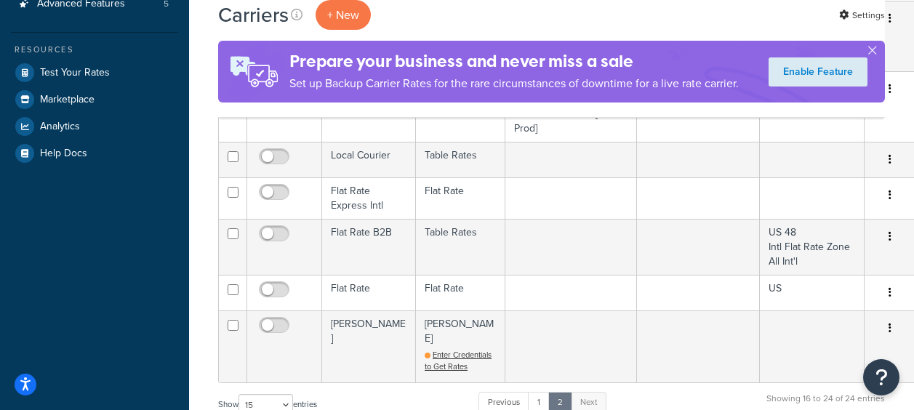
scroll to position [143, 0]
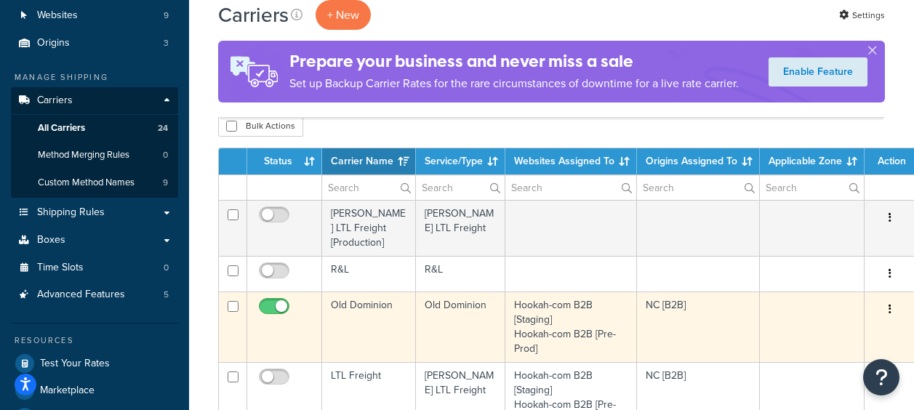
click at [348, 295] on td "Old Dominion" at bounding box center [369, 327] width 94 height 71
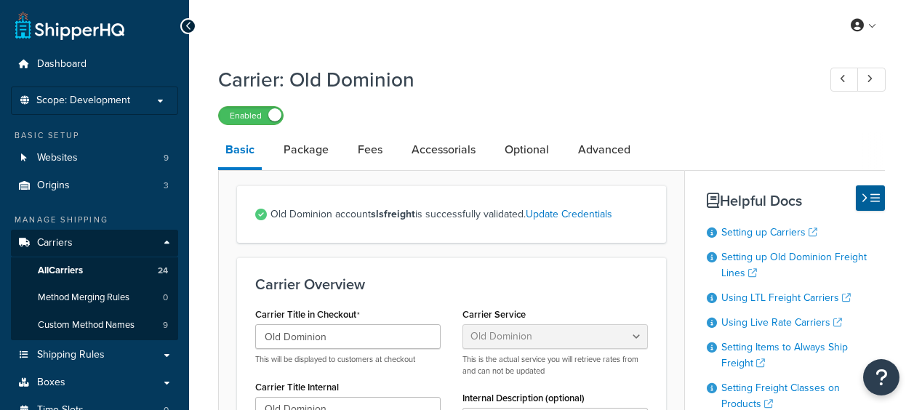
select select "dominionFreight"
click at [468, 154] on link "Accessorials" at bounding box center [443, 149] width 79 height 35
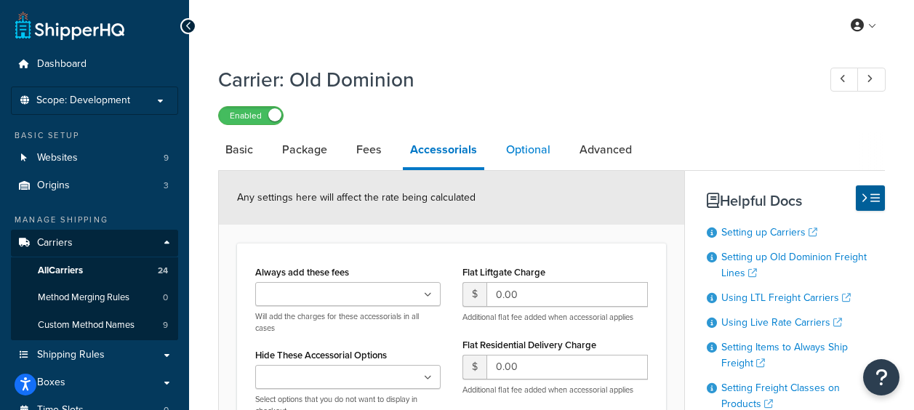
click at [532, 147] on link "Optional" at bounding box center [528, 149] width 59 height 35
select select "92.5"
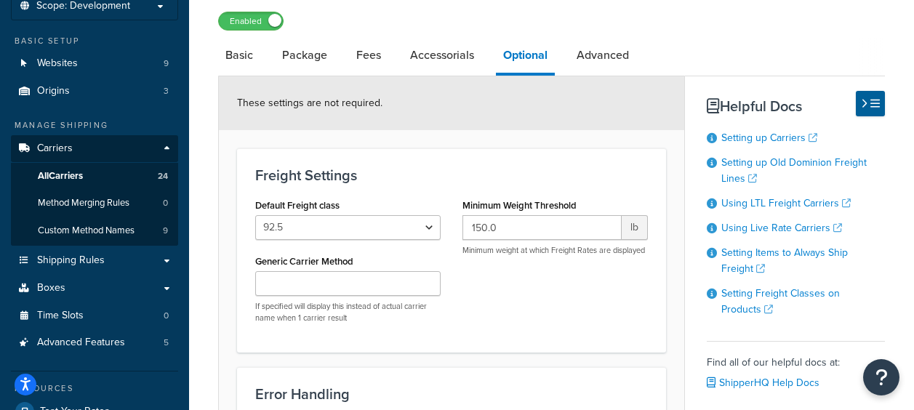
scroll to position [48, 0]
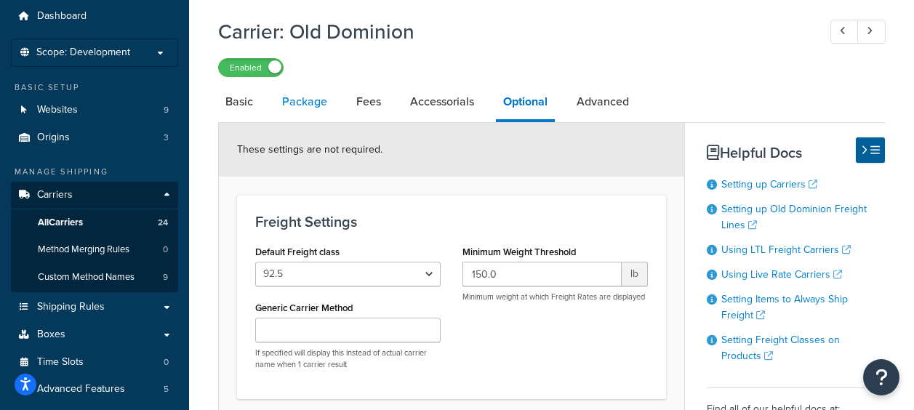
click at [311, 106] on link "Package" at bounding box center [305, 101] width 60 height 35
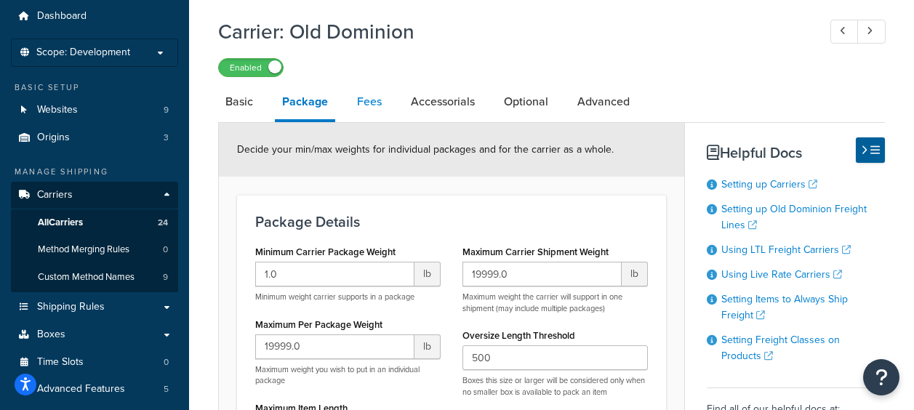
click at [365, 105] on link "Fees" at bounding box center [369, 101] width 39 height 35
select select "AFTER"
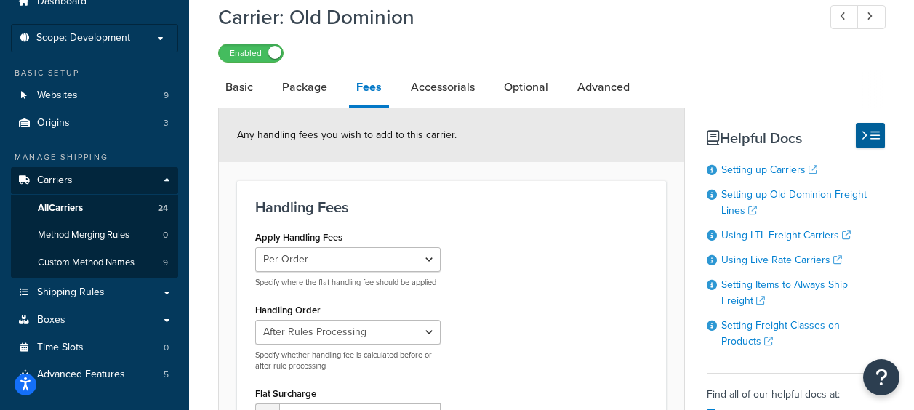
scroll to position [48, 0]
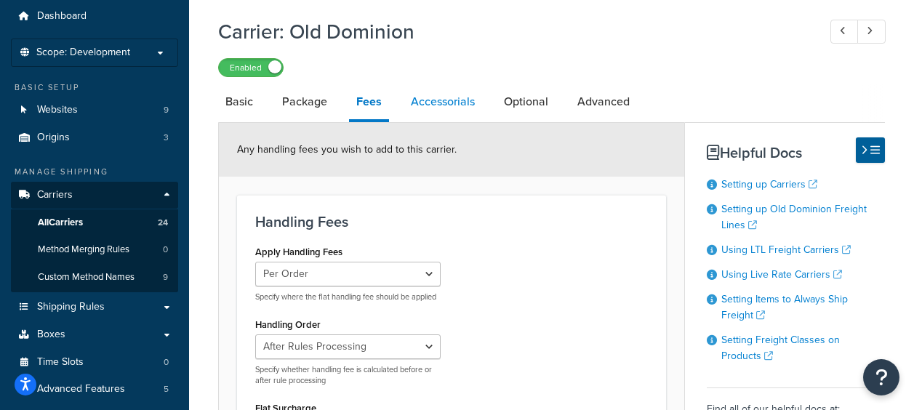
click at [453, 105] on link "Accessorials" at bounding box center [443, 101] width 79 height 35
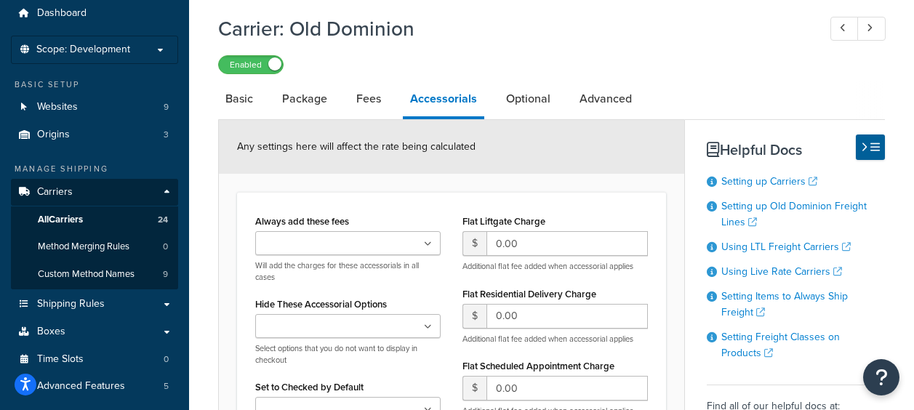
scroll to position [48, 0]
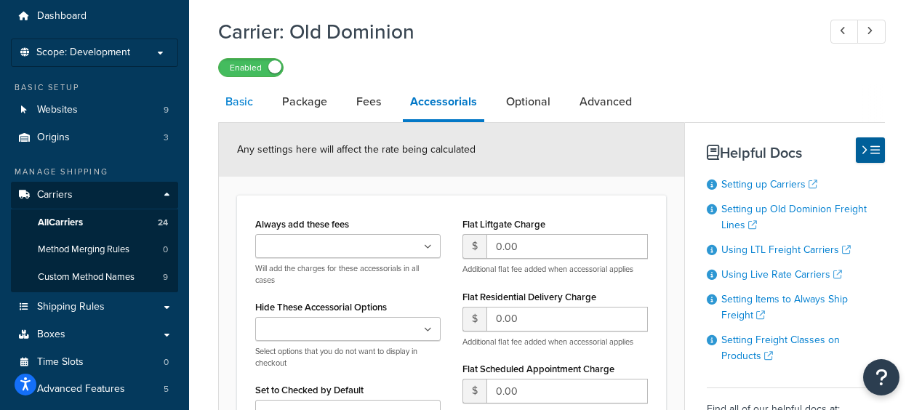
click at [233, 111] on link "Basic" at bounding box center [239, 101] width 42 height 35
select select "dominionFreight"
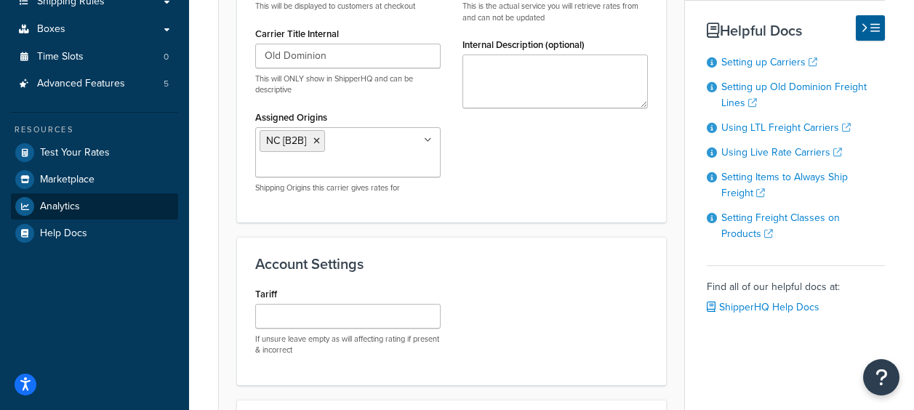
scroll to position [339, 0]
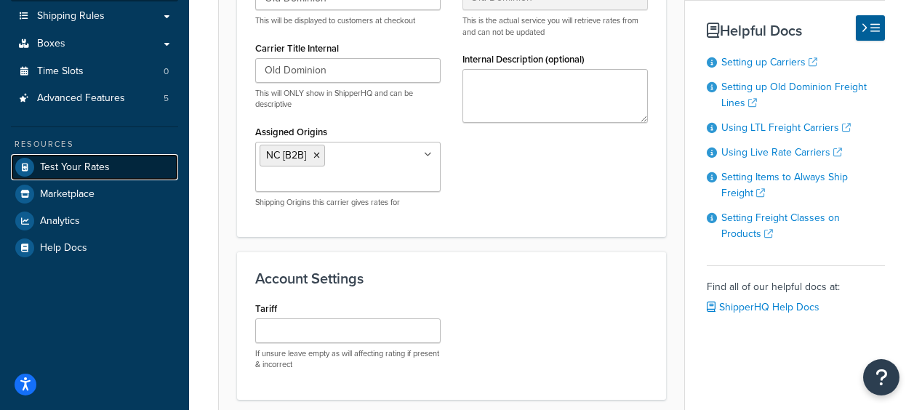
click at [85, 170] on span "Test Your Rates" at bounding box center [75, 167] width 70 height 12
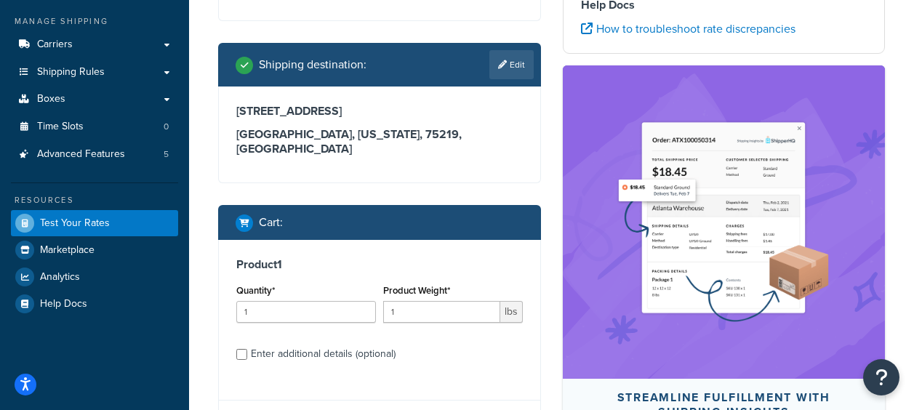
scroll to position [266, 0]
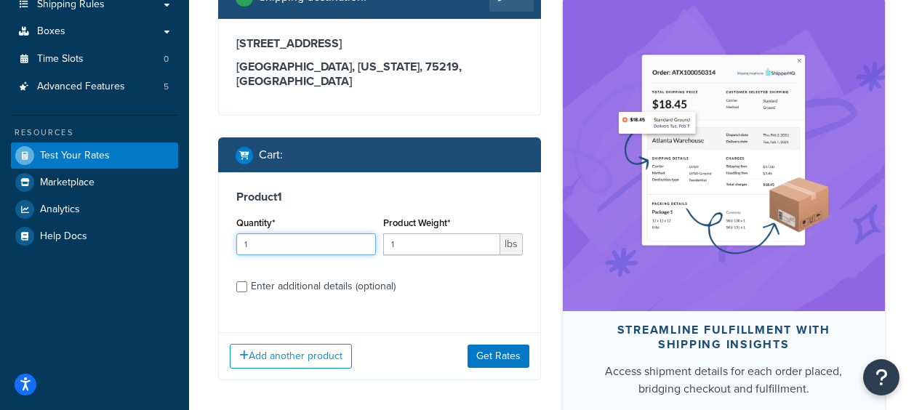
click at [336, 260] on div "Quantity* 1" at bounding box center [306, 239] width 147 height 53
click at [449, 253] on input "1" at bounding box center [441, 244] width 117 height 22
type input "1162"
click at [243, 290] on input "Enter additional details (optional)" at bounding box center [241, 286] width 11 height 11
checkbox input "true"
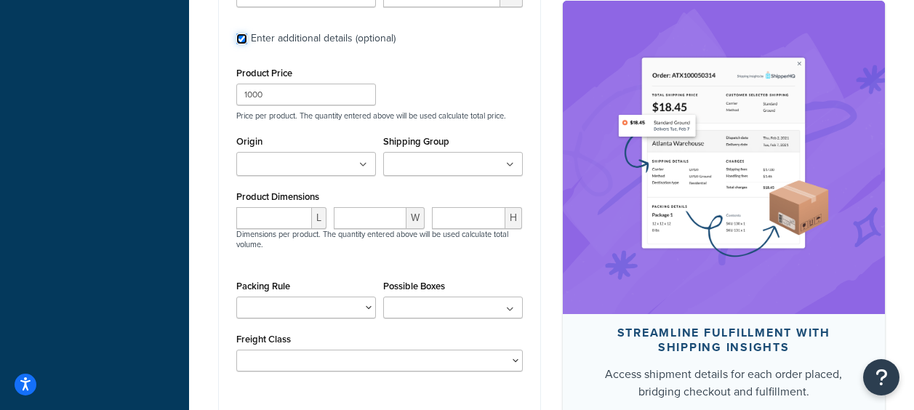
scroll to position [557, 0]
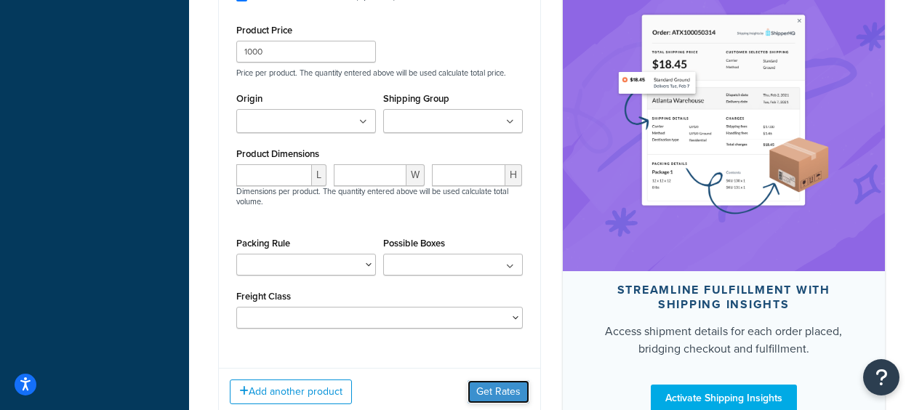
click at [514, 399] on button "Get Rates" at bounding box center [499, 391] width 62 height 23
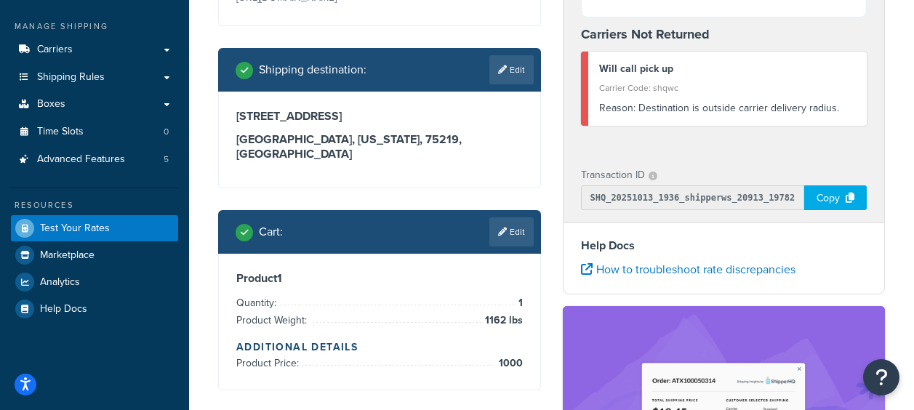
scroll to position [0, 0]
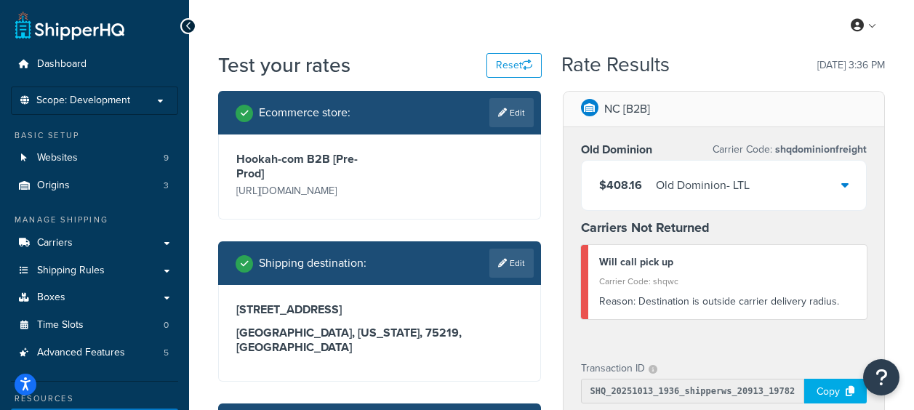
click at [842, 187] on icon at bounding box center [845, 185] width 7 height 12
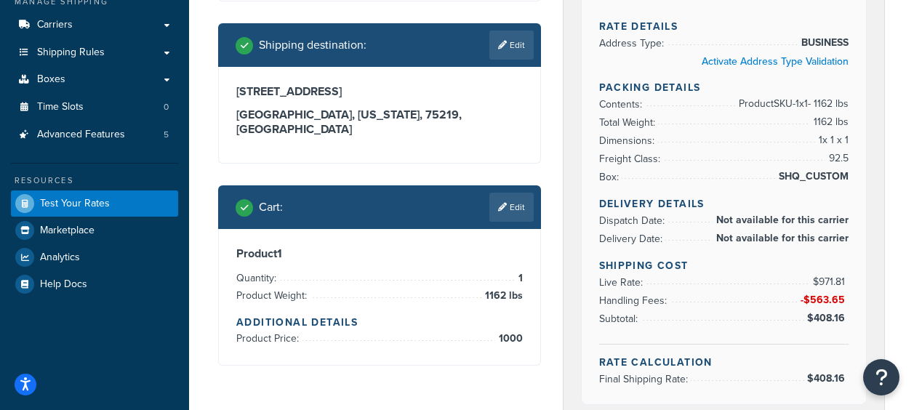
scroll to position [73, 0]
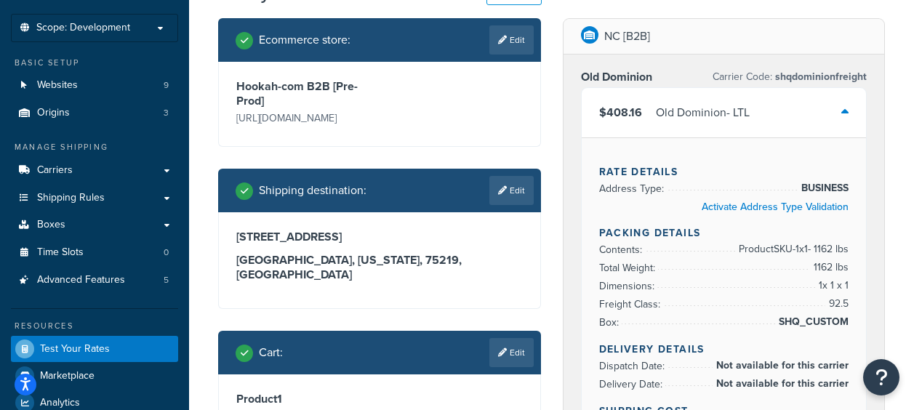
click at [800, 105] on div "$408.16 Old Dominion - LTL" at bounding box center [724, 112] width 285 height 49
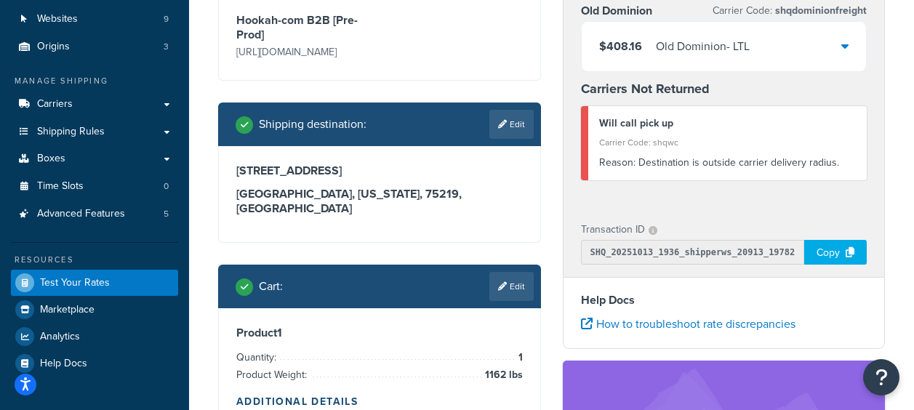
scroll to position [145, 0]
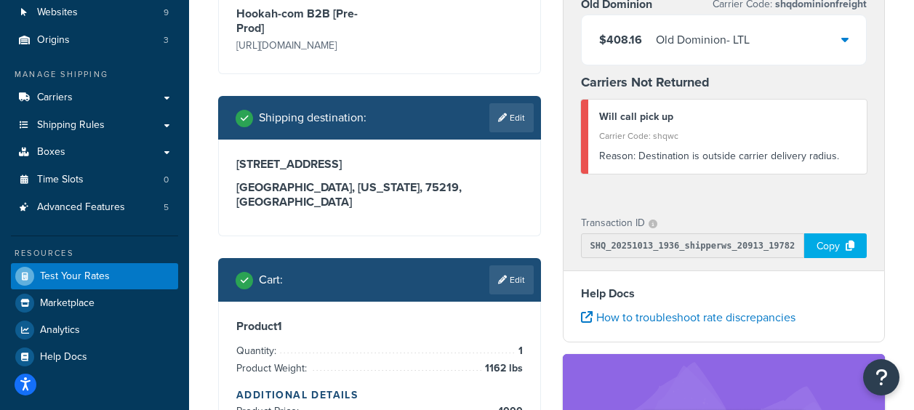
drag, startPoint x: 912, startPoint y: 165, endPoint x: 919, endPoint y: 175, distance: 12.1
click at [914, 180] on html "Accessibility Screen-Reader Guide, Feedback, and Issue Reporting | New window S…" at bounding box center [457, 381] width 914 height 1053
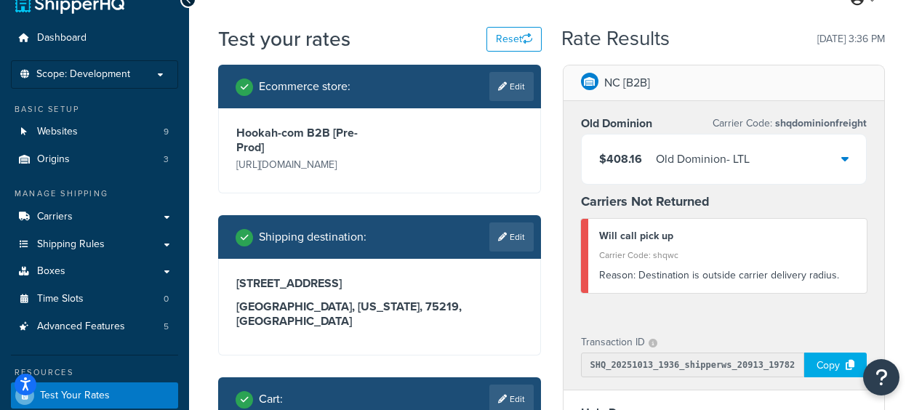
scroll to position [0, 0]
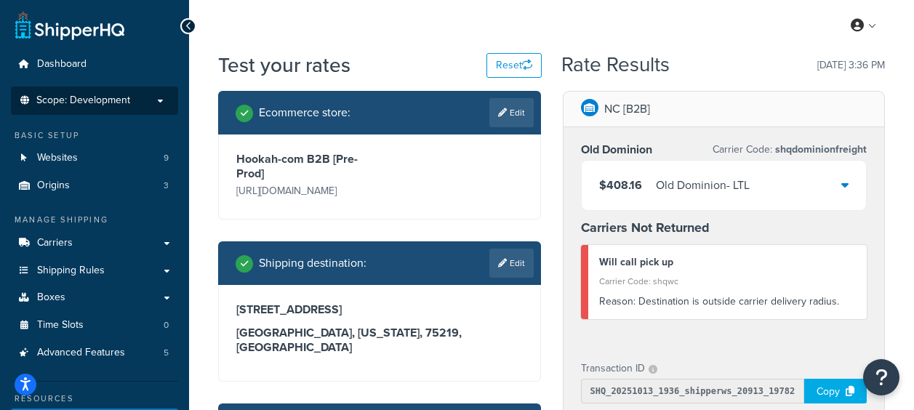
click at [116, 99] on span "Scope: Development" at bounding box center [83, 101] width 94 height 12
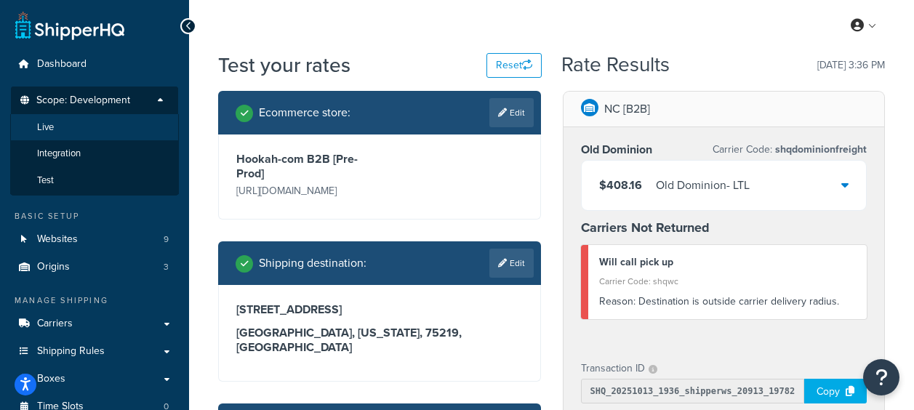
click at [101, 128] on li "Live" at bounding box center [94, 127] width 169 height 27
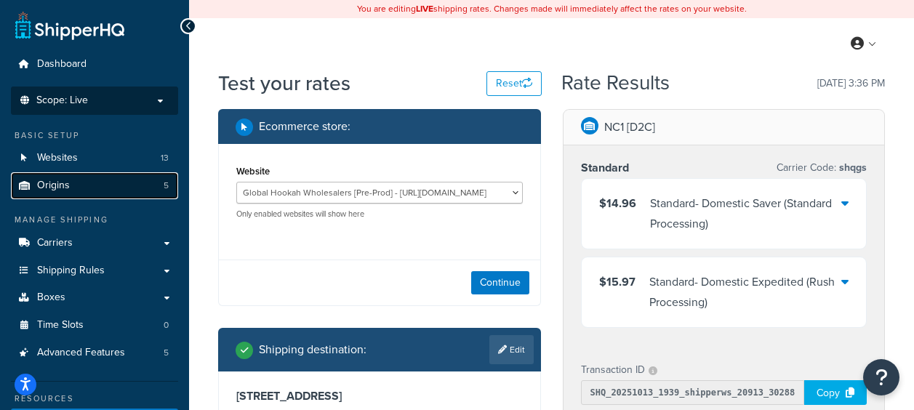
click at [114, 184] on link "Origins 5" at bounding box center [94, 185] width 167 height 27
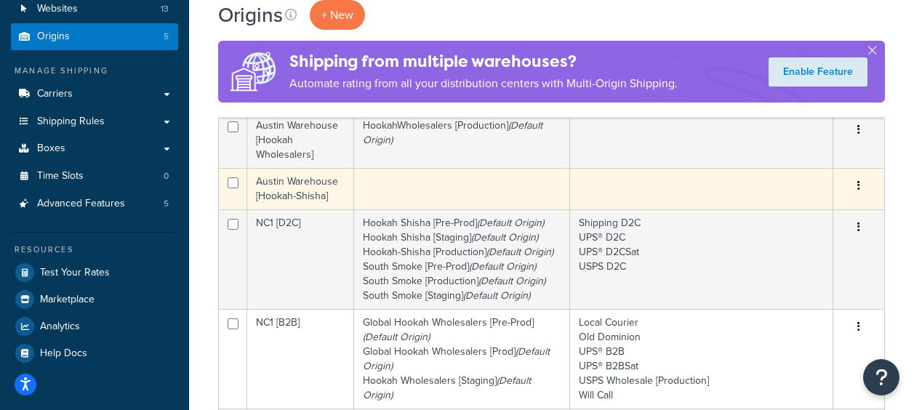
scroll to position [218, 0]
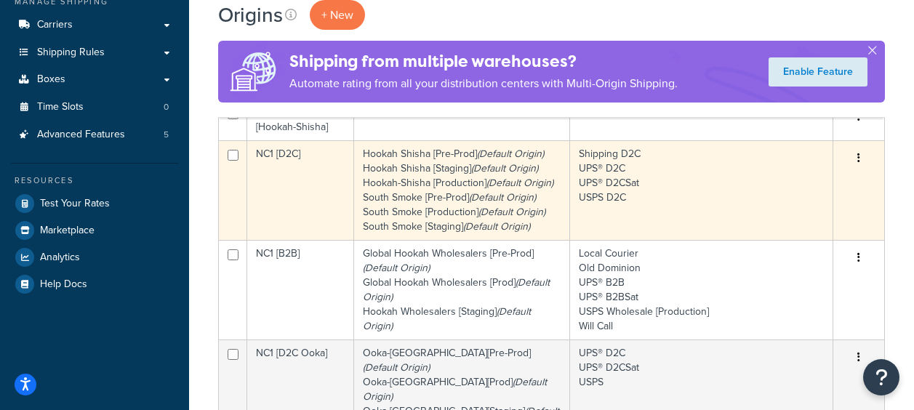
click at [288, 154] on td "NC1 [D2C]" at bounding box center [300, 190] width 107 height 100
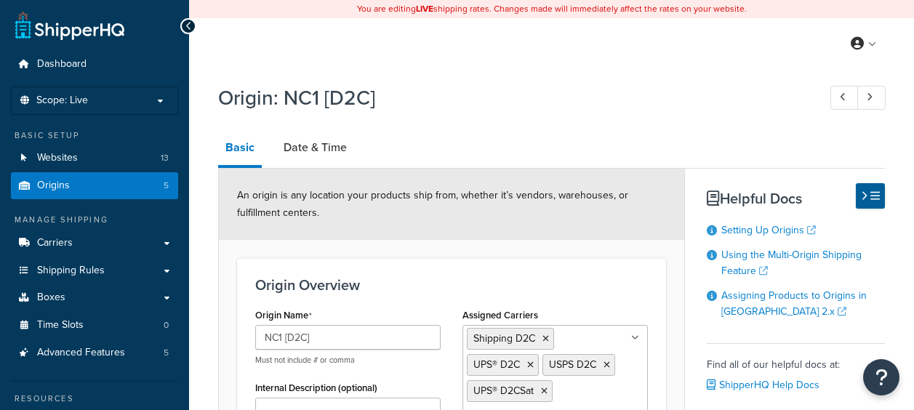
select select "33"
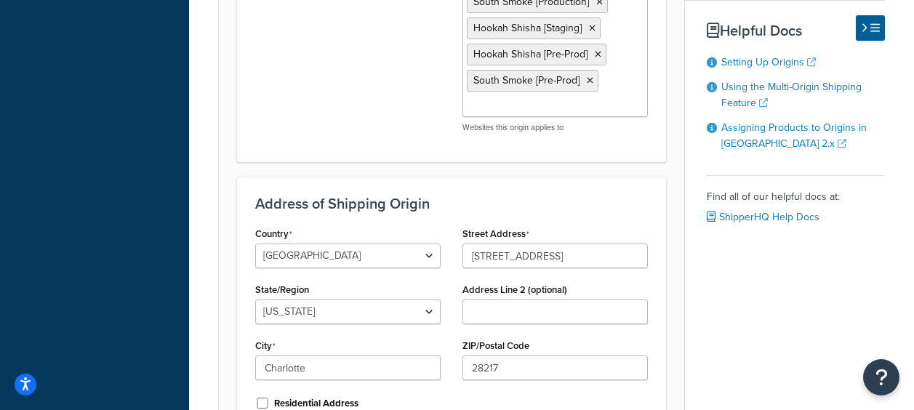
scroll to position [655, 0]
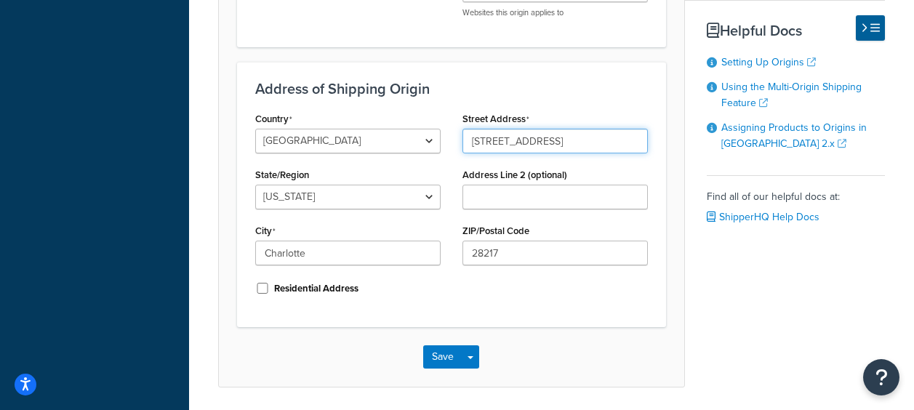
click at [594, 143] on input "4026 Shutterfly Road" at bounding box center [555, 141] width 185 height 25
click at [562, 305] on div "Country United States United Kingdom Afghanistan Åland Islands Albania Algeria …" at bounding box center [451, 208] width 415 height 201
drag, startPoint x: 575, startPoint y: 138, endPoint x: 445, endPoint y: 127, distance: 130.7
click at [445, 127] on div "Country United States United Kingdom Afghanistan Åland Islands Albania Algeria …" at bounding box center [451, 208] width 415 height 201
paste input "841 Sandy Porter R"
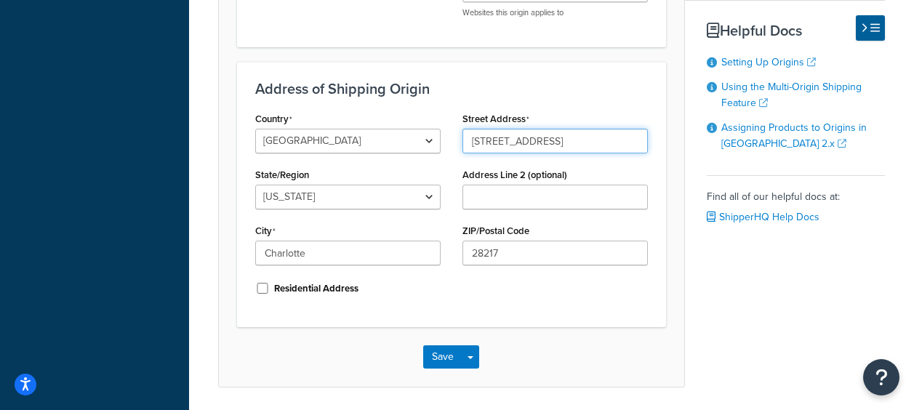
type input "4841 Sandy Porter Rd"
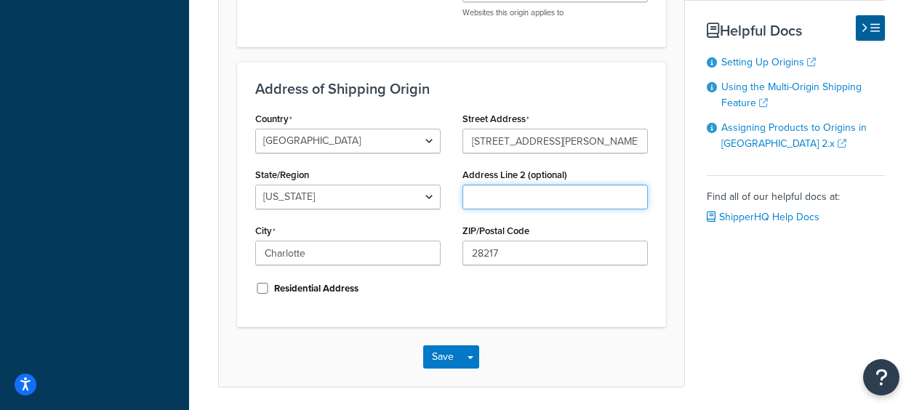
type input "Ste A"
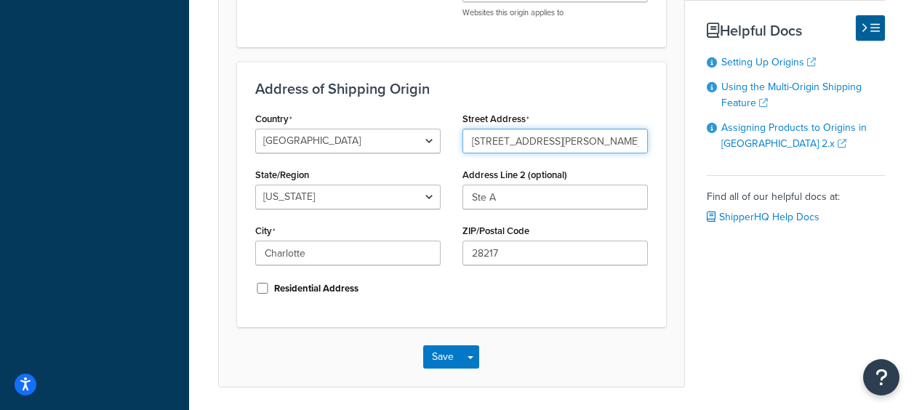
type input "[STREET_ADDRESS][PERSON_NAME]"
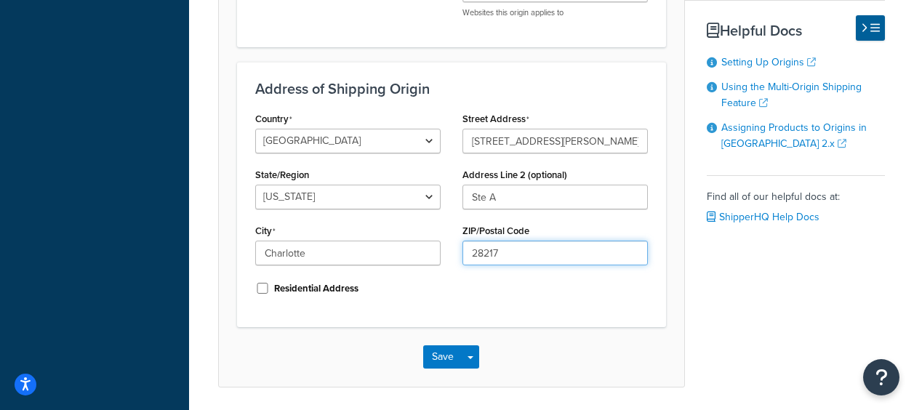
click at [492, 255] on input "28217" at bounding box center [555, 253] width 185 height 25
paste input "73"
type input "28273"
click at [734, 252] on div "Helpful Docs Setting Up Origins Using the Multi-Origin Shipping Feature Assigni…" at bounding box center [785, 130] width 200 height 260
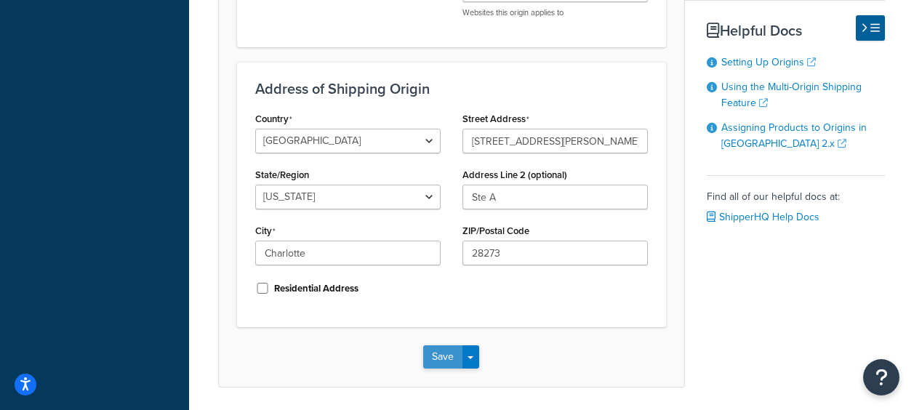
click at [449, 359] on button "Save" at bounding box center [442, 356] width 39 height 23
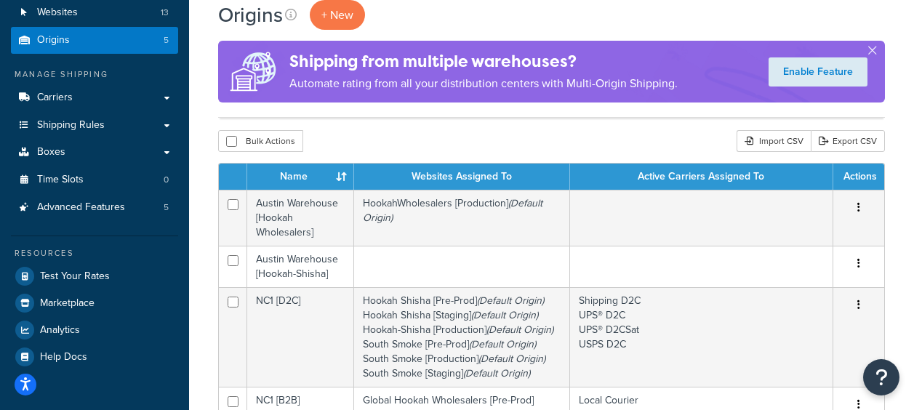
scroll to position [291, 0]
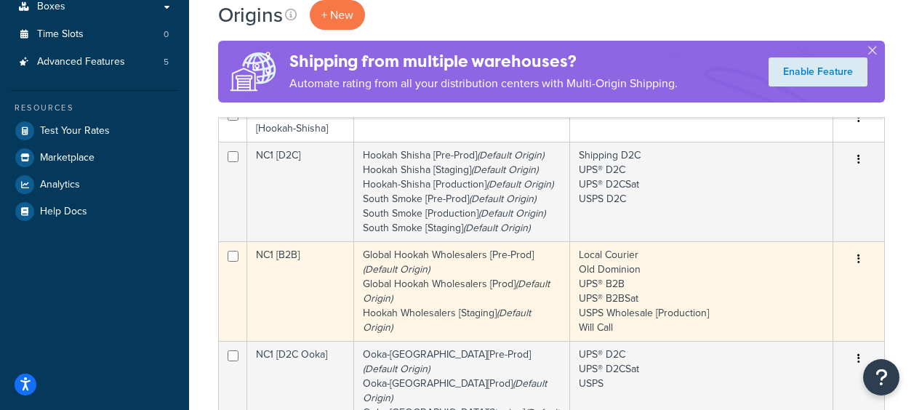
click at [259, 257] on td "NC1 [B2B]" at bounding box center [300, 291] width 107 height 100
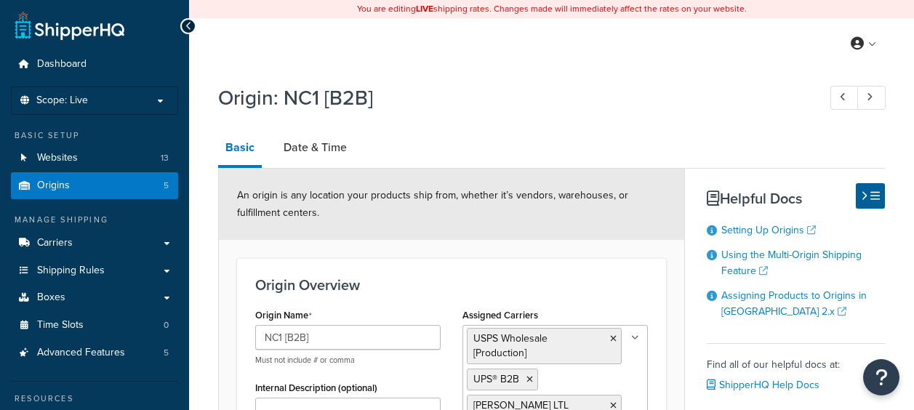
select select "33"
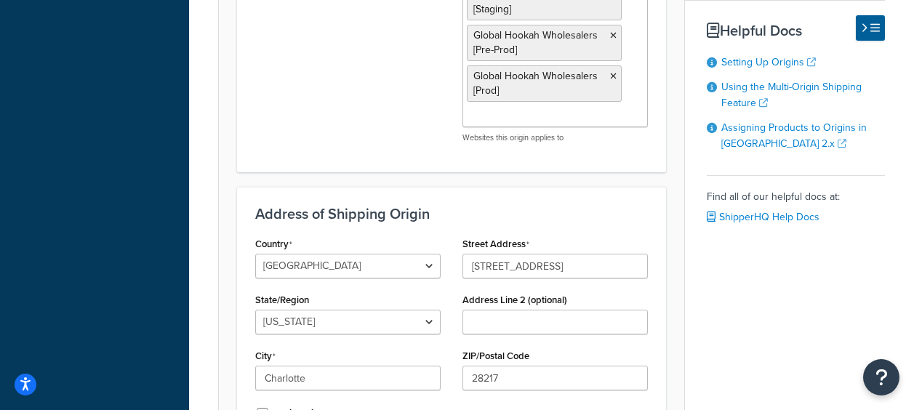
scroll to position [830, 0]
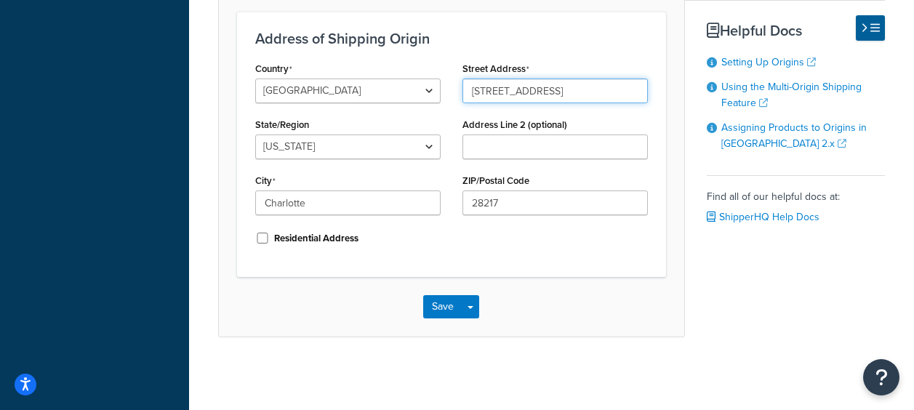
click at [583, 95] on input "4026 Shutterfly Road" at bounding box center [555, 91] width 185 height 25
drag, startPoint x: 586, startPoint y: 85, endPoint x: 462, endPoint y: 89, distance: 123.7
click at [462, 89] on div "Street Address 4026 Shutterfly Road Address Line 2 (optional) ZIP/Postal Code 2…" at bounding box center [555, 142] width 207 height 168
click at [588, 84] on input "Street Address" at bounding box center [555, 91] width 185 height 25
type input "[STREET_ADDRESS][PERSON_NAME]"
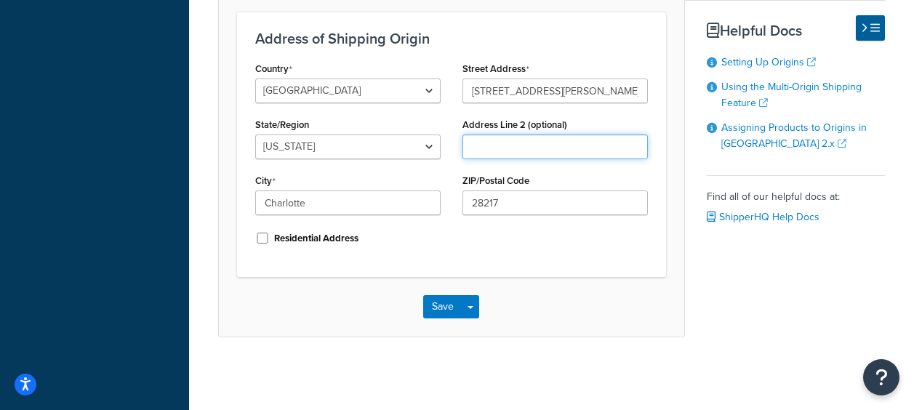
type input "Ste A"
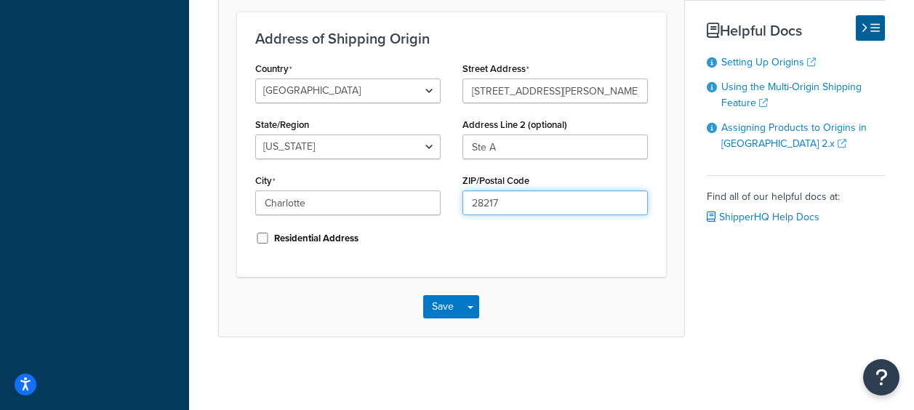
click at [502, 204] on input "28217" at bounding box center [555, 203] width 185 height 25
click at [484, 204] on input "28217" at bounding box center [555, 203] width 185 height 25
click at [484, 203] on input "28217" at bounding box center [555, 203] width 185 height 25
click at [485, 203] on input "28217" at bounding box center [555, 203] width 185 height 25
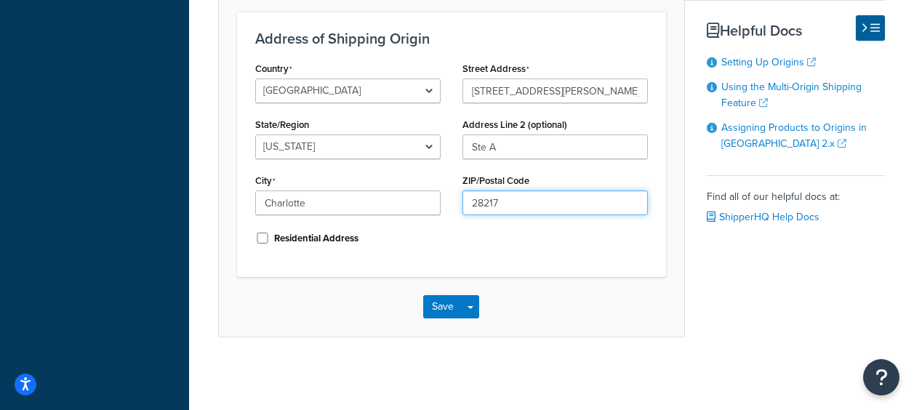
paste input "73"
type input "28273"
click at [442, 250] on div "Country United States United Kingdom Afghanistan Åland Islands Albania Algeria …" at bounding box center [347, 158] width 207 height 201
click at [446, 308] on button "Save" at bounding box center [442, 306] width 39 height 23
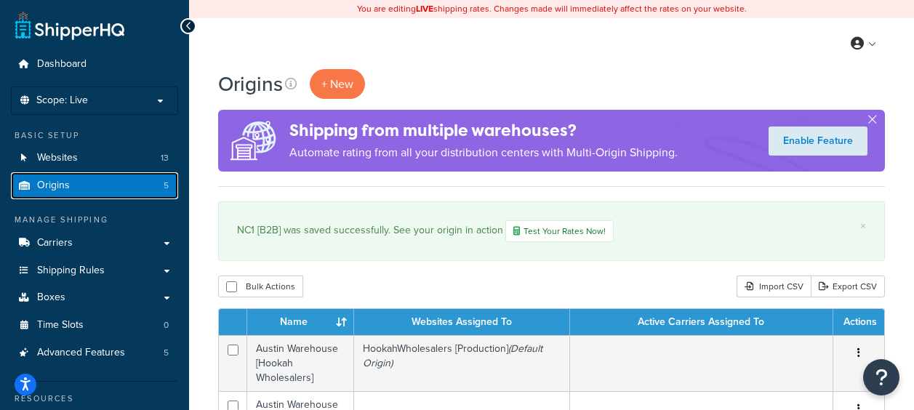
click at [68, 187] on link "Origins 5" at bounding box center [94, 185] width 167 height 27
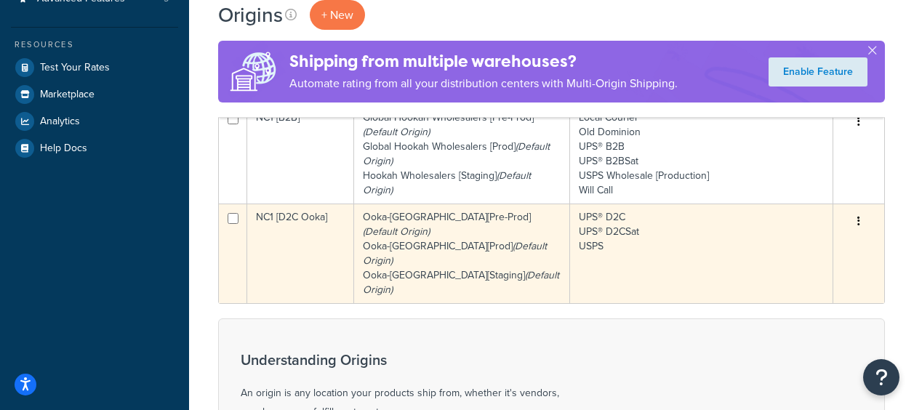
scroll to position [288, 0]
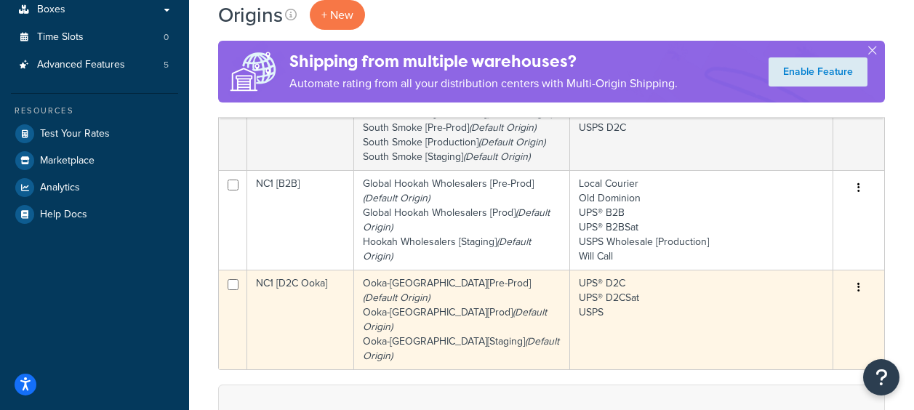
click at [297, 284] on td "NC1 [D2C Ooka]" at bounding box center [300, 320] width 107 height 100
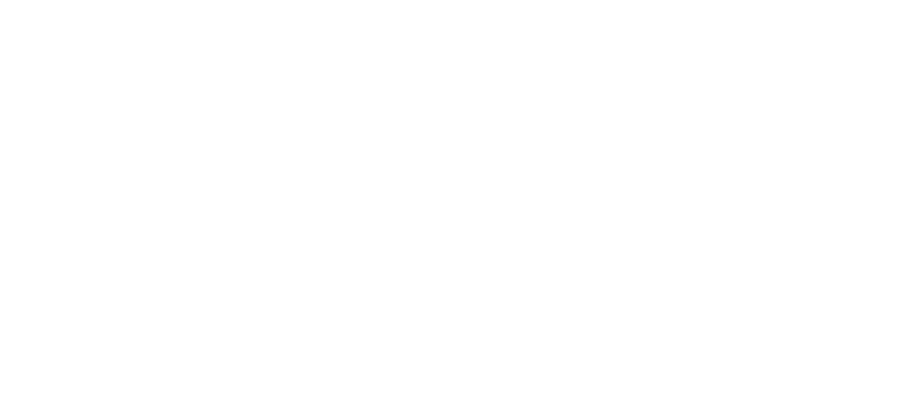
select select "33"
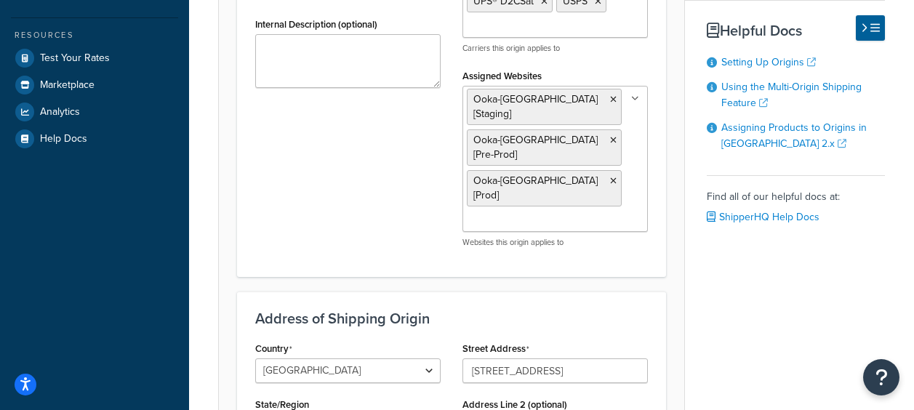
scroll to position [600, 0]
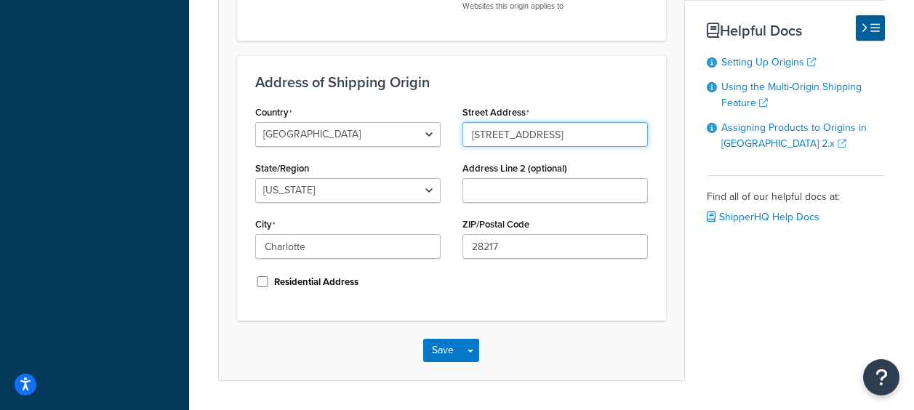
click at [580, 122] on input "4026 Shutterfly Road" at bounding box center [555, 134] width 185 height 25
drag, startPoint x: 580, startPoint y: 89, endPoint x: 444, endPoint y: 87, distance: 135.3
click at [444, 102] on div "Country United States United Kingdom Afghanistan Åland Islands Albania Algeria …" at bounding box center [451, 202] width 415 height 201
click at [563, 122] on input "Street Address" at bounding box center [555, 134] width 185 height 25
type input "[STREET_ADDRESS][PERSON_NAME]"
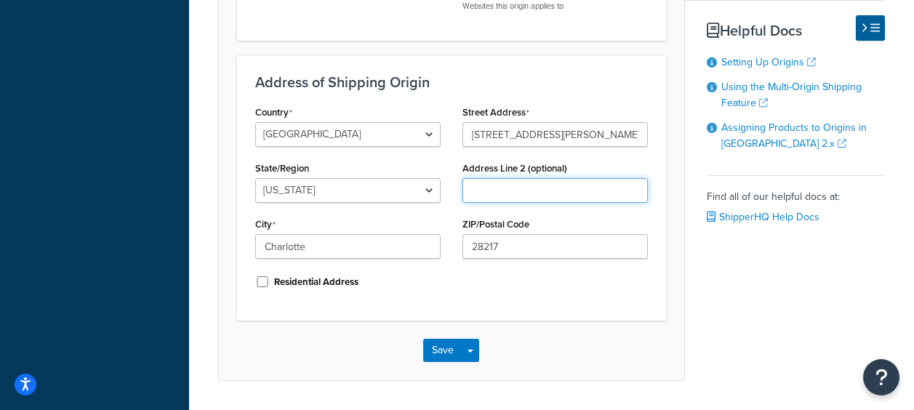
type input "Ste A"
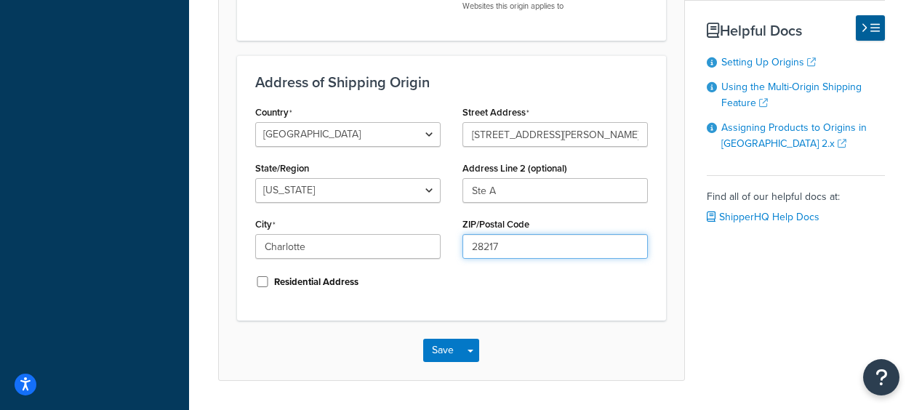
click at [525, 234] on input "28217" at bounding box center [555, 246] width 185 height 25
drag, startPoint x: 524, startPoint y: 239, endPoint x: 524, endPoint y: 225, distance: 13.1
click at [524, 239] on div "Country United States United Kingdom Afghanistan Åland Islands Albania Algeria …" at bounding box center [451, 202] width 415 height 201
click at [516, 234] on input "28217" at bounding box center [555, 246] width 185 height 25
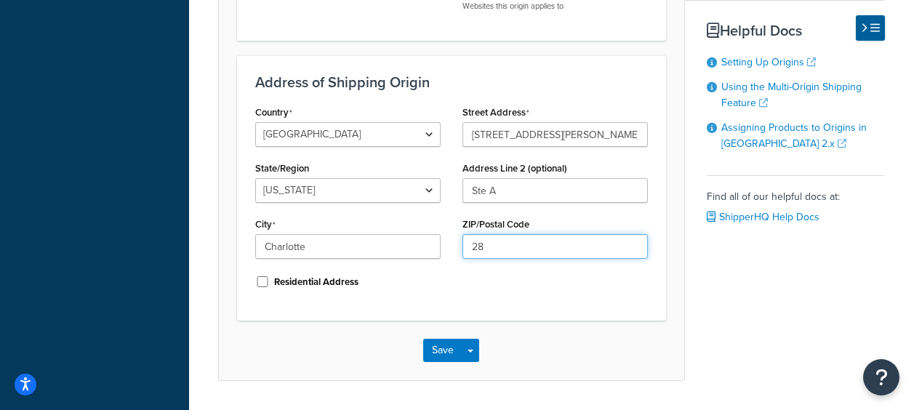
type input "2"
click at [492, 234] on input "ZIP/Postal Code" at bounding box center [555, 246] width 185 height 25
paste input "28273"
type input "28273"
click at [464, 255] on div "Country United States United Kingdom Afghanistan Åland Islands Albania Algeria …" at bounding box center [451, 202] width 415 height 201
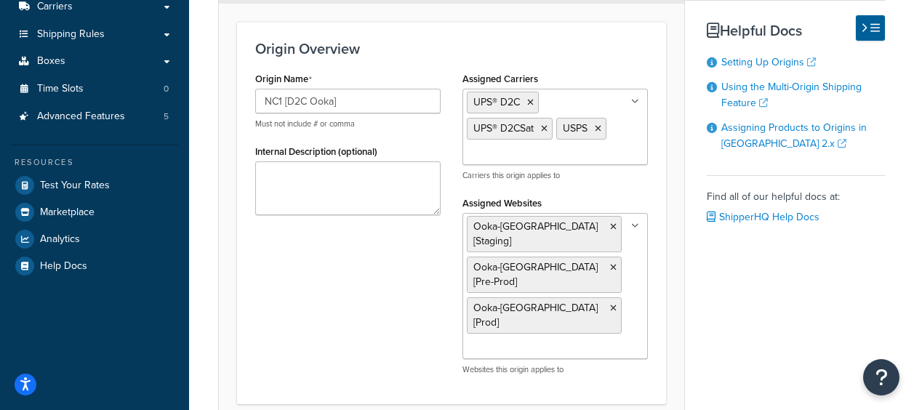
scroll to position [527, 0]
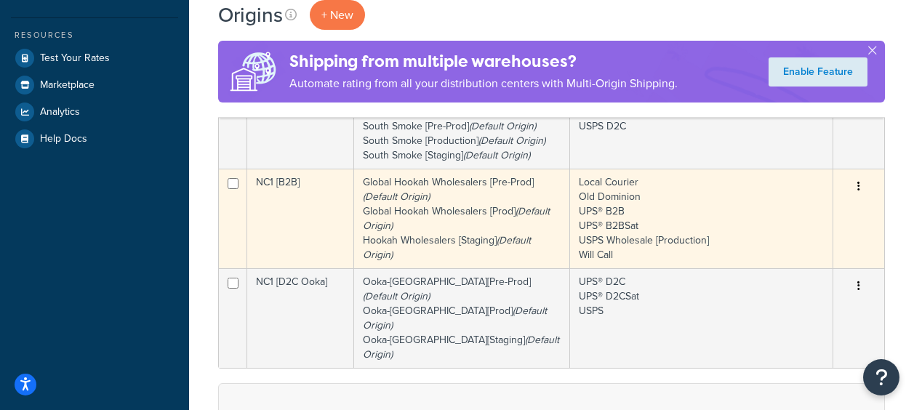
scroll to position [291, 0]
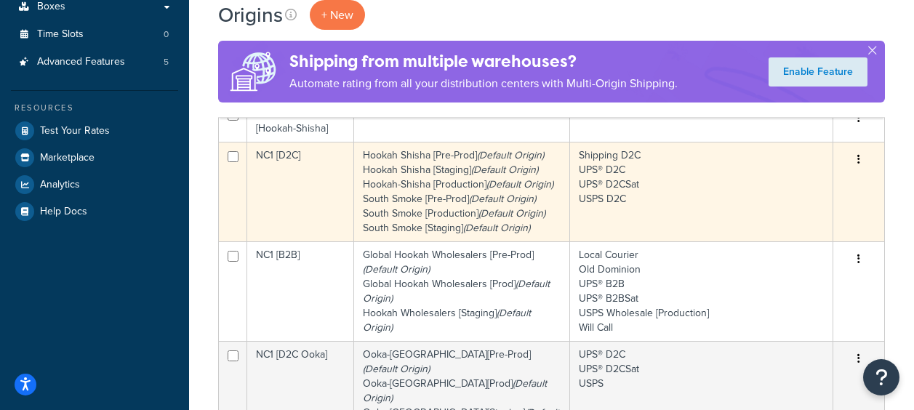
click at [292, 160] on td "NC1 [D2C]" at bounding box center [300, 192] width 107 height 100
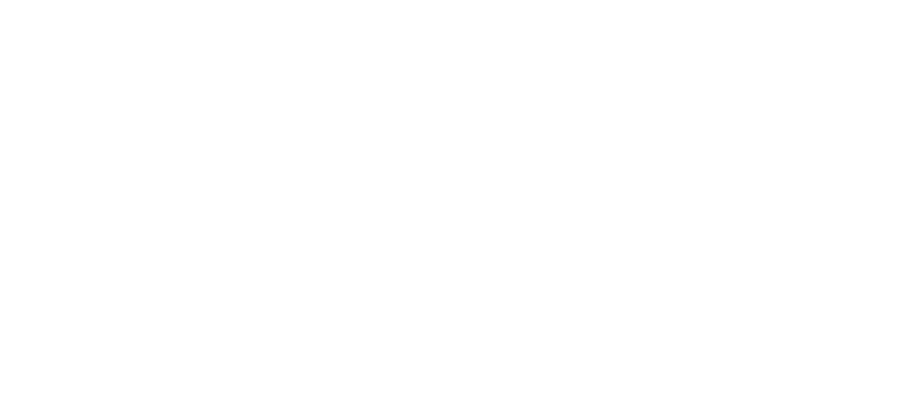
select select "33"
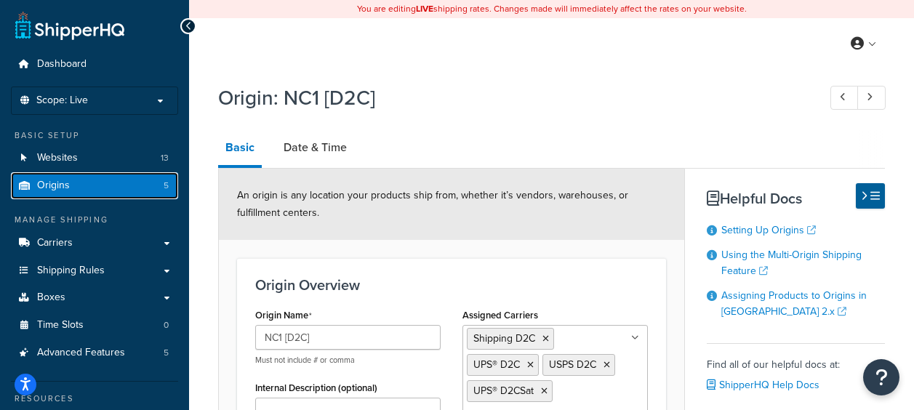
click at [73, 188] on link "Origins 5" at bounding box center [94, 185] width 167 height 27
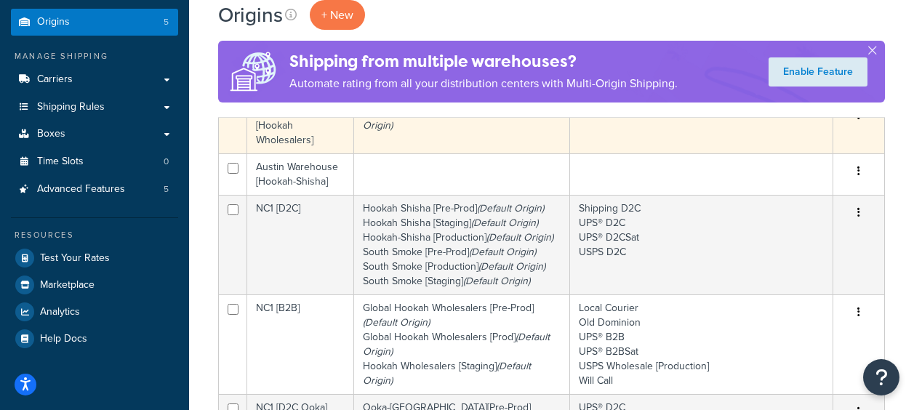
scroll to position [291, 0]
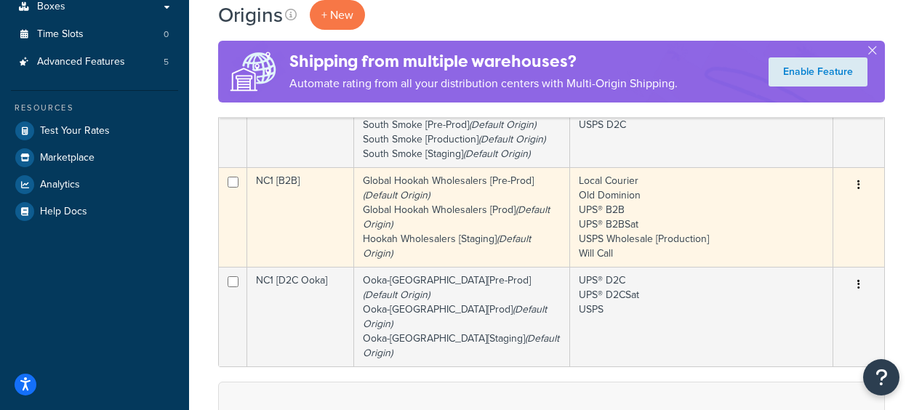
click at [292, 193] on td "NC1 [B2B]" at bounding box center [300, 217] width 107 height 100
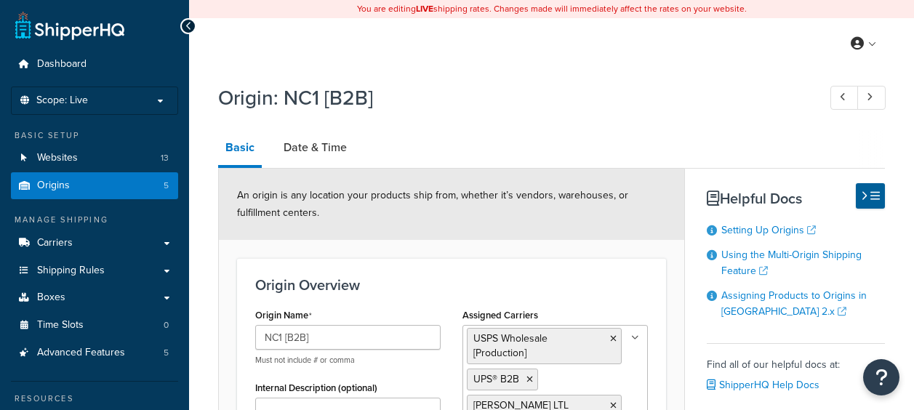
select select "33"
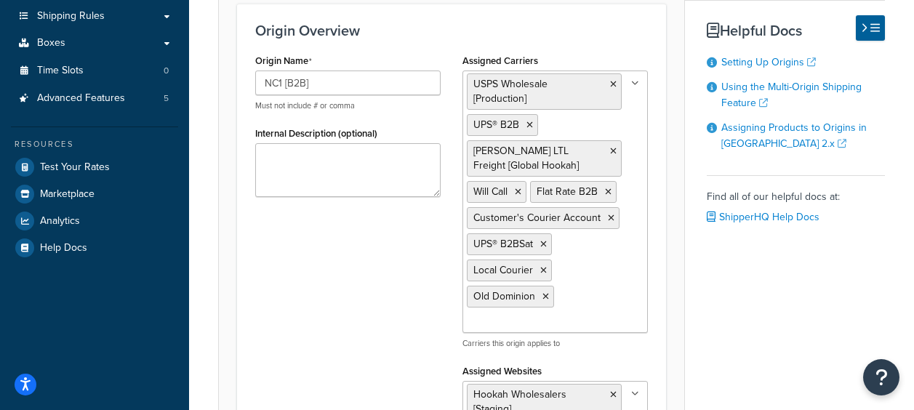
scroll to position [175, 0]
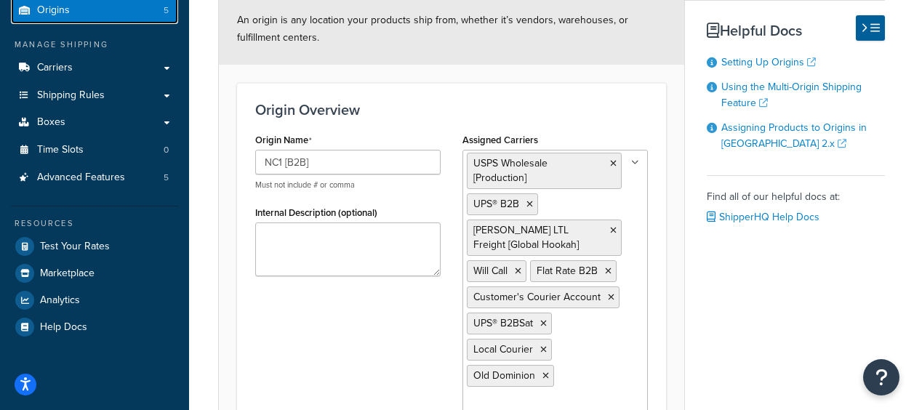
click at [86, 7] on link "Origins 5" at bounding box center [94, 10] width 167 height 27
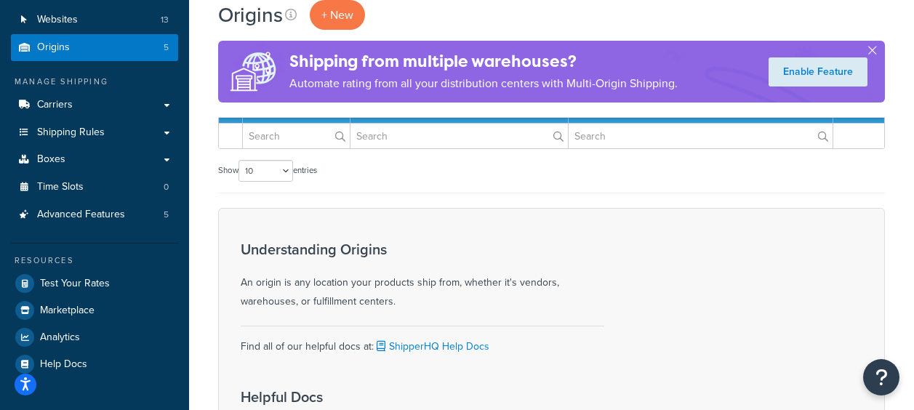
scroll to position [291, 0]
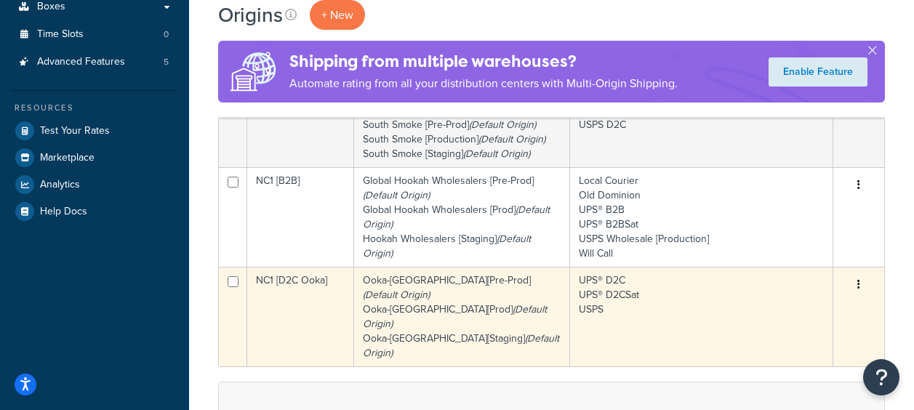
click at [282, 278] on td "NC1 [D2C Ooka]" at bounding box center [300, 317] width 107 height 100
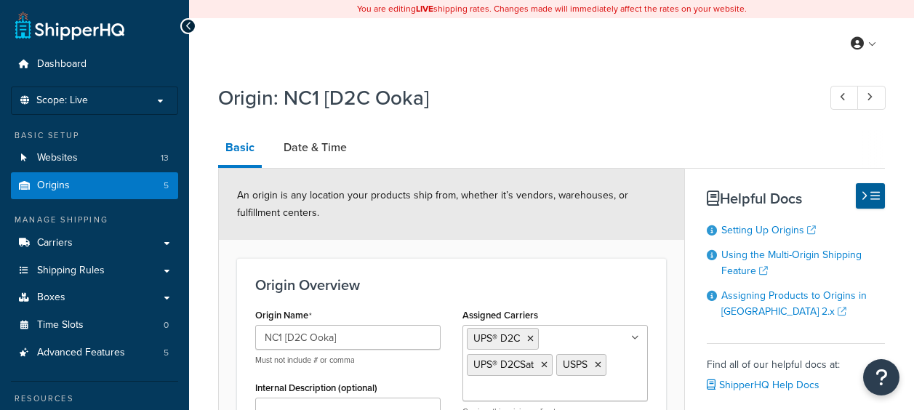
select select "33"
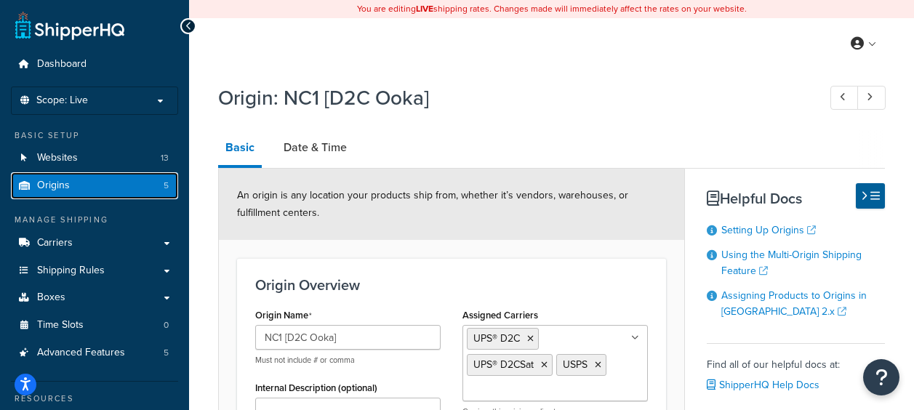
click at [78, 189] on link "Origins 5" at bounding box center [94, 185] width 167 height 27
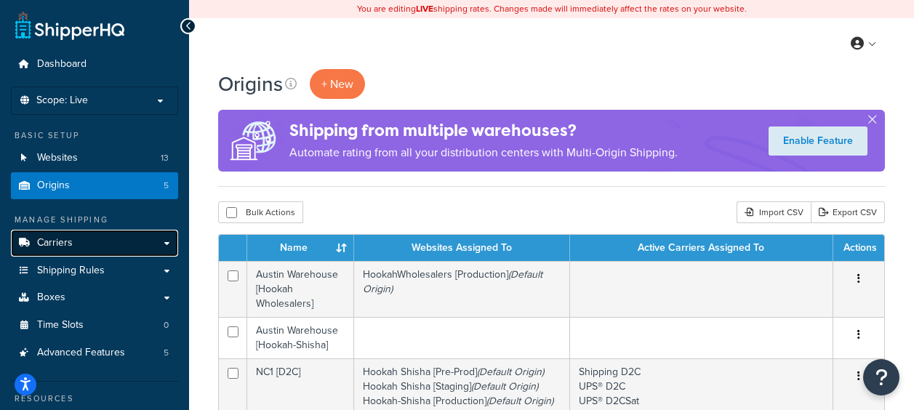
click at [66, 245] on span "Carriers" at bounding box center [55, 243] width 36 height 12
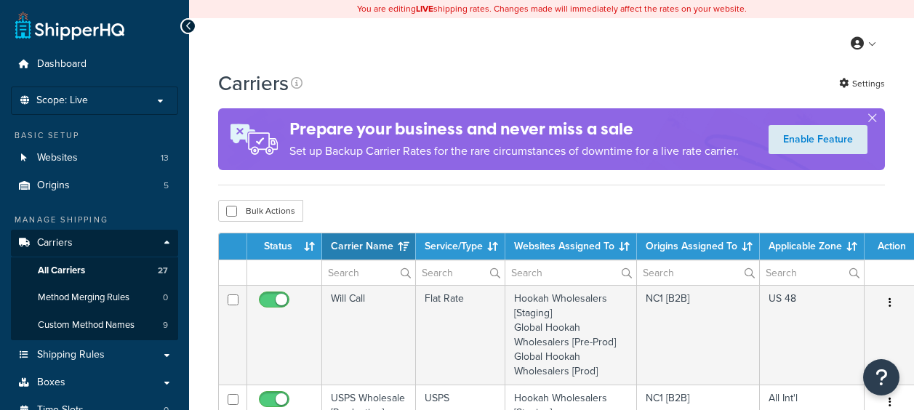
select select "15"
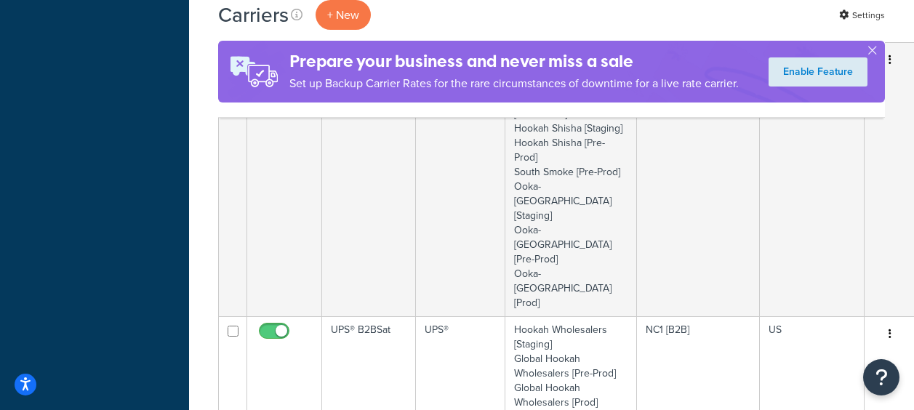
scroll to position [1455, 0]
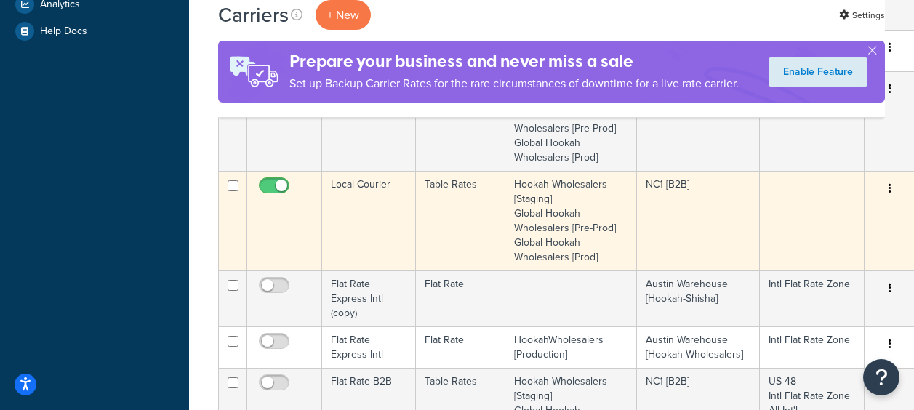
scroll to position [417, 0]
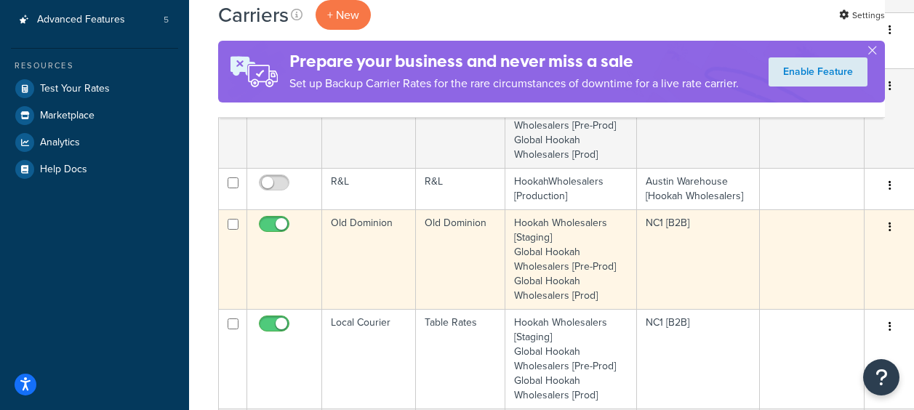
click at [373, 209] on td "Old Dominion" at bounding box center [369, 259] width 94 height 100
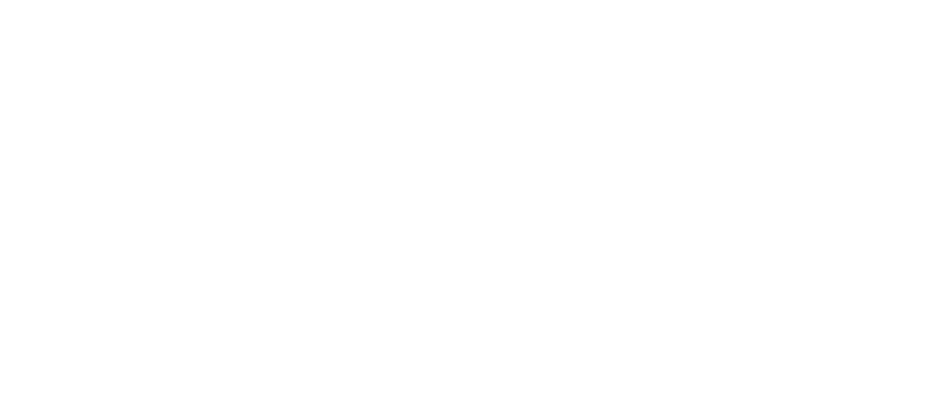
select select "dominionFreight"
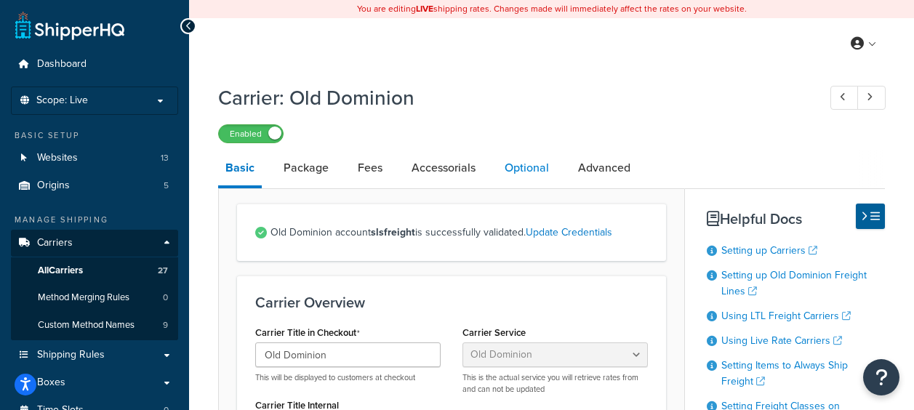
click at [521, 175] on link "Optional" at bounding box center [527, 168] width 59 height 35
select select "55"
select select "507"
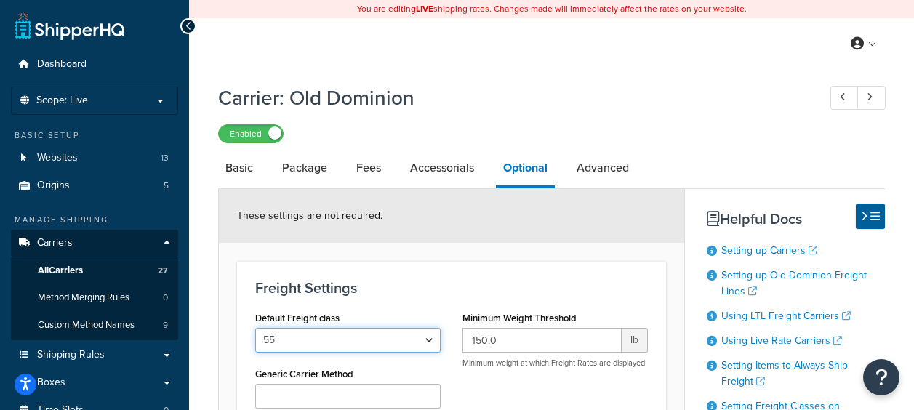
click at [426, 339] on select "50 55 60 65 70 77.5 85 92.5 100 110 125 150 175 200 250 300 400 500" at bounding box center [347, 340] width 185 height 25
select select "92.5"
click at [255, 329] on select "50 55 60 65 70 77.5 85 92.5 100 110 125 150 175 200 250 300 400 500" at bounding box center [347, 340] width 185 height 25
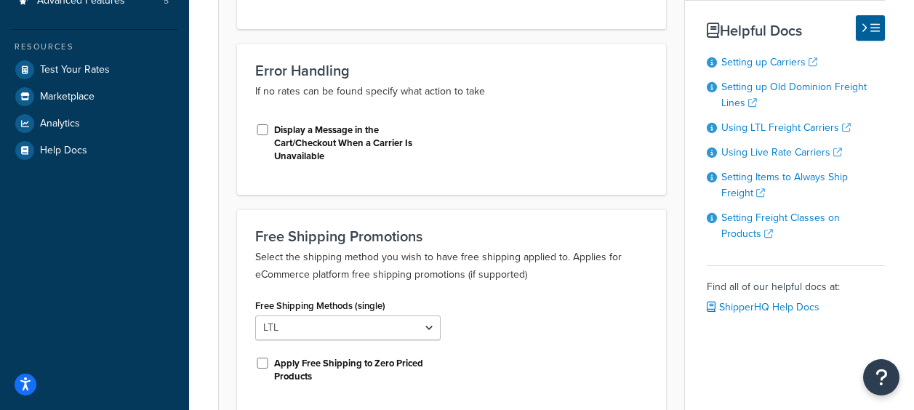
scroll to position [576, 0]
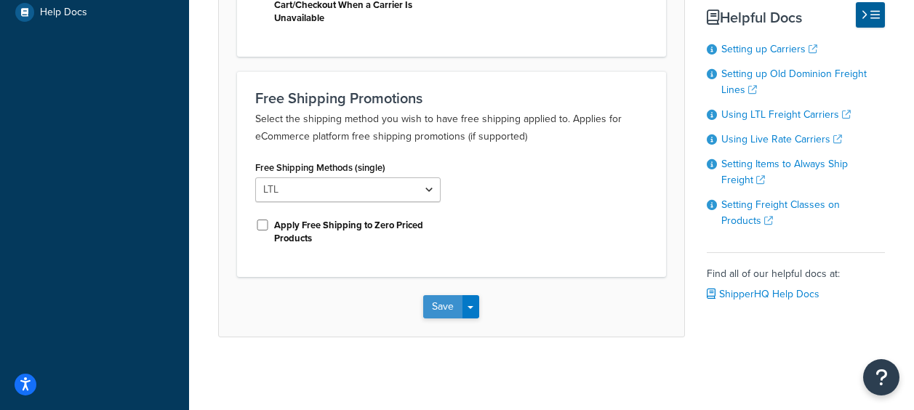
click at [438, 309] on button "Save" at bounding box center [442, 306] width 39 height 23
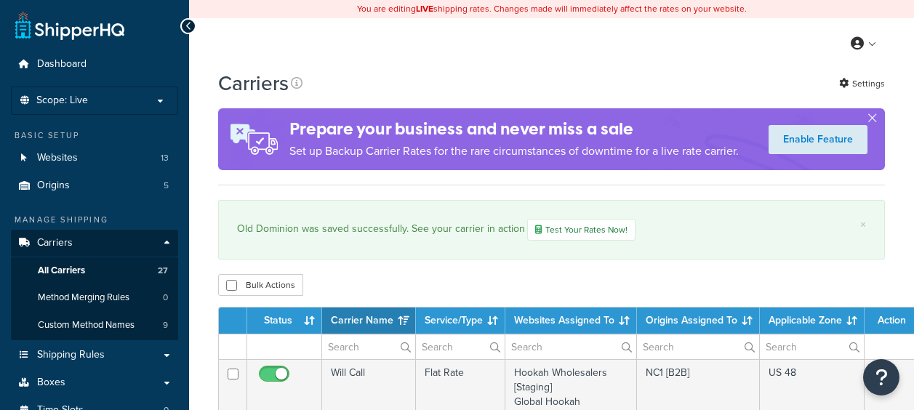
select select "15"
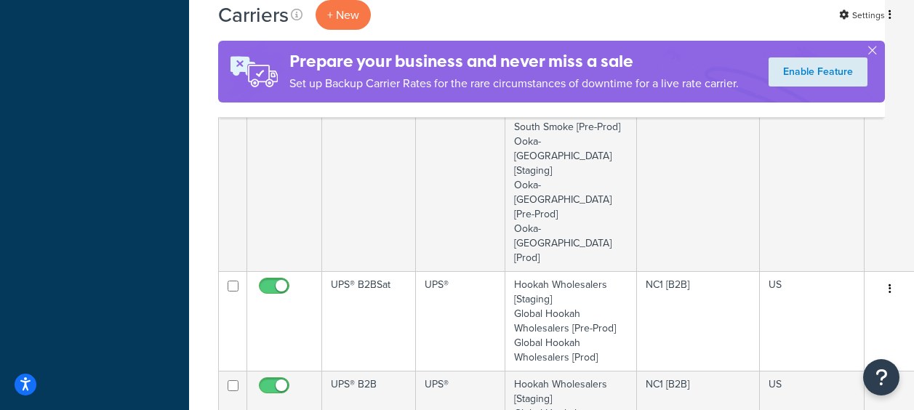
scroll to position [1527, 0]
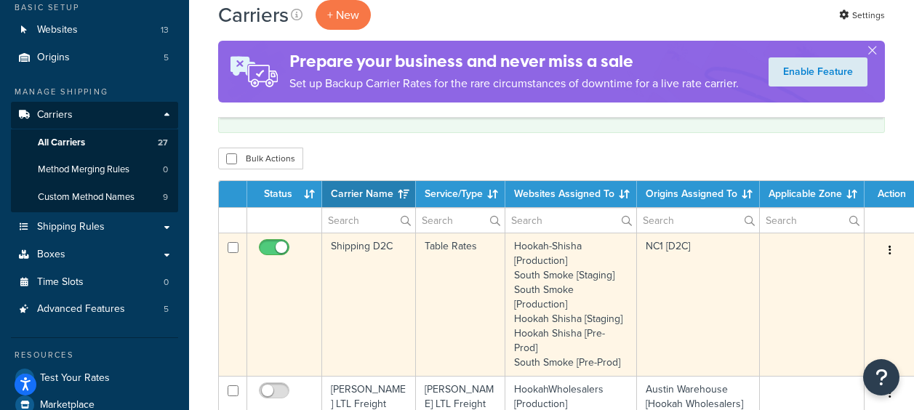
scroll to position [419, 0]
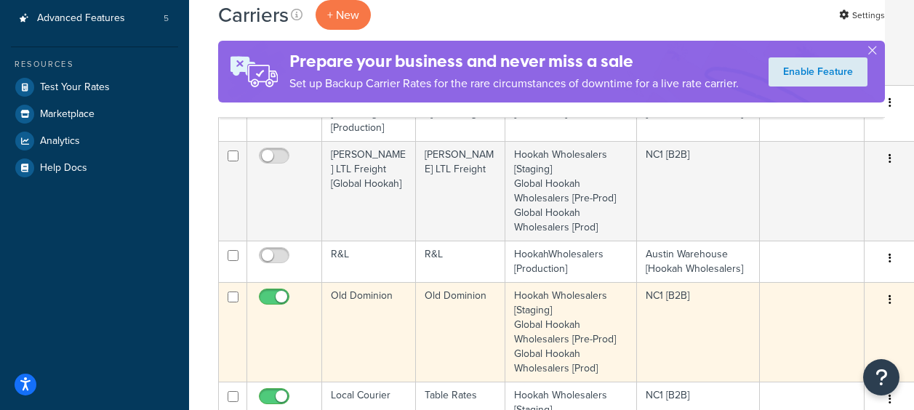
click at [377, 282] on td "Old Dominion" at bounding box center [369, 332] width 94 height 100
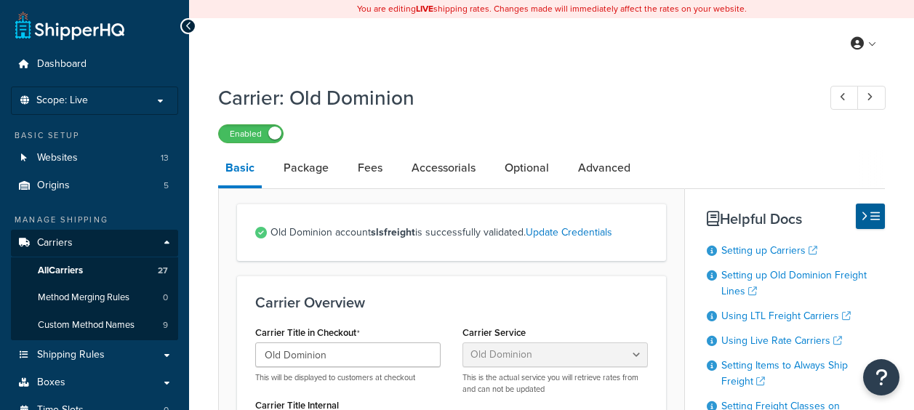
select select "dominionFreight"
click at [375, 171] on link "Fees" at bounding box center [370, 168] width 39 height 35
select select "AFTER"
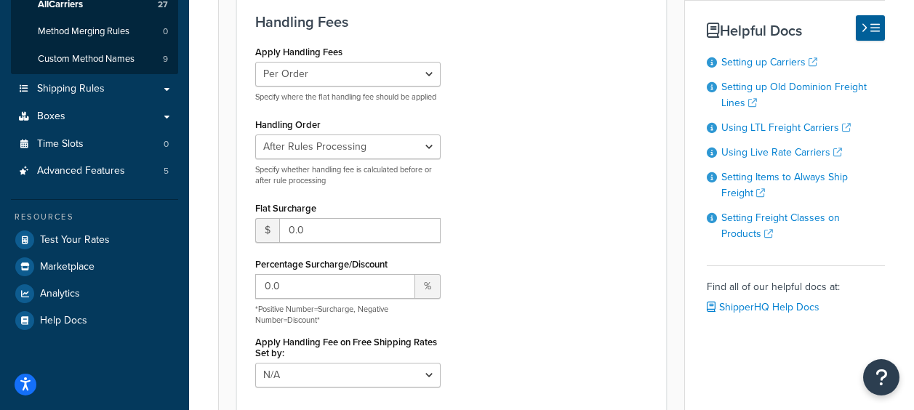
scroll to position [291, 0]
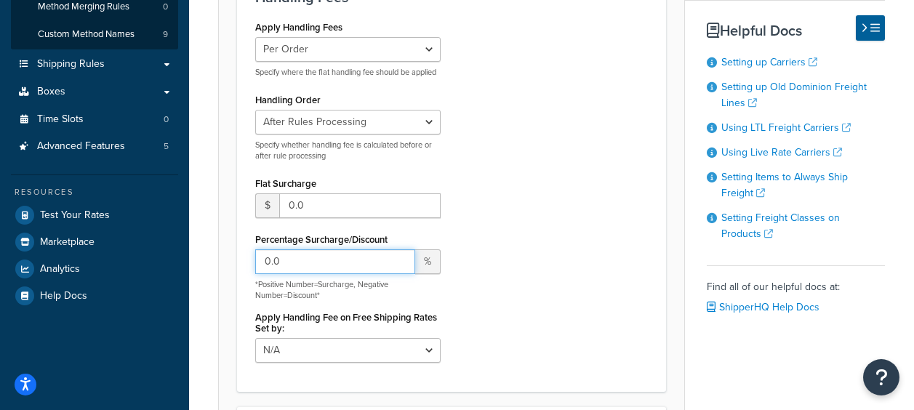
click at [339, 267] on input "0.0" at bounding box center [335, 261] width 160 height 25
type input "0"
type input "-58"
click at [606, 284] on div "Apply Handling Fees Per Order Per Item Per Package Specify where the flat handl…" at bounding box center [451, 195] width 415 height 357
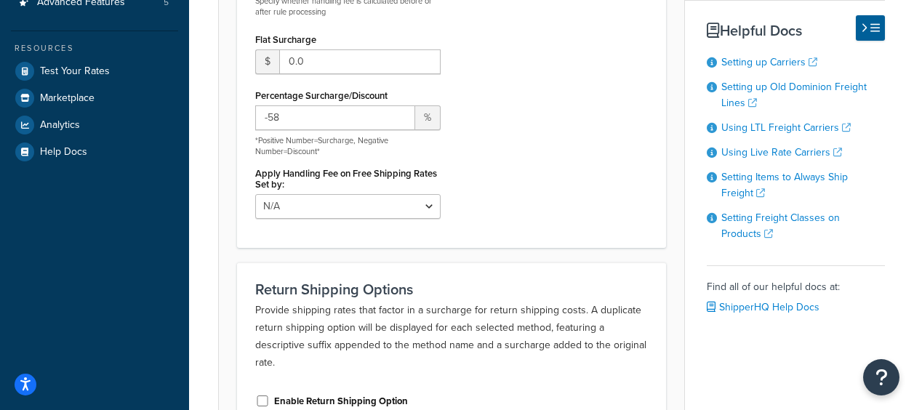
scroll to position [564, 0]
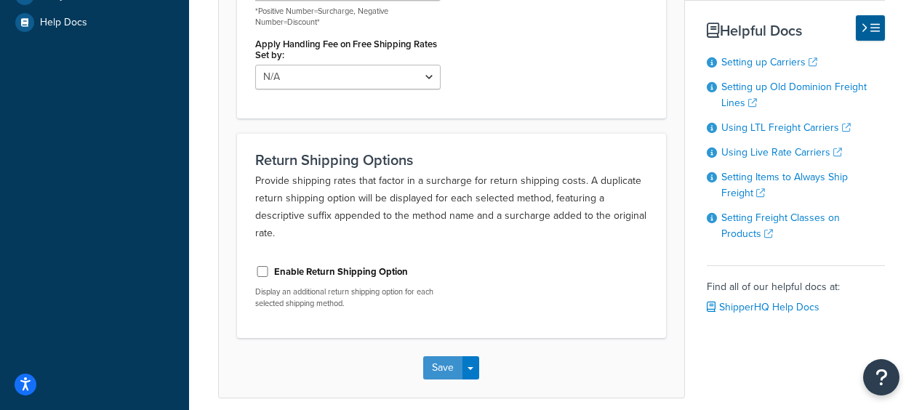
click at [449, 380] on button "Save" at bounding box center [442, 367] width 39 height 23
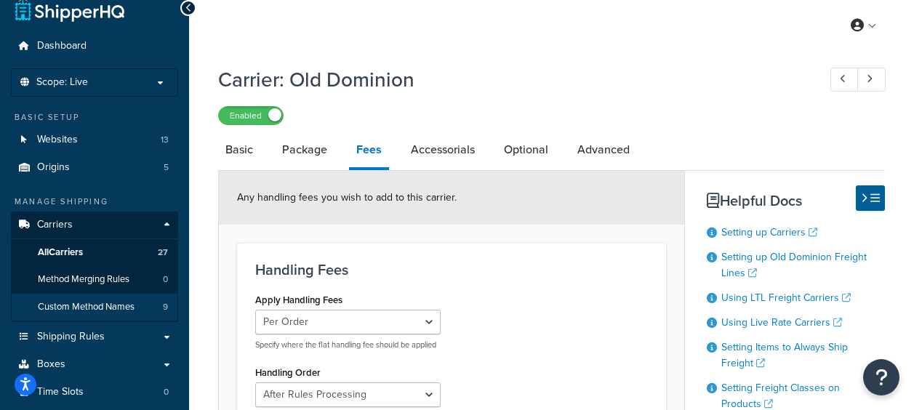
scroll to position [291, 0]
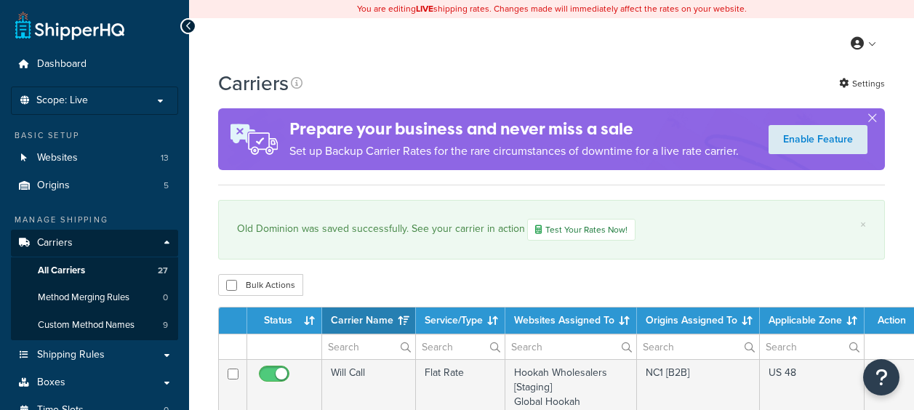
select select "15"
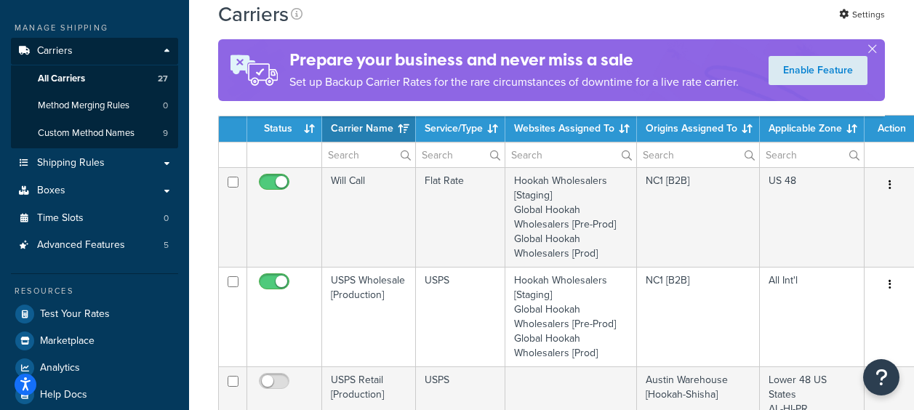
scroll to position [291, 0]
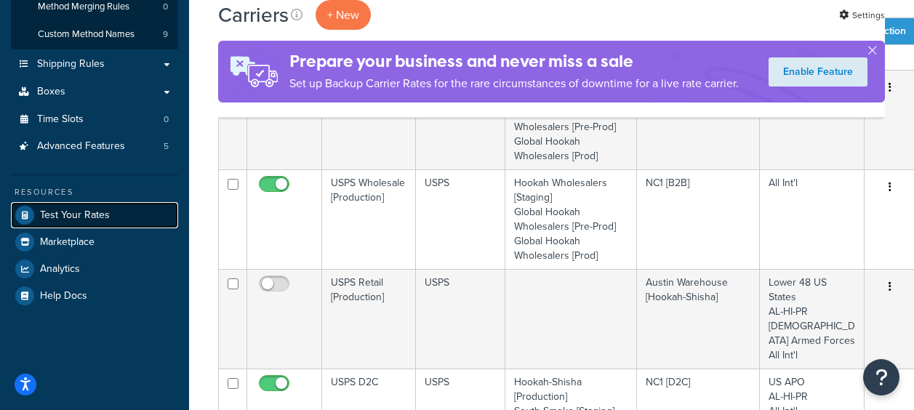
click at [65, 223] on link "Test Your Rates" at bounding box center [94, 215] width 167 height 26
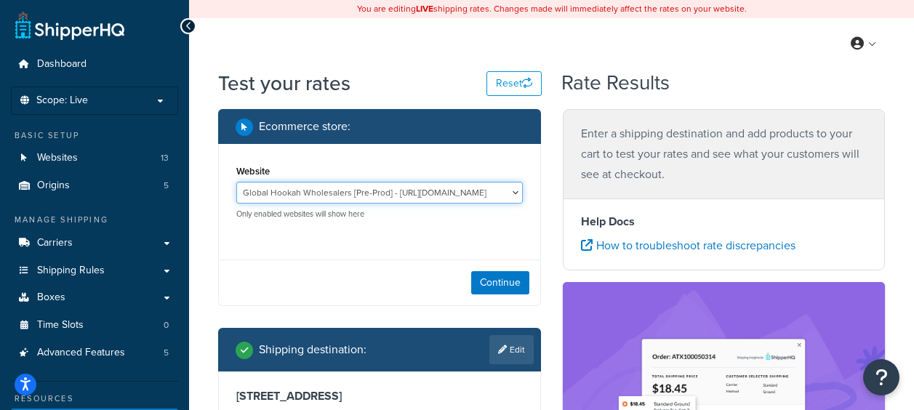
click at [396, 197] on select "Global Hookah Wholesalers [Pre-Prod] - https://mcstaging2.hookahwholesalers.com…" at bounding box center [379, 193] width 287 height 22
select select "772a32233afe4c4c42c6c43c42daaaf4"
click at [236, 183] on select "Global Hookah Wholesalers [Pre-Prod] - https://mcstaging2.hookahwholesalers.com…" at bounding box center [379, 193] width 287 height 22
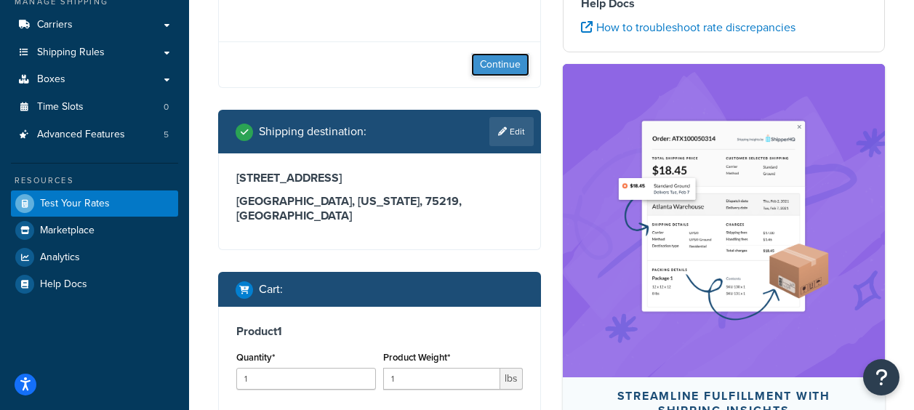
click at [503, 63] on button "Continue" at bounding box center [500, 64] width 58 height 23
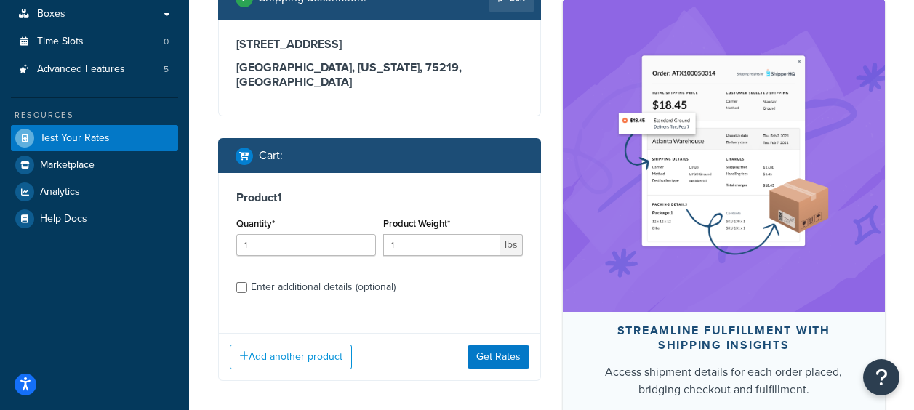
scroll to position [291, 0]
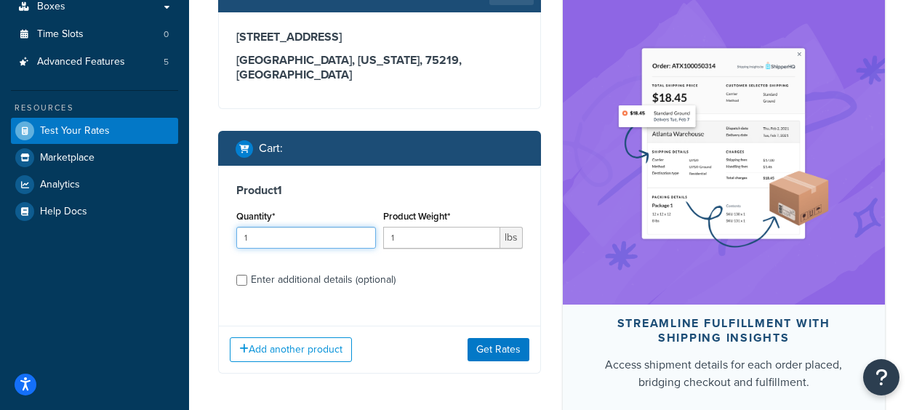
click at [313, 227] on input "1" at bounding box center [306, 238] width 140 height 22
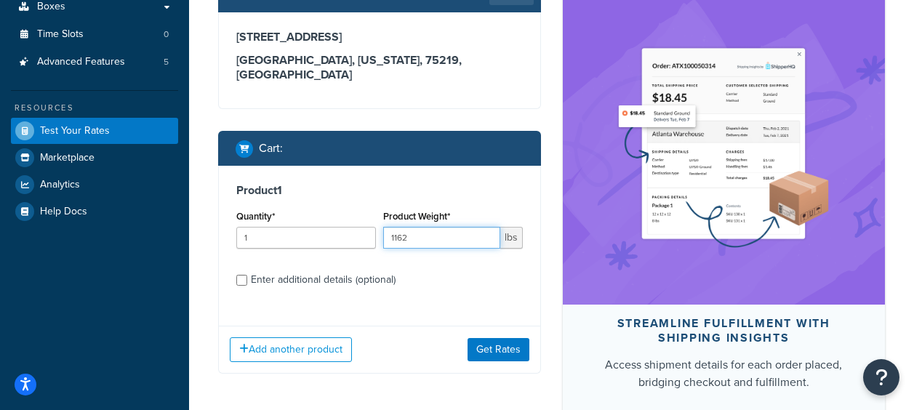
type input "1162"
click at [244, 275] on input "Enter additional details (optional)" at bounding box center [241, 280] width 11 height 11
checkbox input "true"
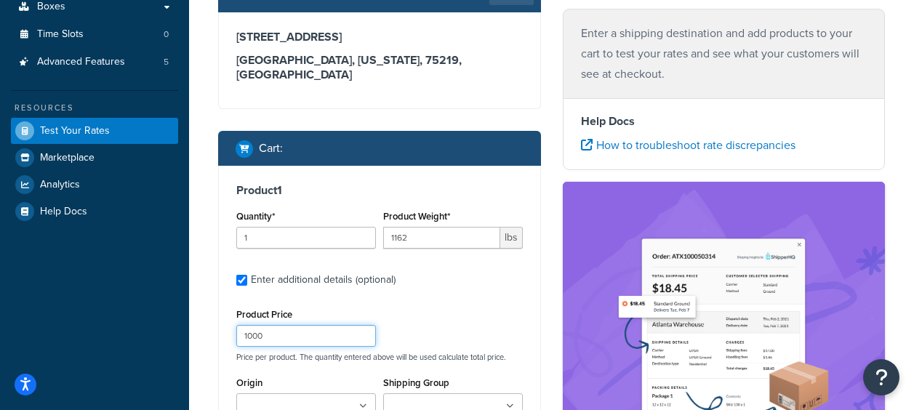
click at [292, 329] on input "1000" at bounding box center [306, 336] width 140 height 22
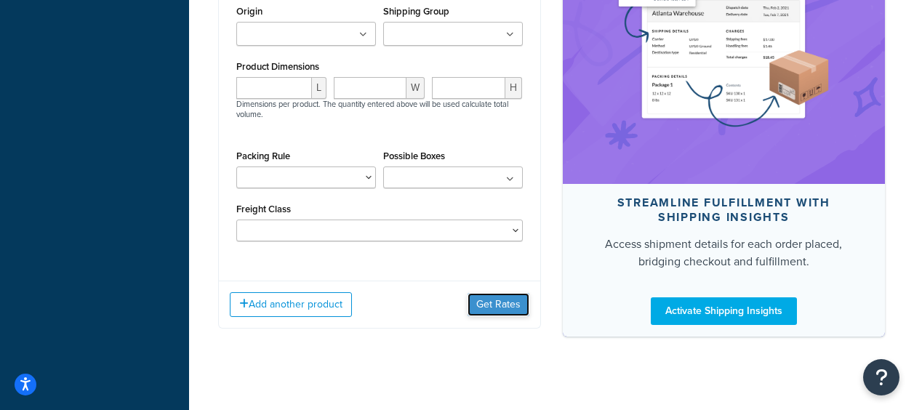
click at [506, 297] on button "Get Rates" at bounding box center [499, 304] width 62 height 23
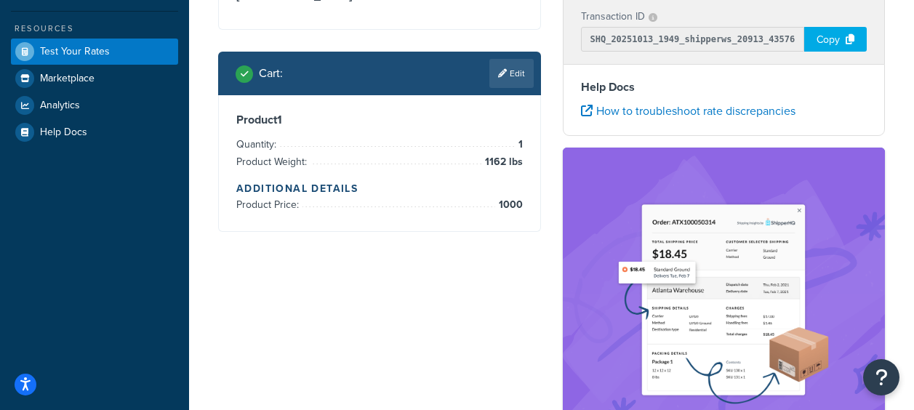
scroll to position [7, 0]
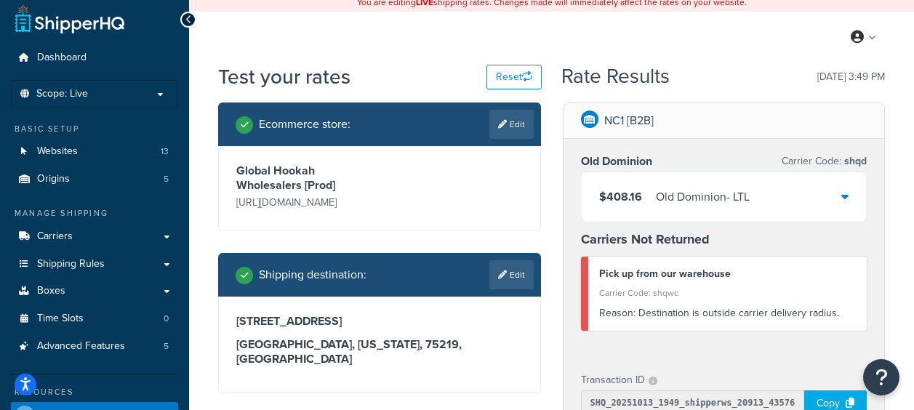
click at [506, 129] on link "Edit" at bounding box center [512, 124] width 44 height 29
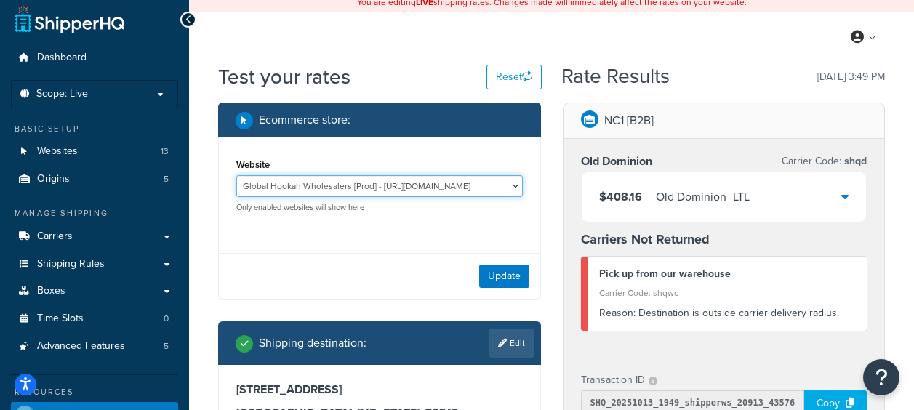
click at [492, 182] on select "Global Hookah Wholesalers [Pre-Prod] - [URL][DOMAIN_NAME] Global Hookah Wholesa…" at bounding box center [379, 186] width 287 height 22
select select "006a4492af35cf14a043970f8e57a24e"
click at [236, 175] on select "Global Hookah Wholesalers [Pre-Prod] - [URL][DOMAIN_NAME] Global Hookah Wholesa…" at bounding box center [379, 186] width 287 height 22
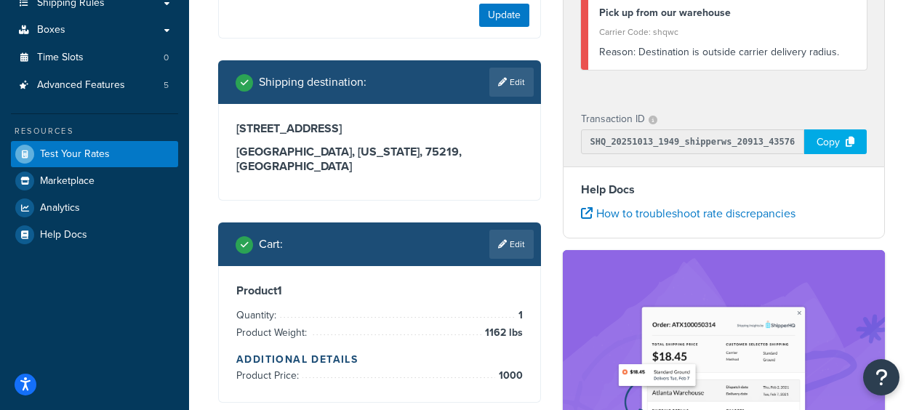
scroll to position [152, 0]
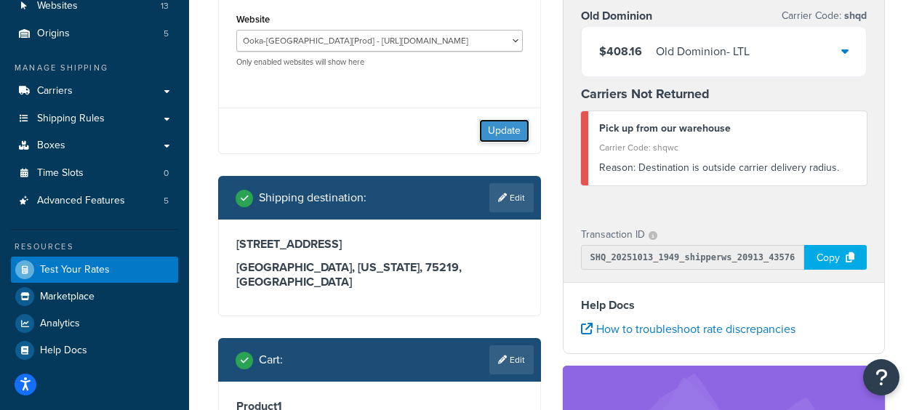
click at [503, 135] on button "Update" at bounding box center [504, 130] width 50 height 23
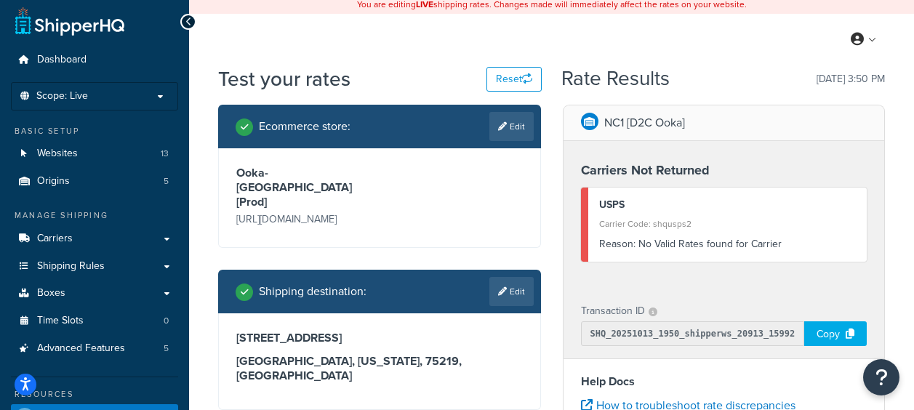
scroll to position [0, 0]
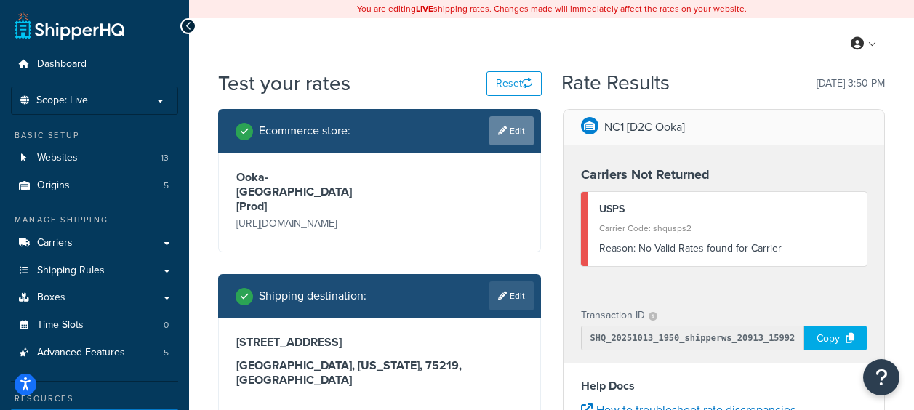
click at [509, 128] on link "Edit" at bounding box center [512, 130] width 44 height 29
select select "006a4492af35cf14a043970f8e57a24e"
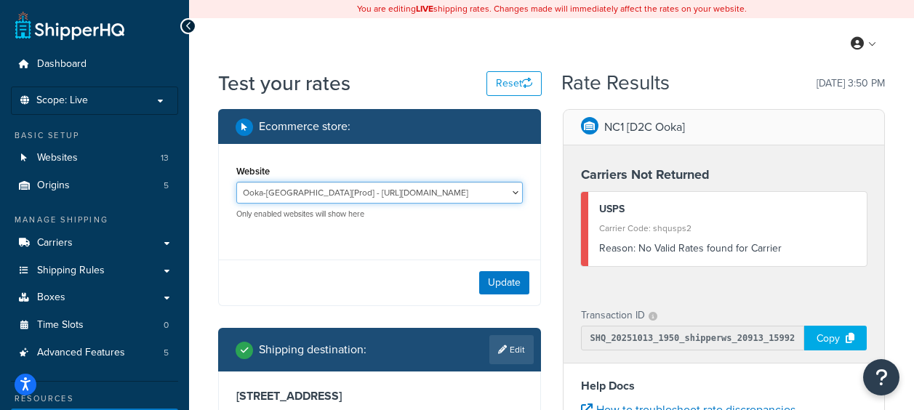
click at [462, 199] on select "Global Hookah Wholesalers [Pre-Prod] - [URL][DOMAIN_NAME] Global Hookah Wholesa…" at bounding box center [379, 193] width 287 height 22
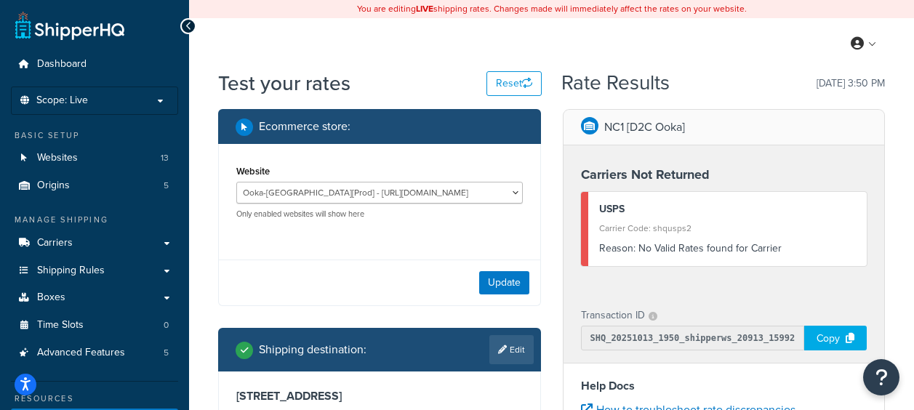
click at [703, 46] on div "My Profile Billing Global Settings Contact Us Logout" at bounding box center [551, 43] width 725 height 51
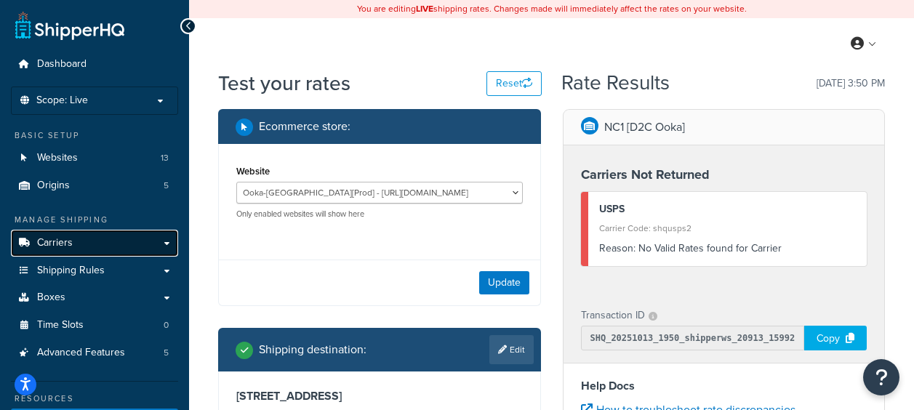
click at [56, 239] on span "Carriers" at bounding box center [55, 243] width 36 height 12
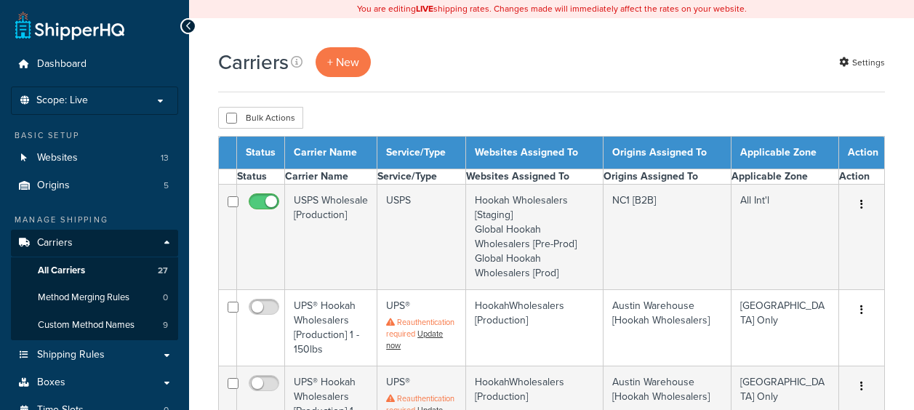
select select "15"
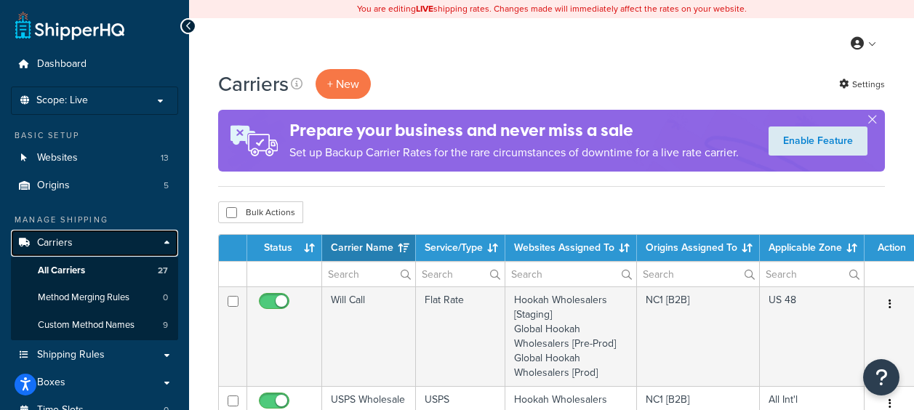
click at [128, 247] on link "Carriers" at bounding box center [94, 243] width 167 height 27
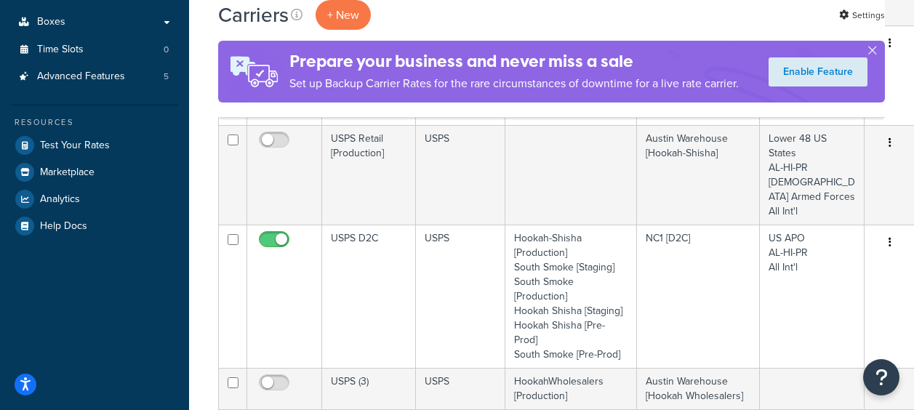
scroll to position [364, 0]
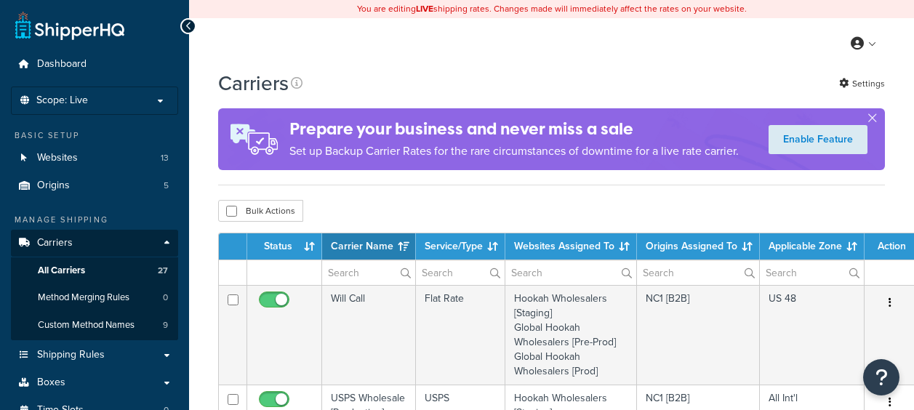
select select "15"
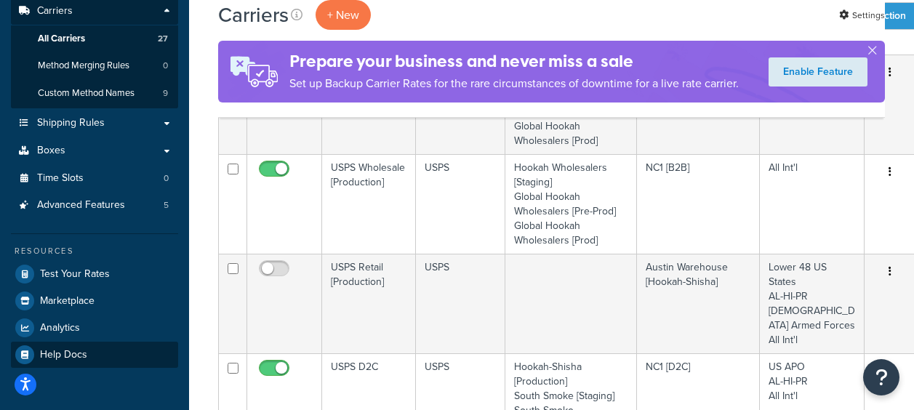
scroll to position [291, 0]
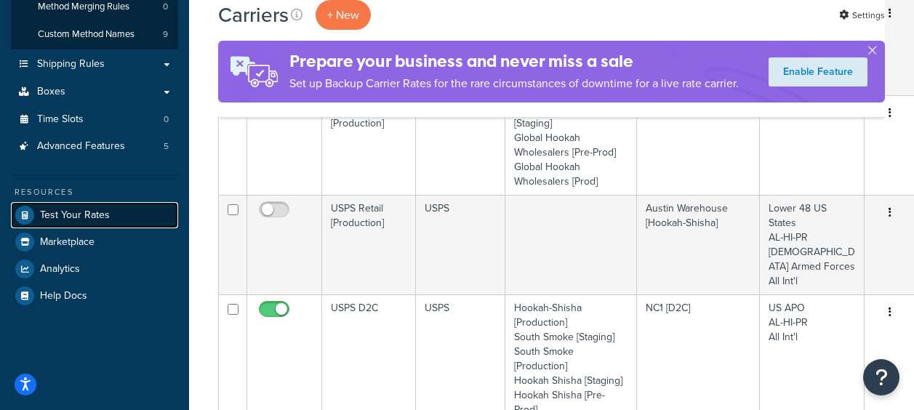
click at [89, 223] on link "Test Your Rates" at bounding box center [94, 215] width 167 height 26
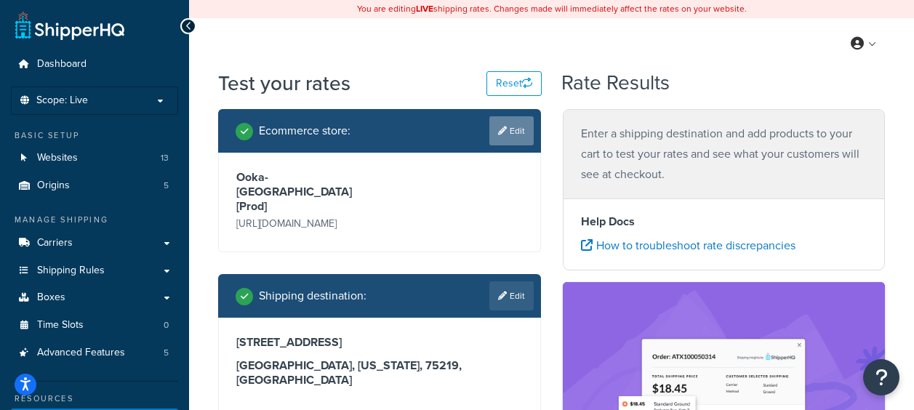
click at [503, 134] on icon at bounding box center [502, 131] width 9 height 9
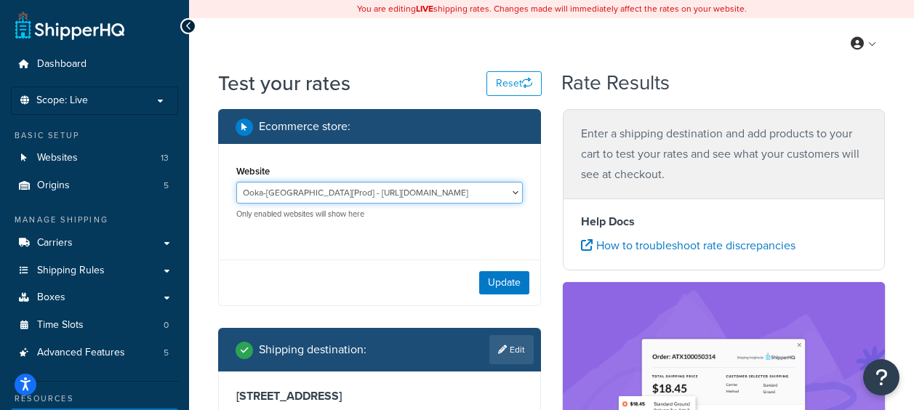
click at [398, 189] on select "Global Hookah Wholesalers [Pre-Prod] - [URL][DOMAIN_NAME] Global Hookah Wholesa…" at bounding box center [379, 193] width 287 height 22
select select "772a32233afe4c4c42c6c43c42daaaf4"
click at [236, 183] on select "Global Hookah Wholesalers [Pre-Prod] - [URL][DOMAIN_NAME] Global Hookah Wholesa…" at bounding box center [379, 193] width 287 height 22
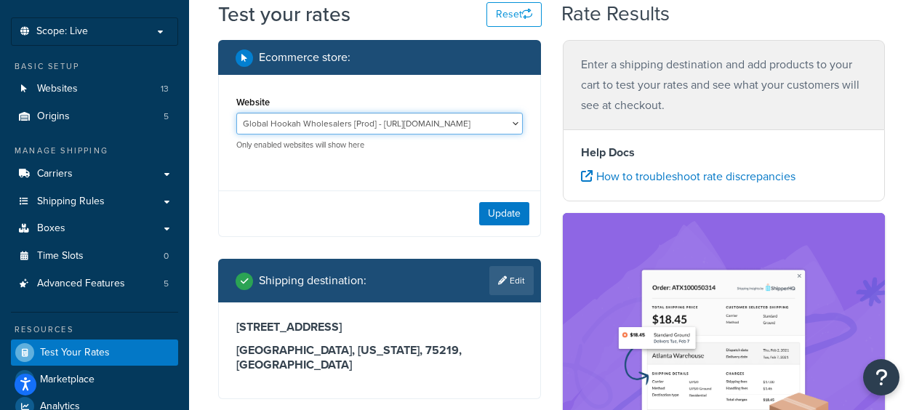
scroll to position [73, 0]
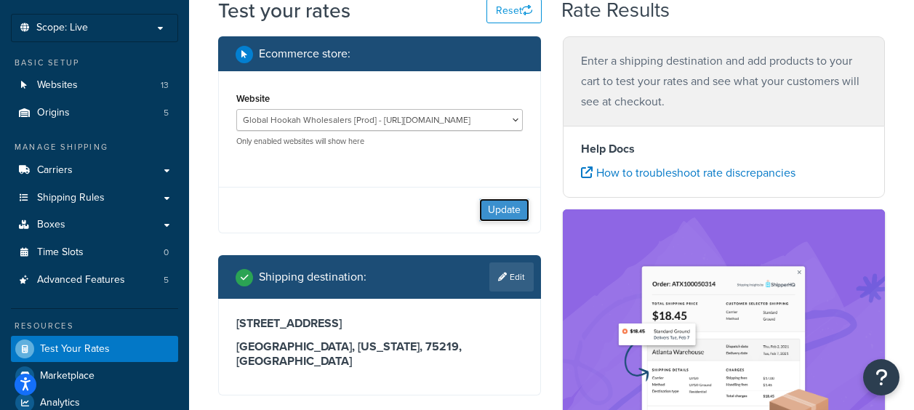
click at [501, 205] on button "Update" at bounding box center [504, 210] width 50 height 23
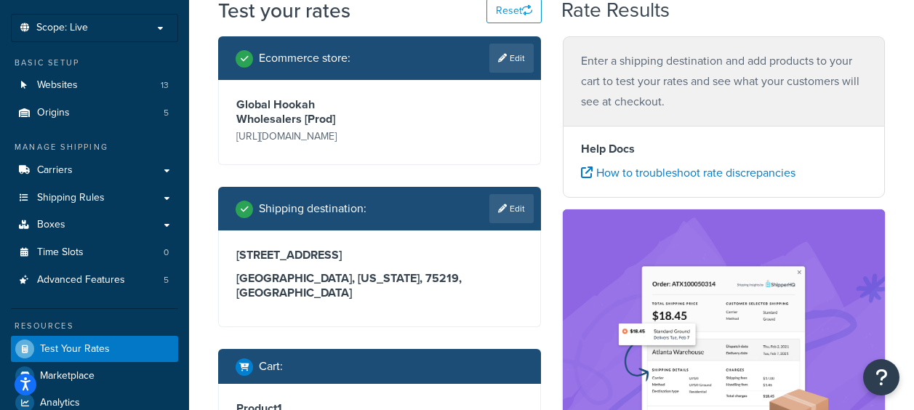
scroll to position [218, 0]
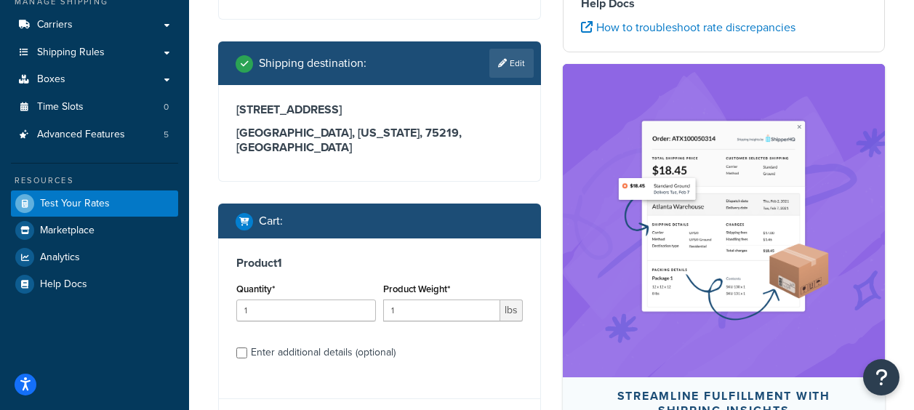
click at [519, 63] on link "Edit" at bounding box center [512, 63] width 44 height 29
select select "[GEOGRAPHIC_DATA]"
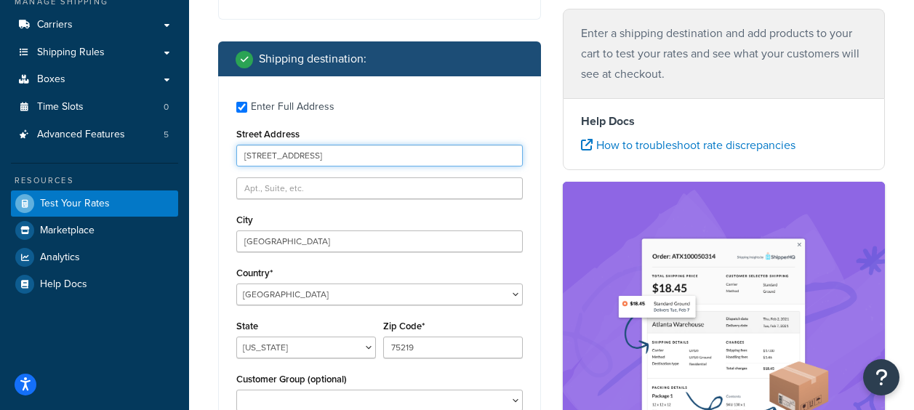
drag, startPoint x: 337, startPoint y: 156, endPoint x: 180, endPoint y: 144, distance: 158.3
click at [180, 145] on div "Dashboard Scope: Live Basic Setup Websites 13 Origins 5 Manage Shipping Carrier…" at bounding box center [457, 319] width 914 height 1075
paste input "[STREET_ADDRESS]"
type input "[STREET_ADDRESS]"
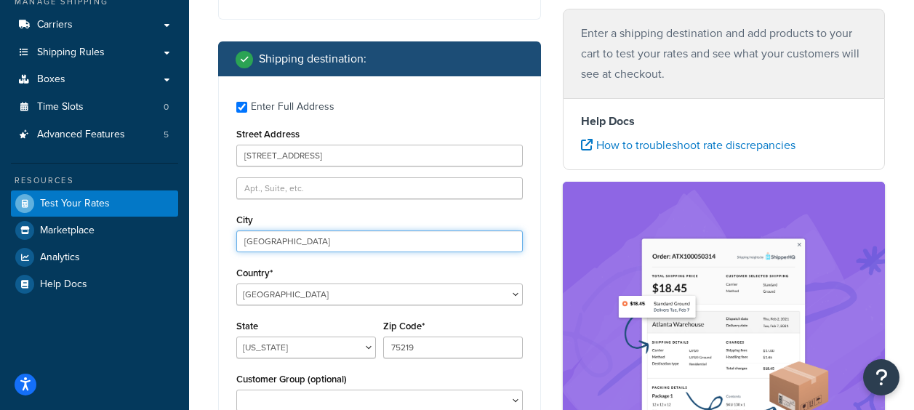
drag, startPoint x: 278, startPoint y: 245, endPoint x: 223, endPoint y: 243, distance: 55.3
click at [223, 243] on div "Enter Full Address Street Address [STREET_ADDRESS] [GEOGRAPHIC_DATA] [GEOGRAPHI…" at bounding box center [379, 258] width 321 height 364
paste input "Macon"
type input "Macon"
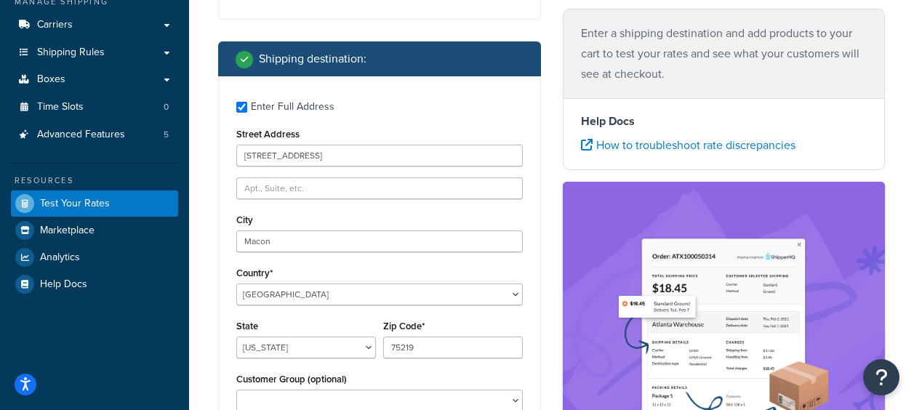
click at [547, 279] on div "Ecommerce store : Edit Global Hookah Wholesalers [Prod] [URL][DOMAIN_NAME] Ship…" at bounding box center [379, 337] width 345 height 893
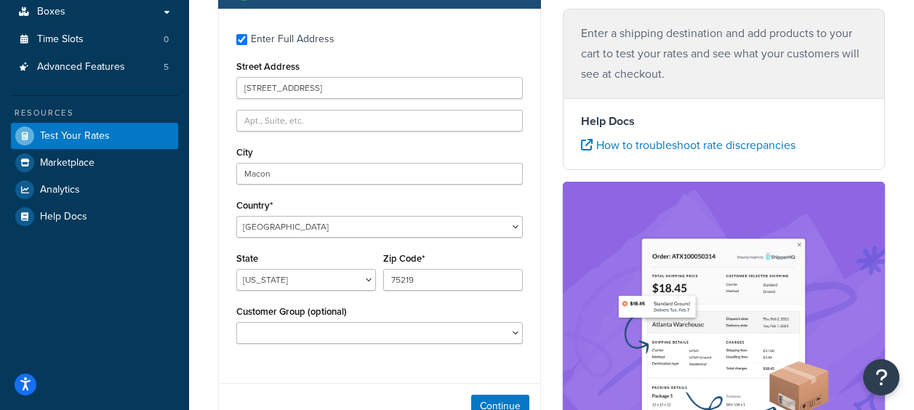
scroll to position [291, 0]
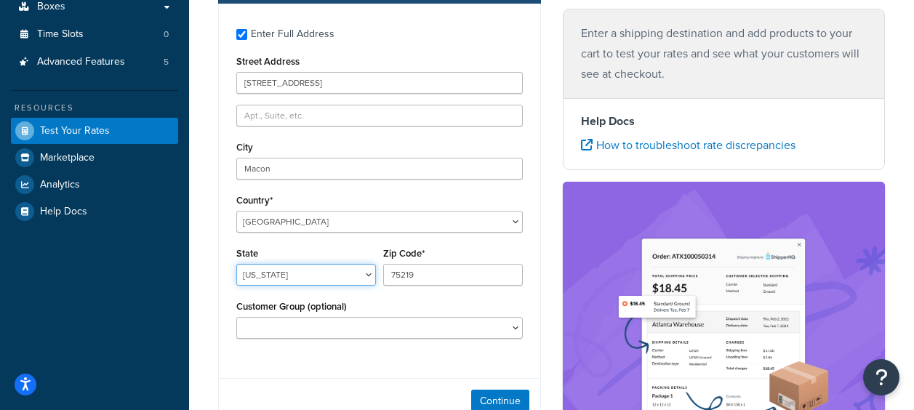
click at [267, 276] on select "[US_STATE] [US_STATE] [US_STATE] [US_STATE] [US_STATE] Armed Forces Americas Ar…" at bounding box center [306, 275] width 140 height 22
select select "GA"
click at [300, 273] on select "[US_STATE] [US_STATE] [US_STATE] [US_STATE] [US_STATE] Armed Forces Americas Ar…" at bounding box center [306, 275] width 140 height 22
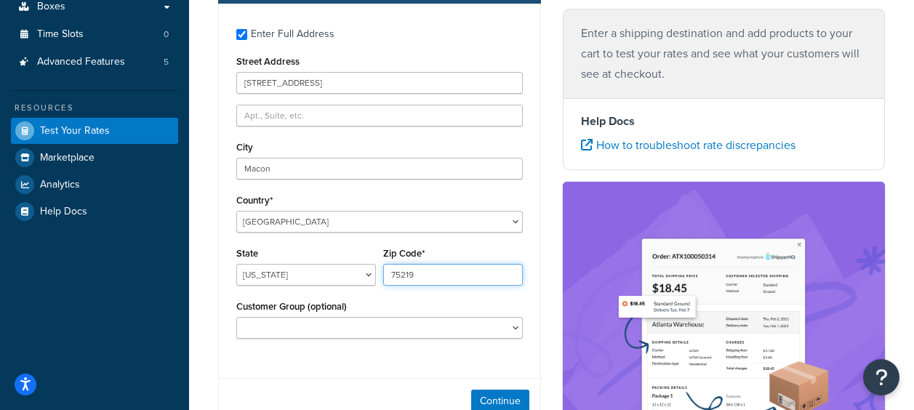
drag, startPoint x: 420, startPoint y: 277, endPoint x: 375, endPoint y: 276, distance: 45.1
click at [375, 276] on div "State [US_STATE] [US_STATE] [US_STATE] [US_STATE] [US_STATE] Armed Forces Ameri…" at bounding box center [380, 270] width 294 height 53
paste input "31206"
type input "31206"
click at [554, 236] on div "Enter a shipping destination and add products to your cart to test your rates a…" at bounding box center [724, 335] width 345 height 653
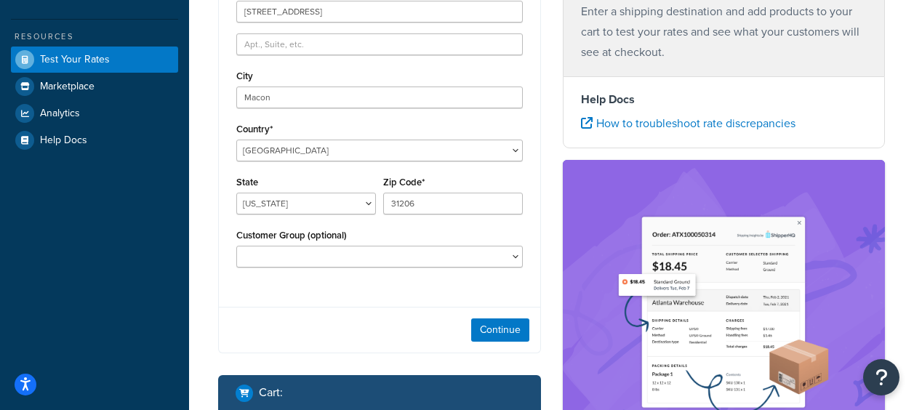
scroll to position [364, 0]
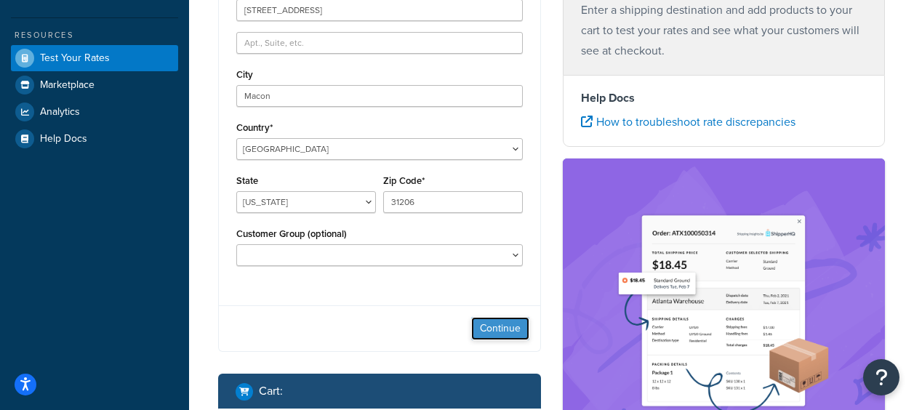
click at [505, 329] on button "Continue" at bounding box center [500, 328] width 58 height 23
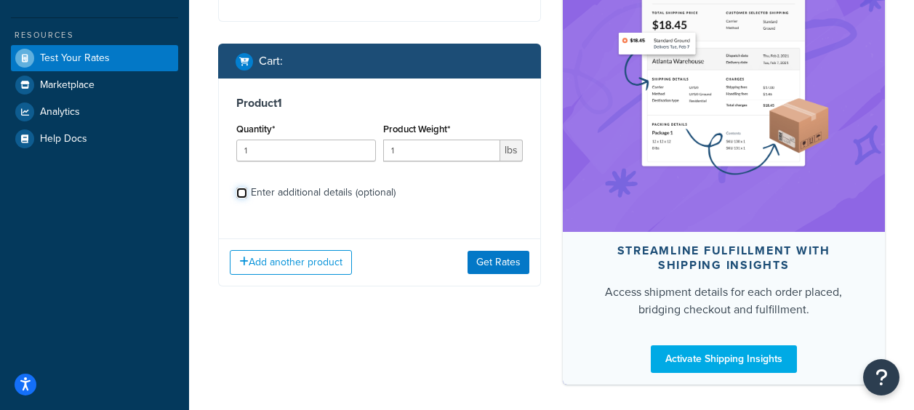
click at [245, 193] on input "Enter additional details (optional)" at bounding box center [241, 193] width 11 height 11
checkbox input "true"
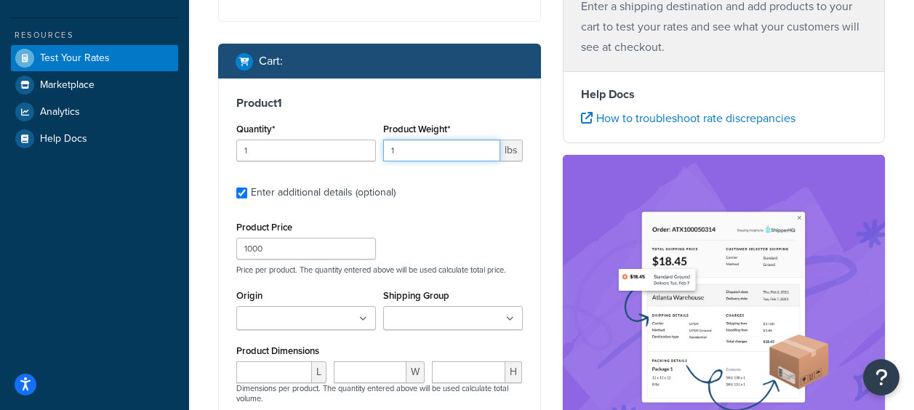
click at [409, 153] on input "1" at bounding box center [441, 151] width 117 height 22
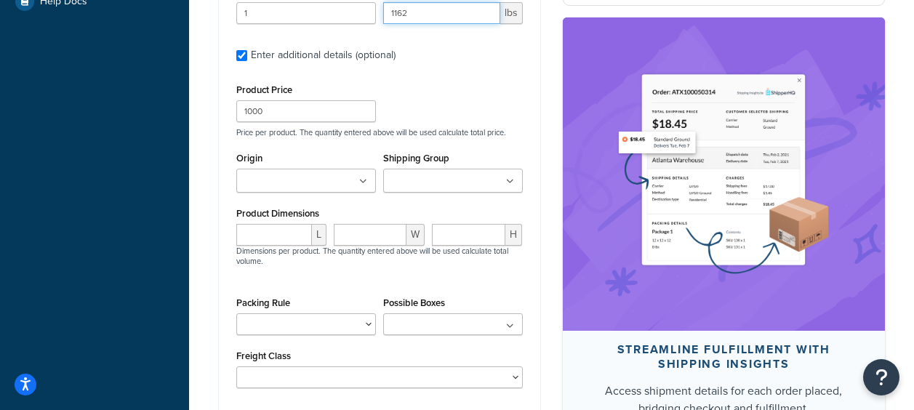
scroll to position [582, 0]
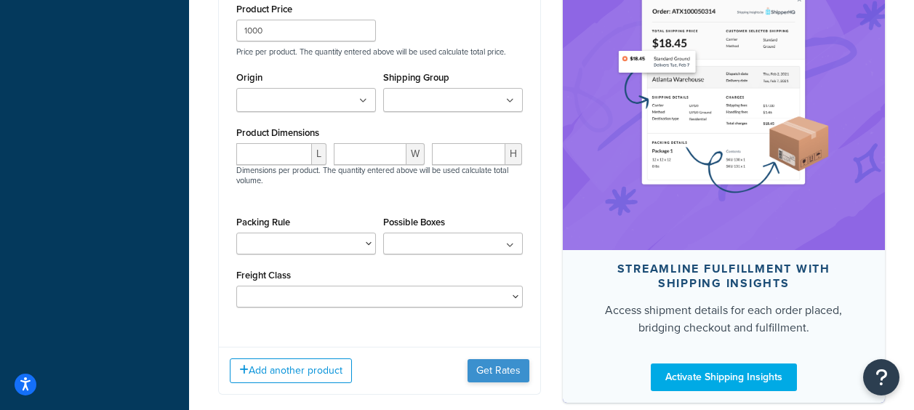
type input "1162"
click at [486, 379] on button "Get Rates" at bounding box center [499, 370] width 62 height 23
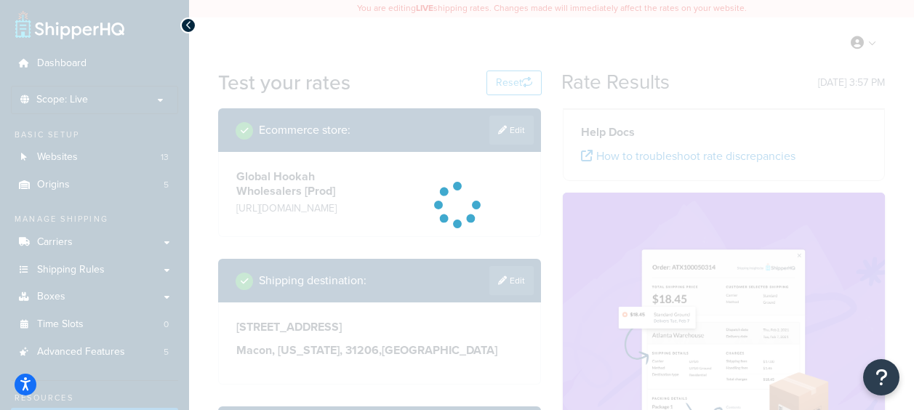
scroll to position [0, 0]
